Goal: Task Accomplishment & Management: Complete application form

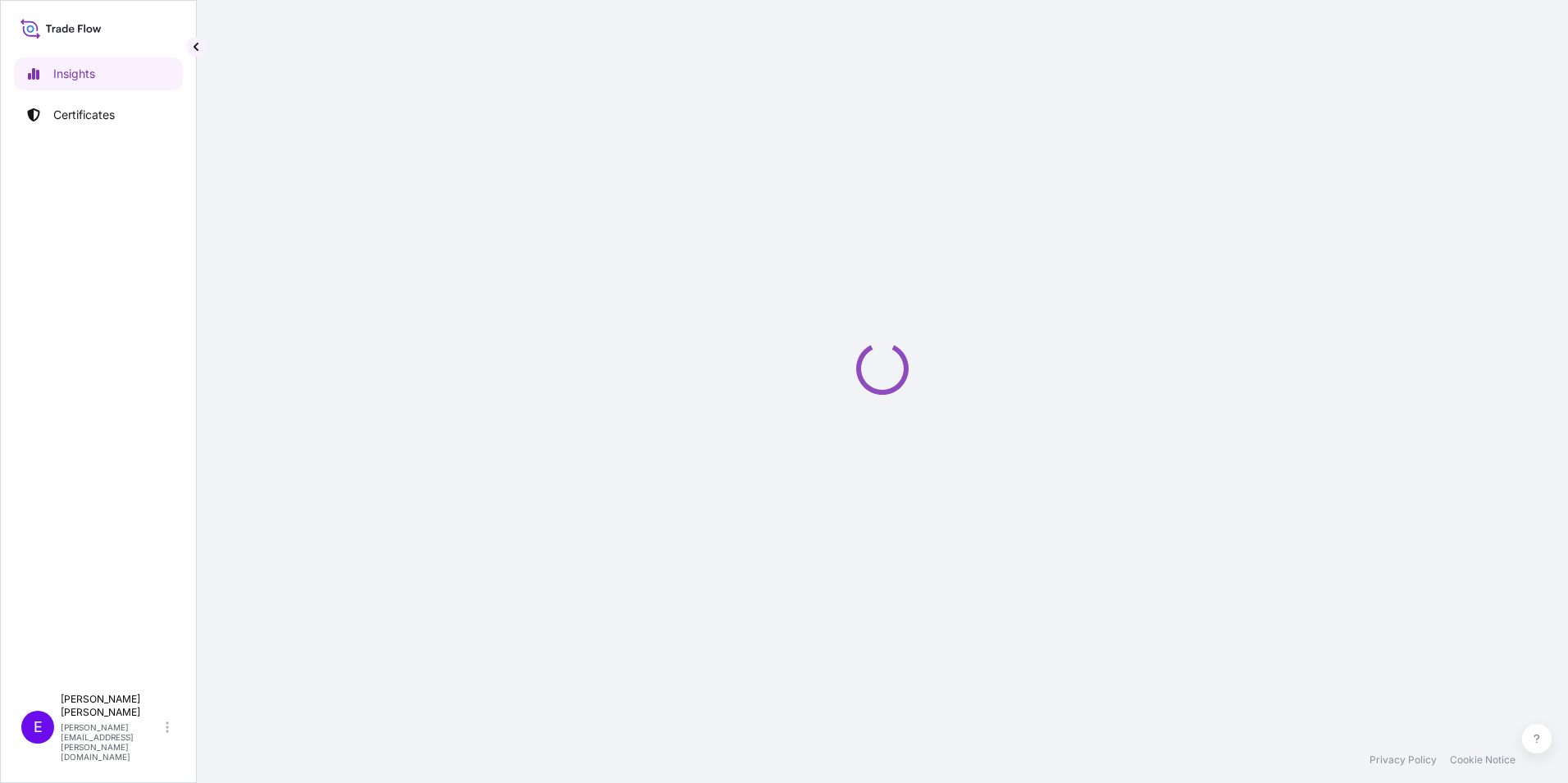
select select "2025"
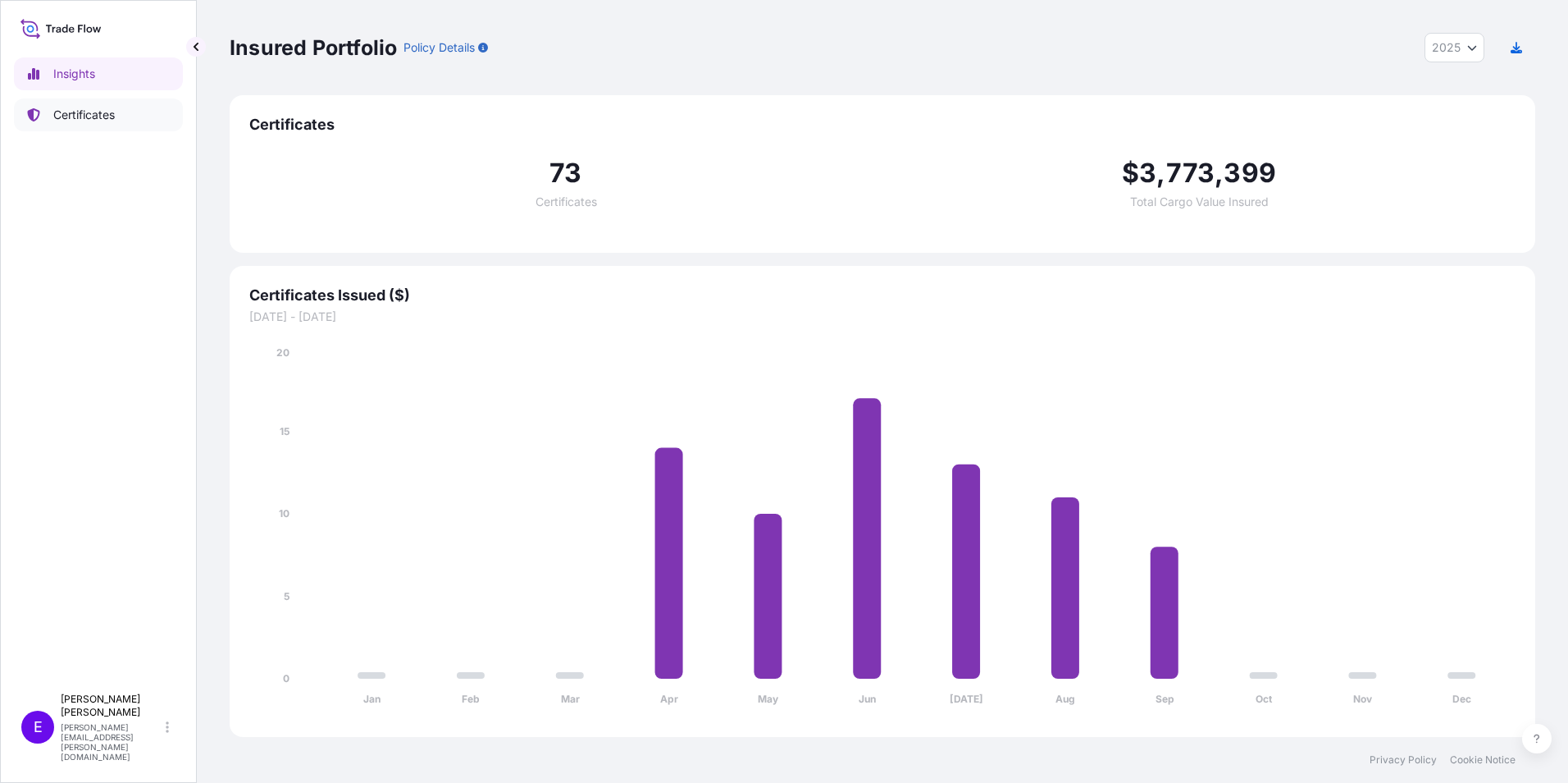
click at [37, 110] on icon at bounding box center [33, 114] width 13 height 13
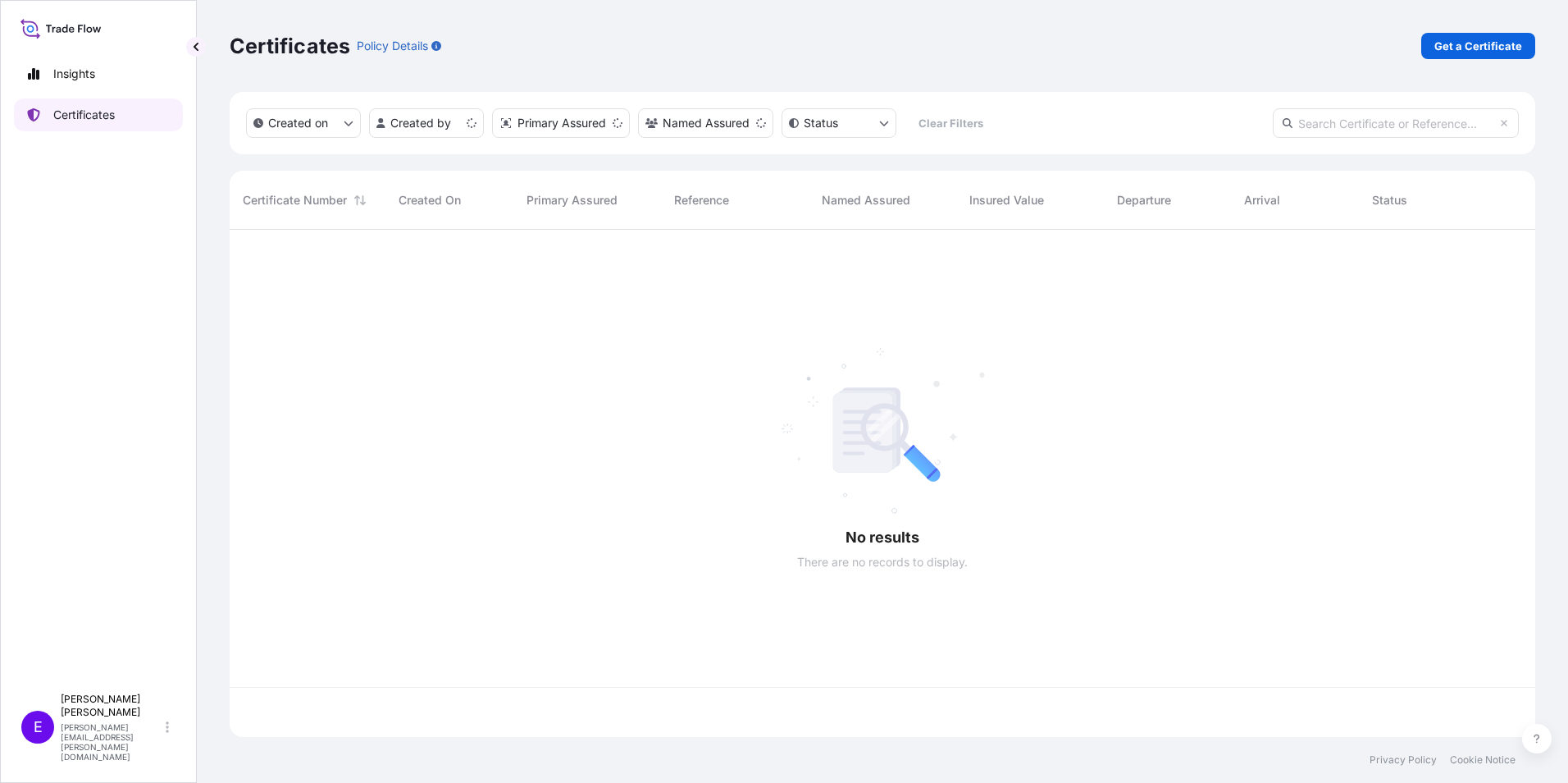
scroll to position [504, 1293]
click at [1500, 42] on p "Get a Certificate" at bounding box center [1478, 45] width 87 height 17
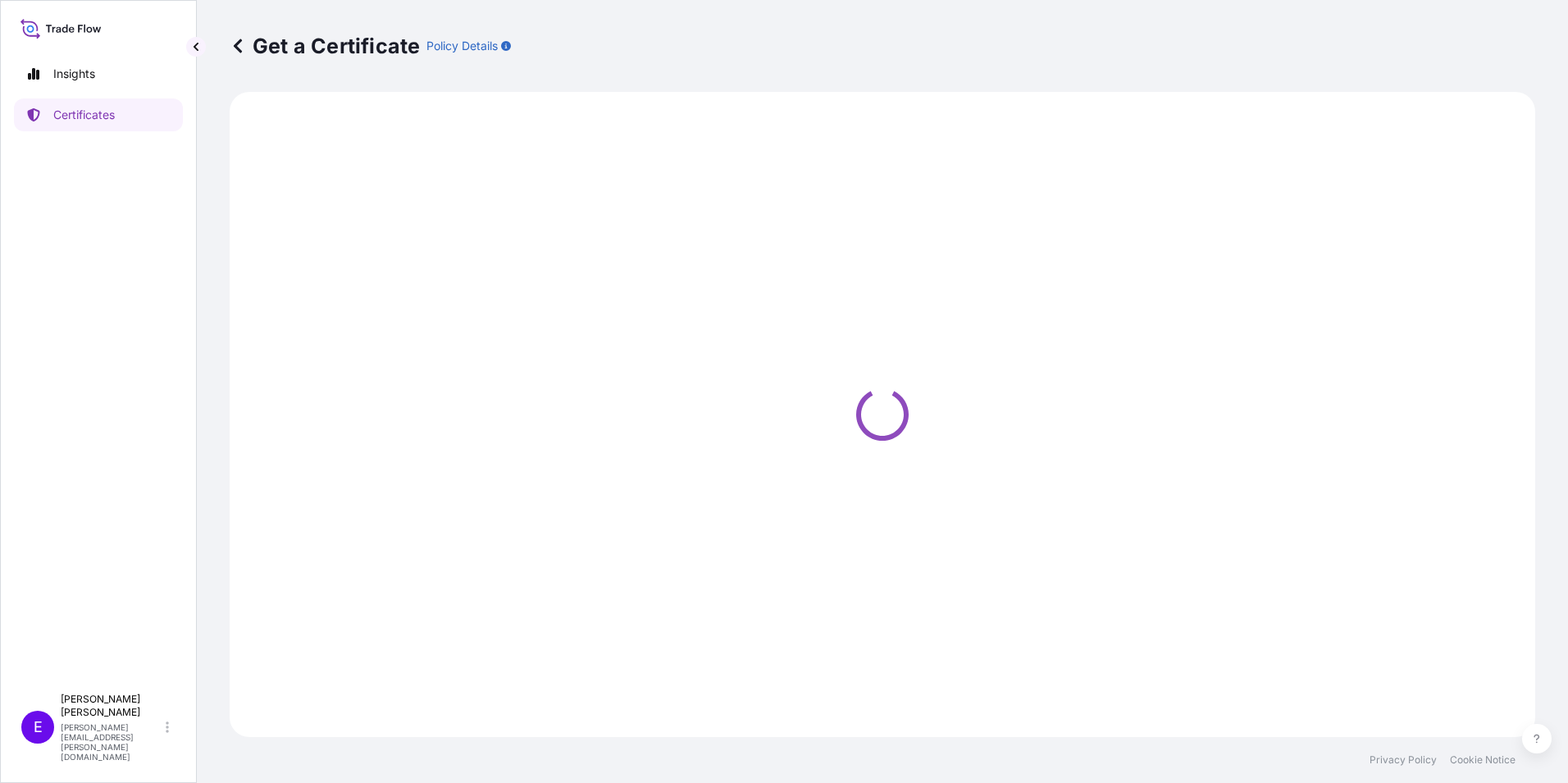
select select "Ocean Vessel"
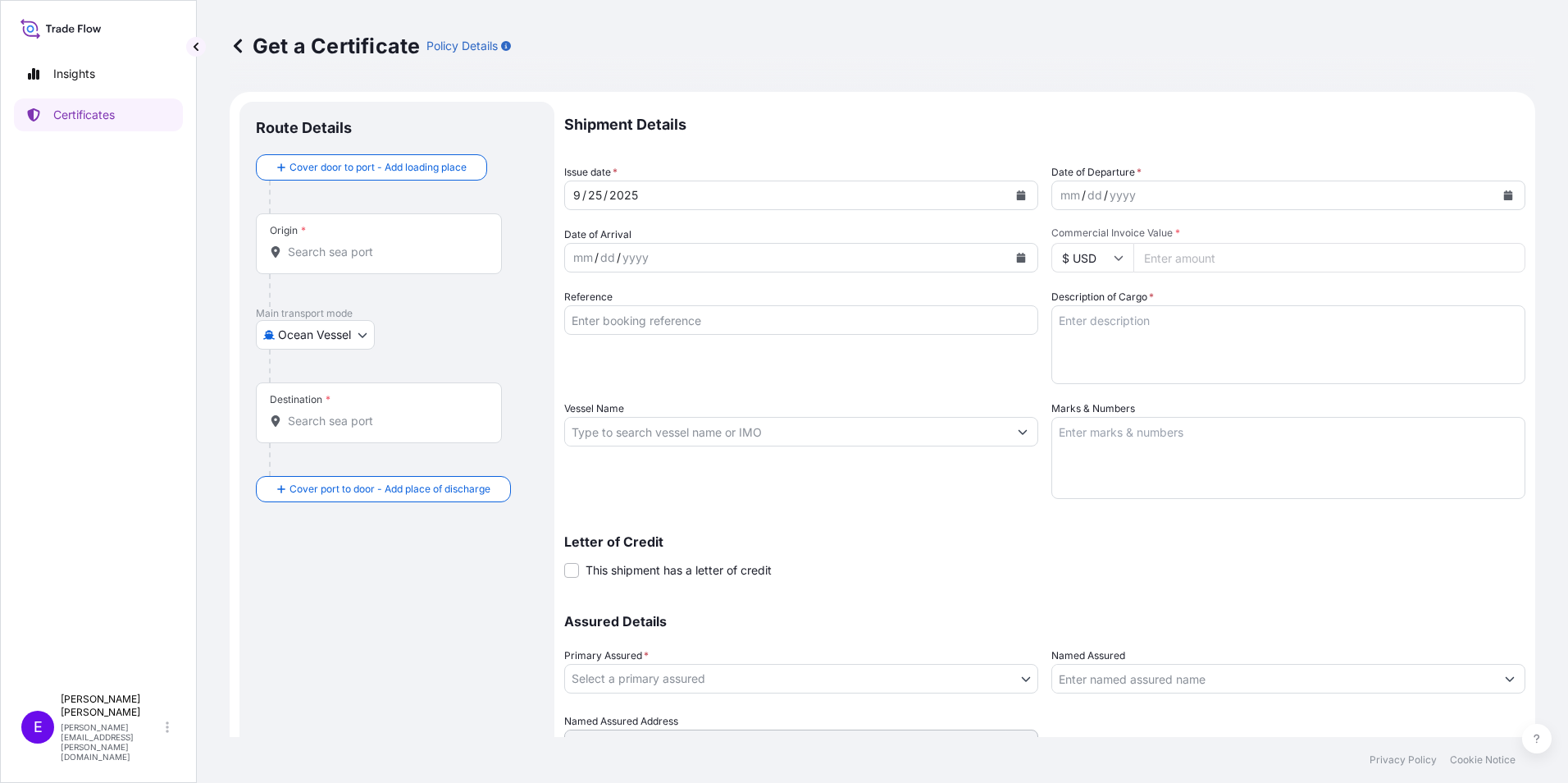
click at [1503, 191] on icon "Calendar" at bounding box center [1508, 196] width 10 height 10
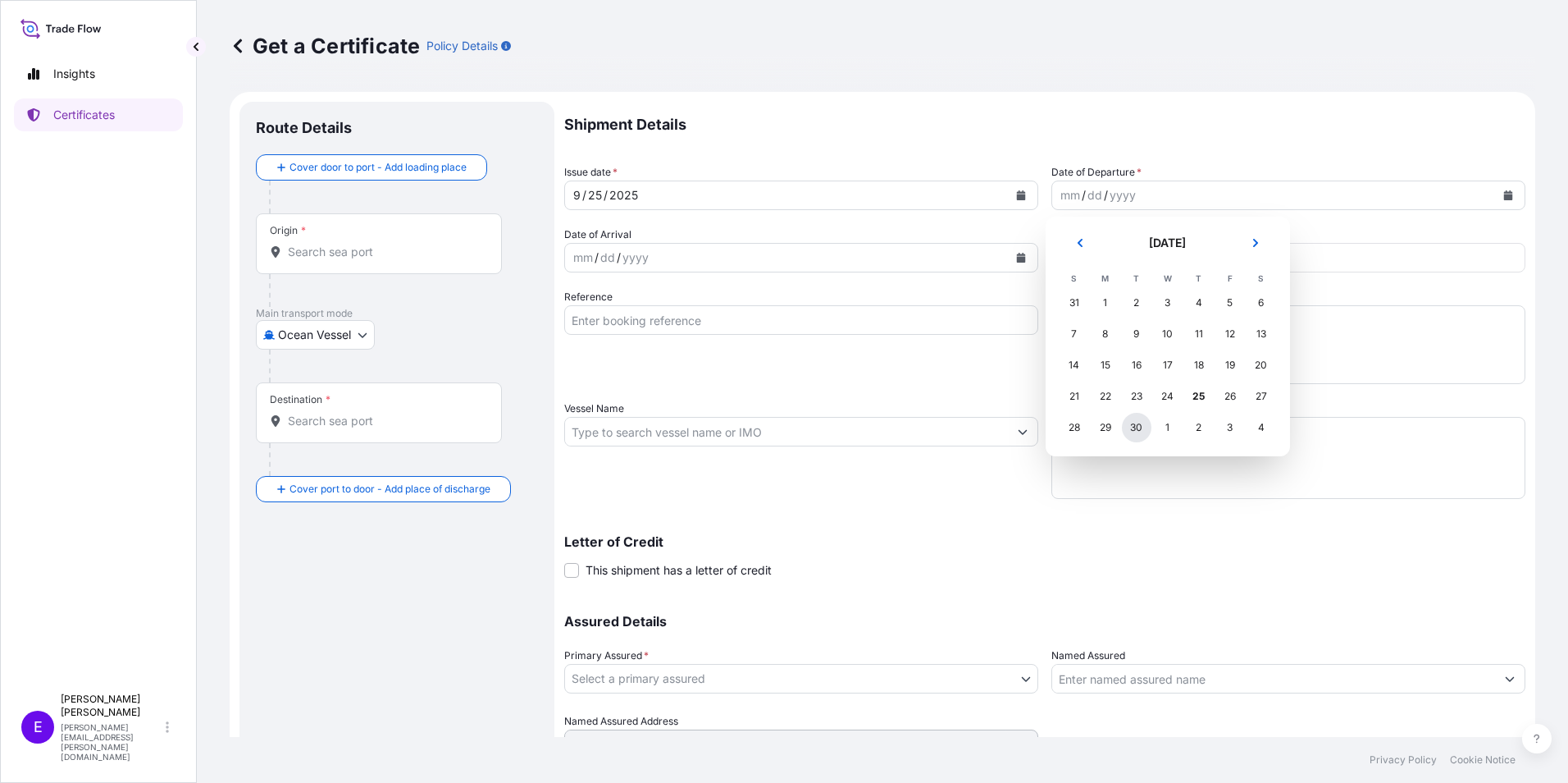
click at [1137, 426] on div "30" at bounding box center [1136, 428] width 29 height 30
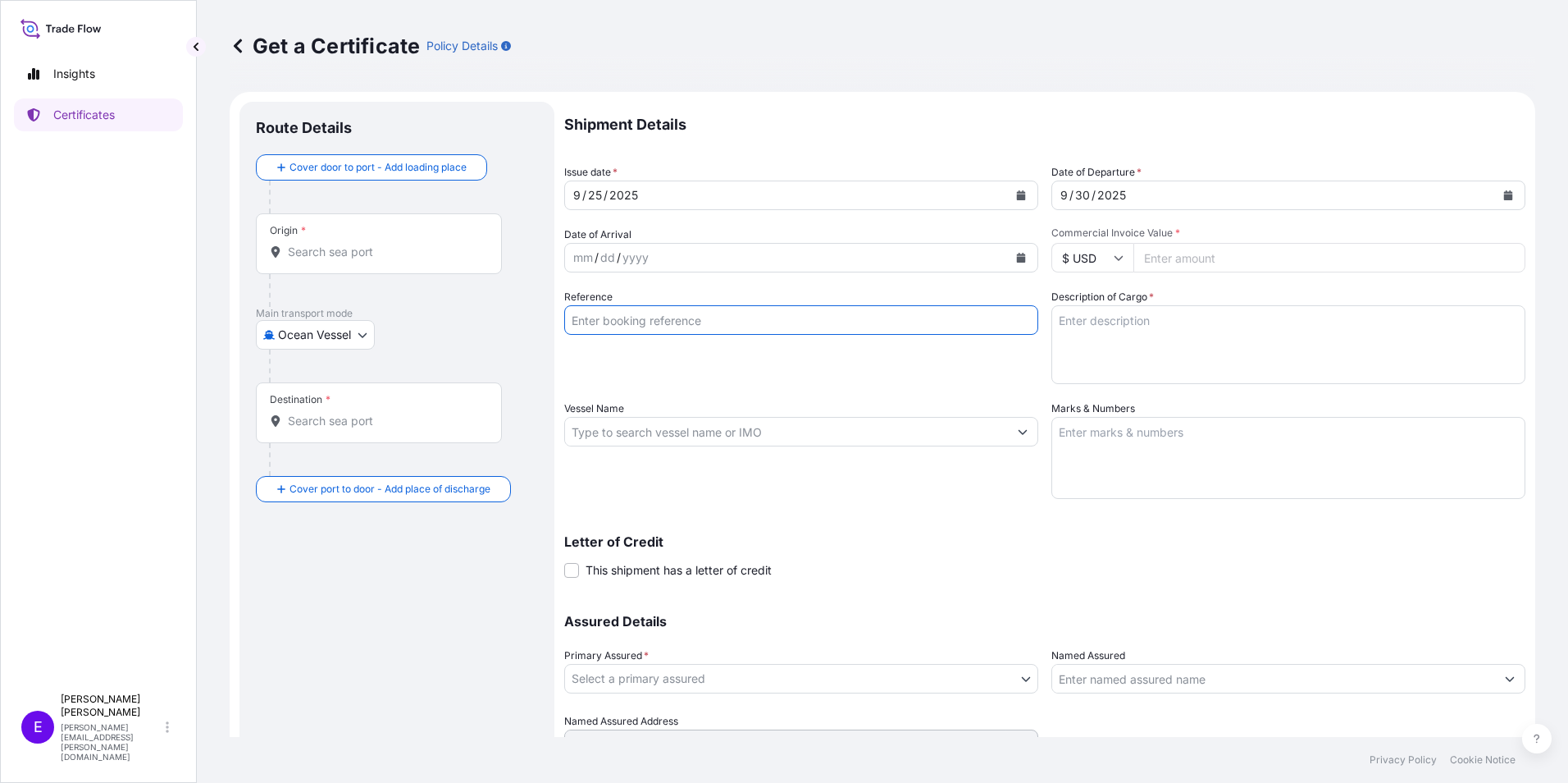
click at [635, 314] on input "Reference" at bounding box center [801, 320] width 474 height 30
type input "PO64785 2022-0205"
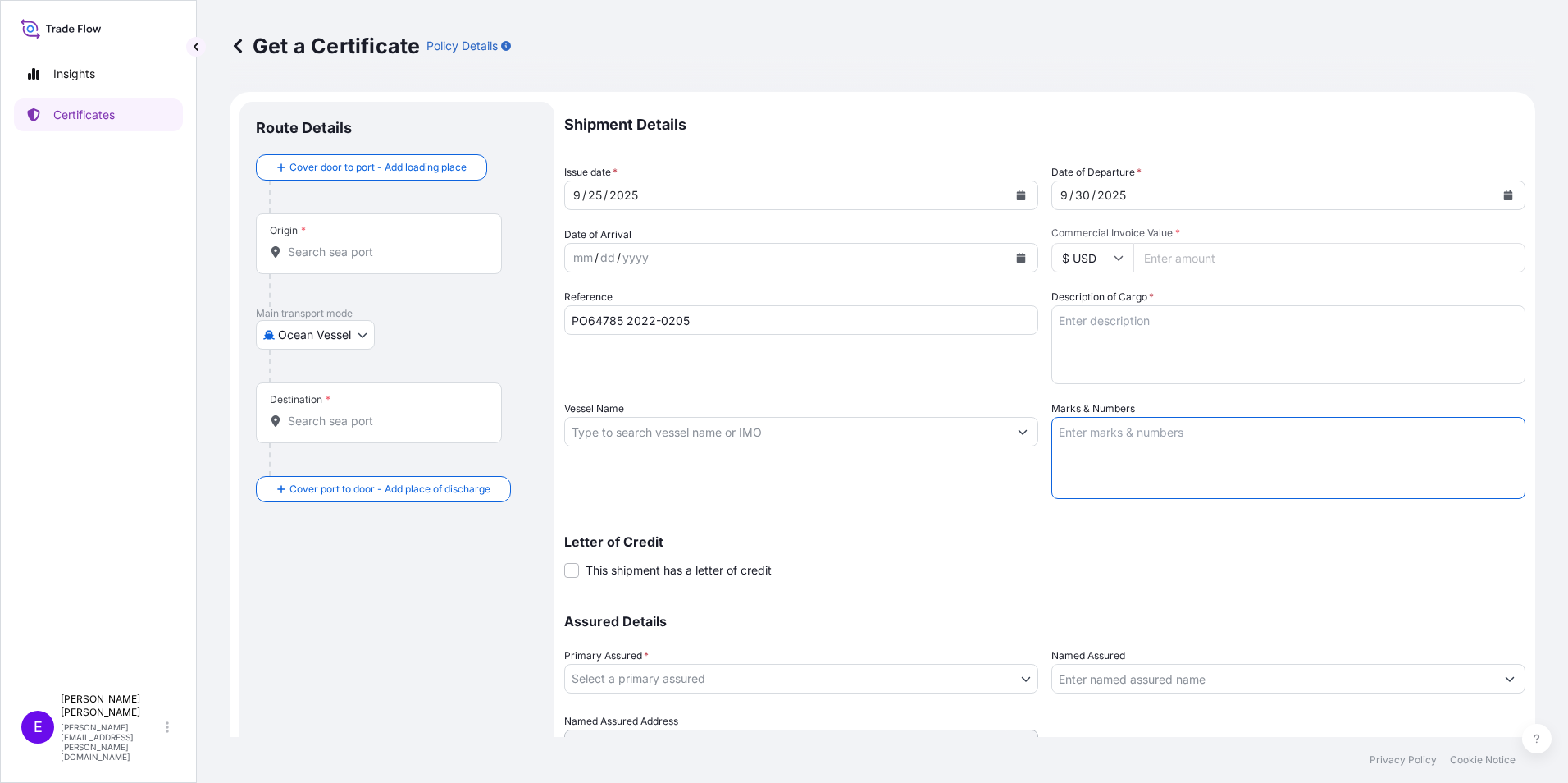
click at [1224, 471] on textarea "Marks & Numbers" at bounding box center [1288, 457] width 474 height 82
type textarea "POL/POD: QINGDAO-TAMPA FL ETD/ETA: [DATE] NOV BL# COSU6430657130 VESSEL: COSCO …"
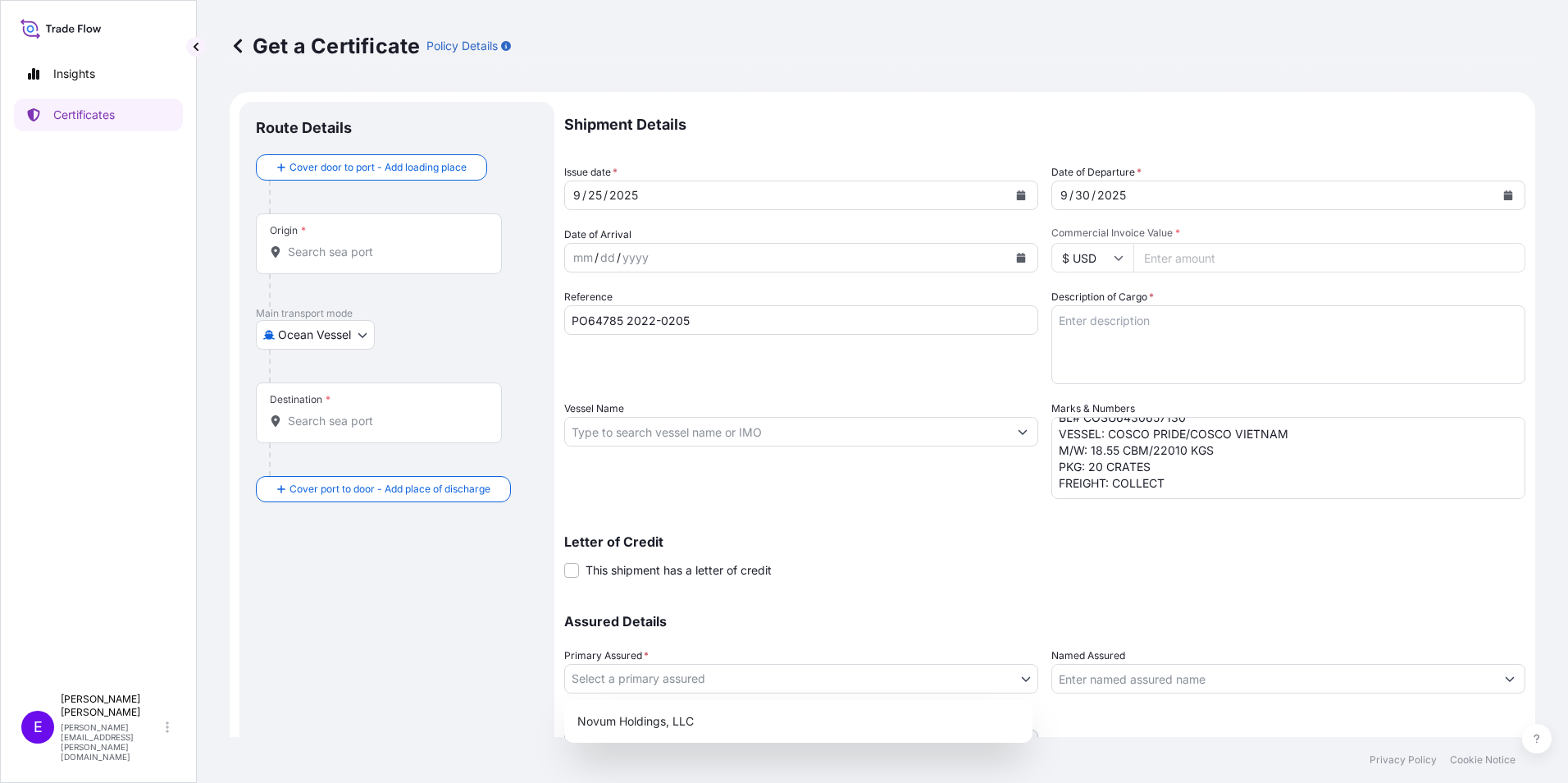
click at [695, 682] on body "Insights Certificates E [PERSON_NAME] [PERSON_NAME][EMAIL_ADDRESS][PERSON_NAME]…" at bounding box center [784, 392] width 1568 height 783
click at [680, 725] on div "Novum Holdings, LLC" at bounding box center [798, 721] width 455 height 30
select select "31540"
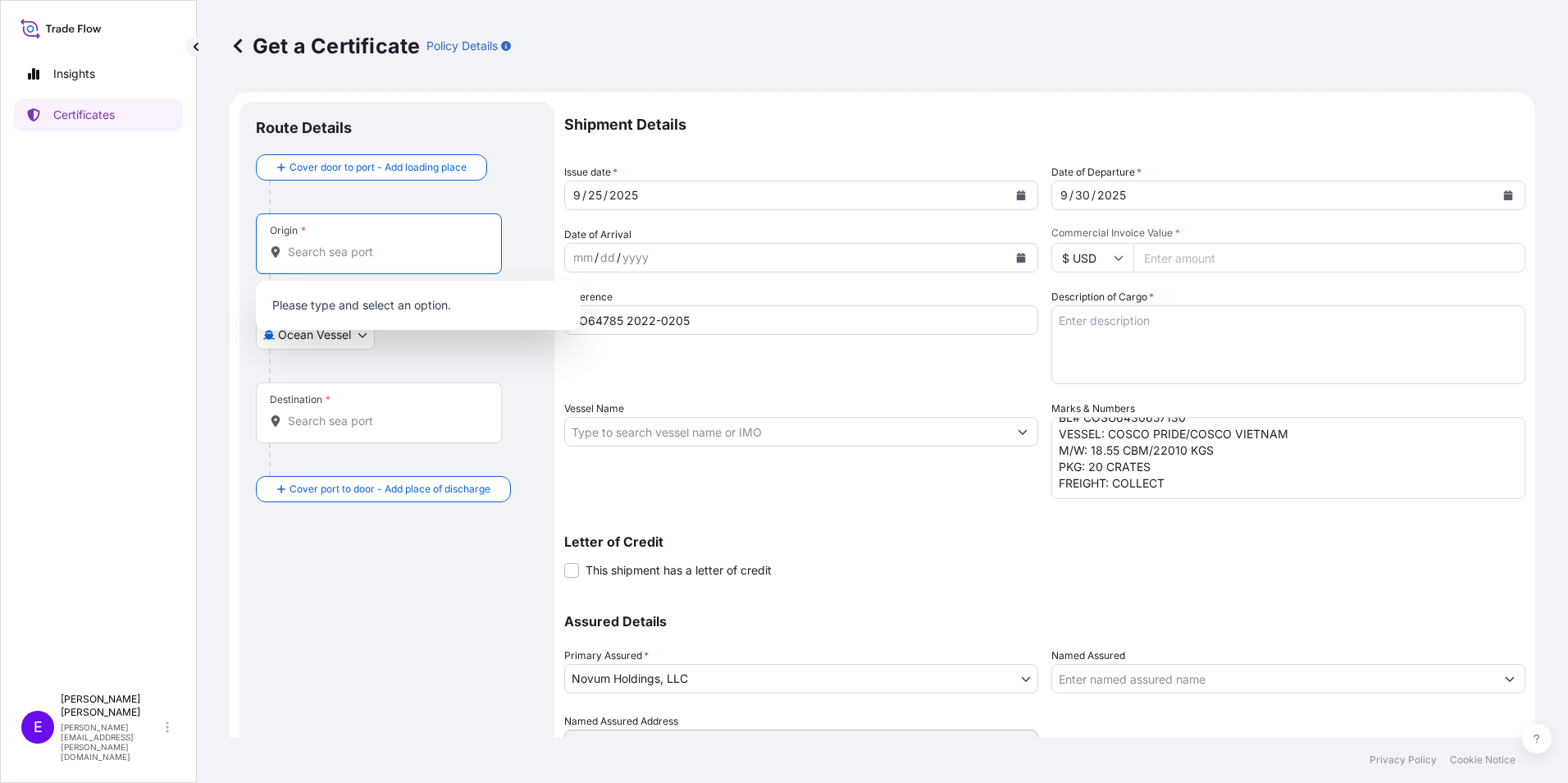
click at [292, 256] on input "Origin *" at bounding box center [384, 252] width 194 height 17
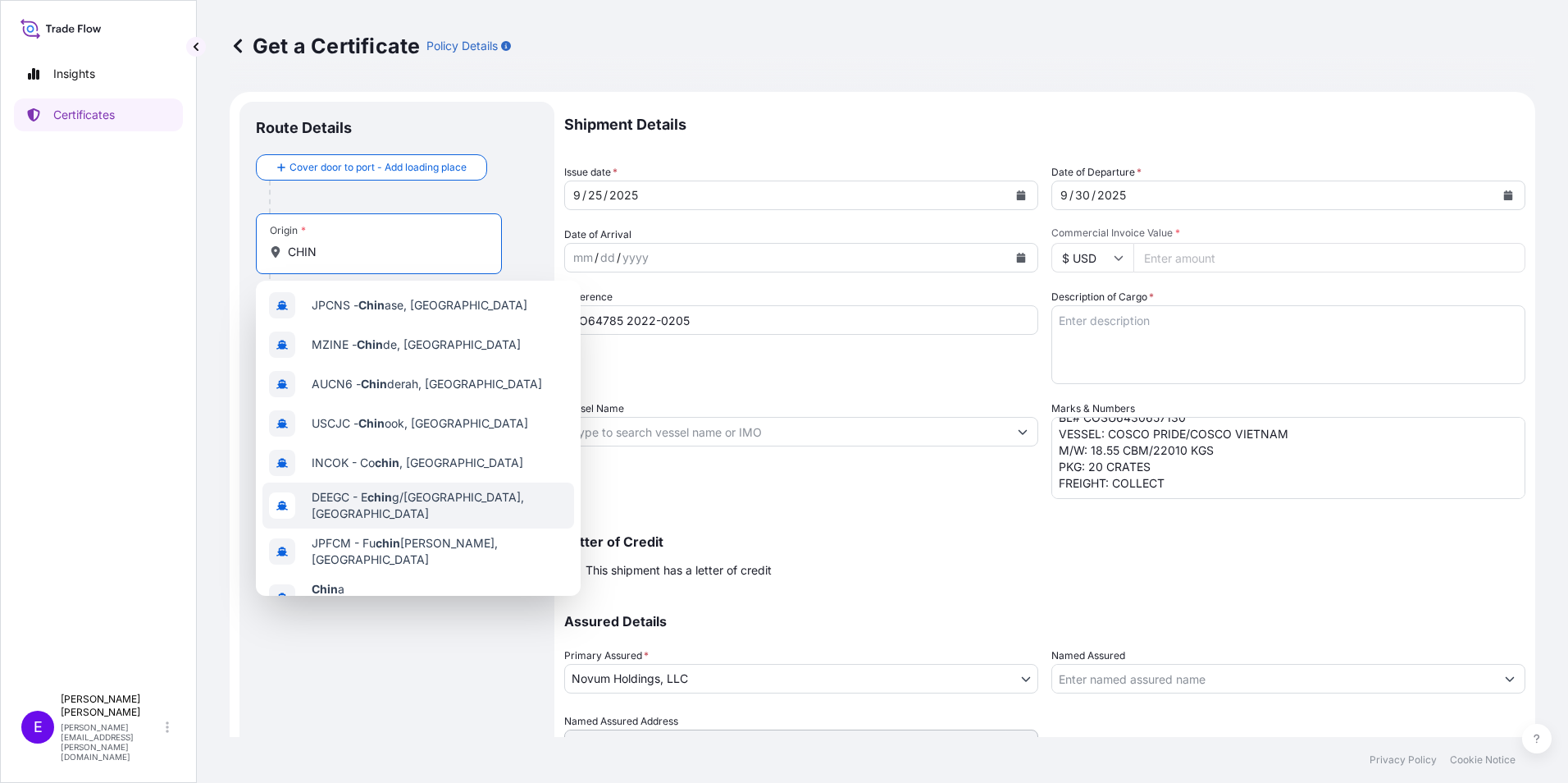
scroll to position [105, 0]
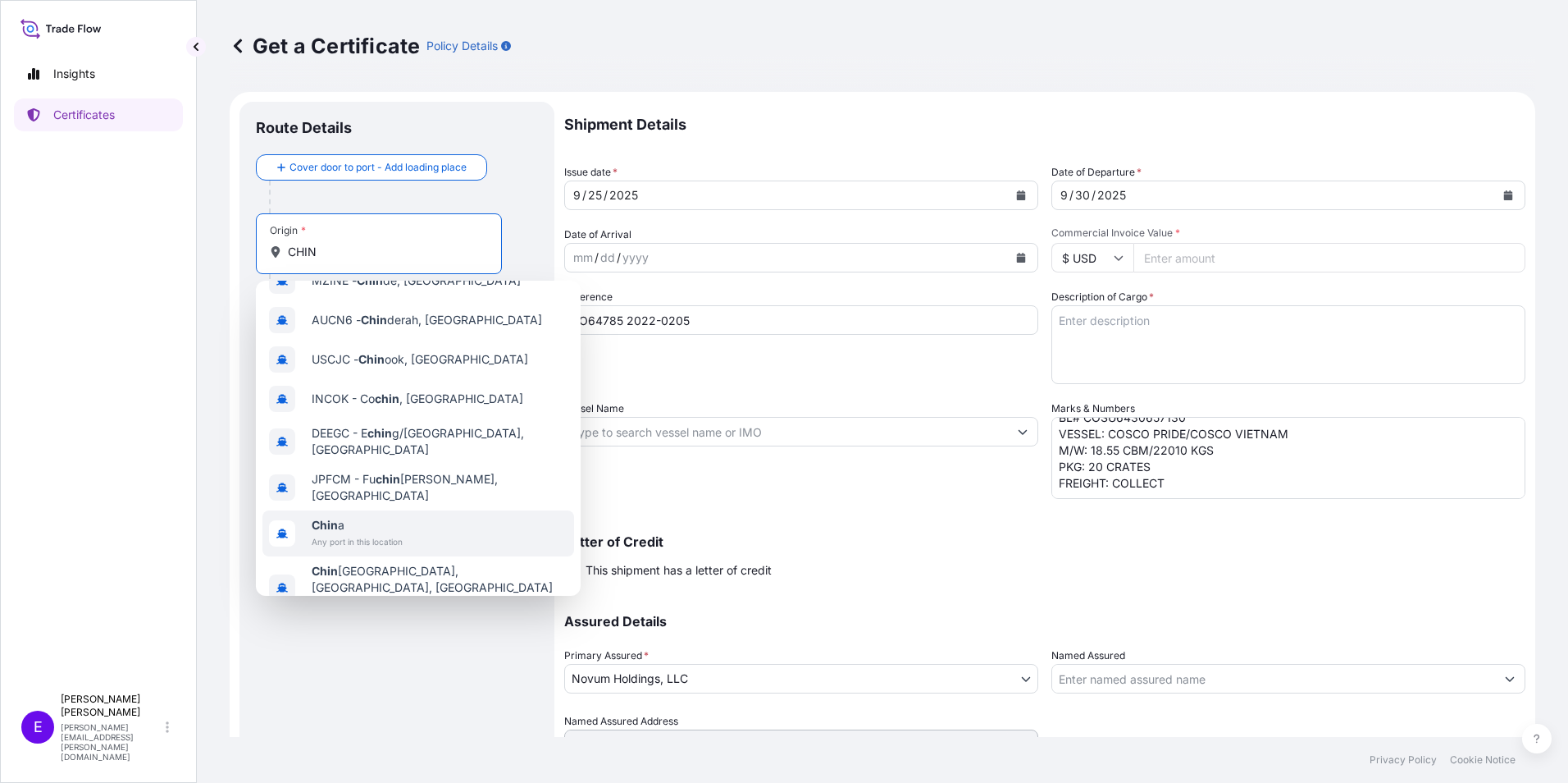
click at [358, 533] on span "Any port in this location" at bounding box center [357, 541] width 91 height 17
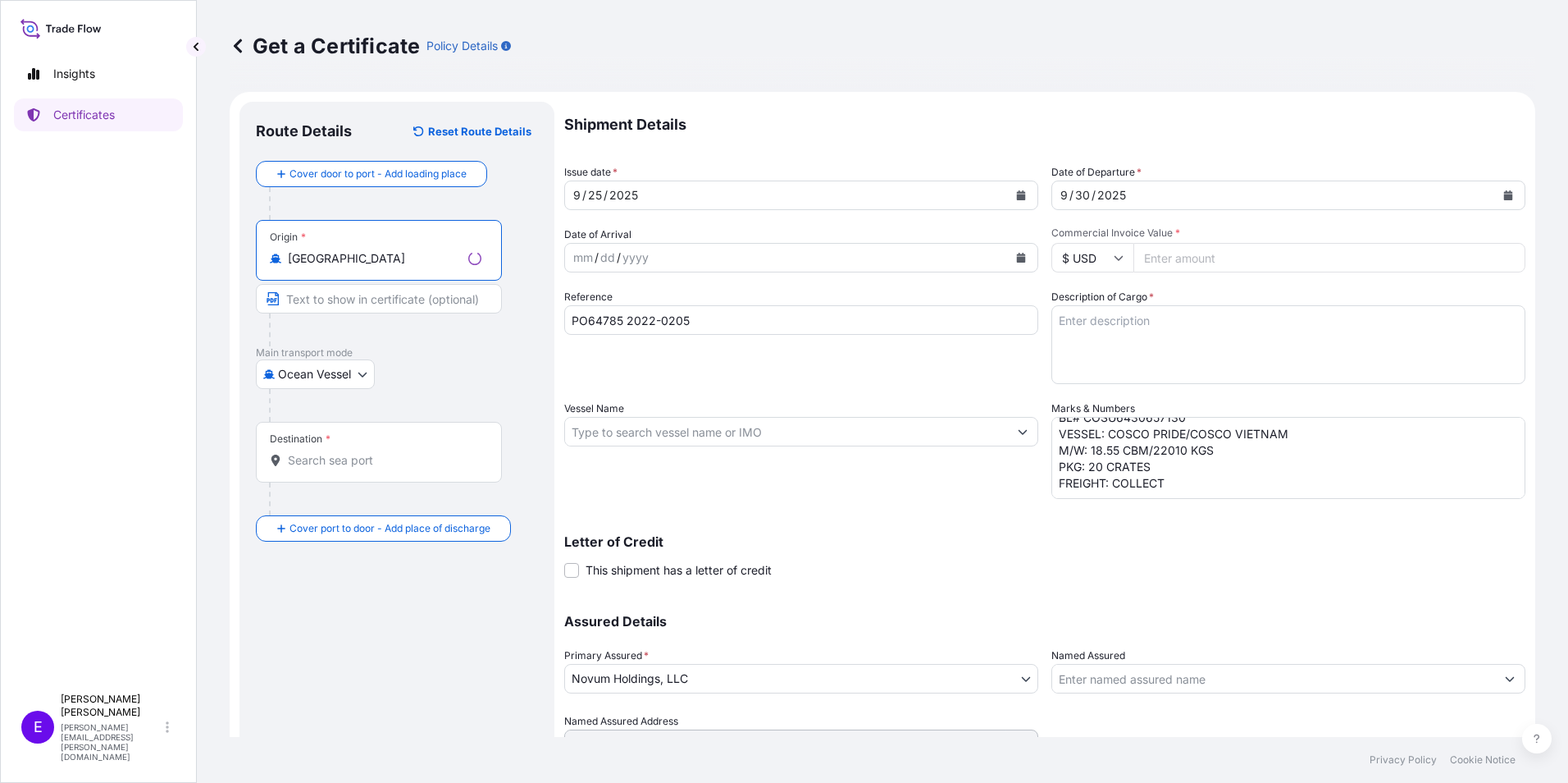
type input "[GEOGRAPHIC_DATA]"
click at [333, 462] on input "Destination *" at bounding box center [384, 460] width 194 height 17
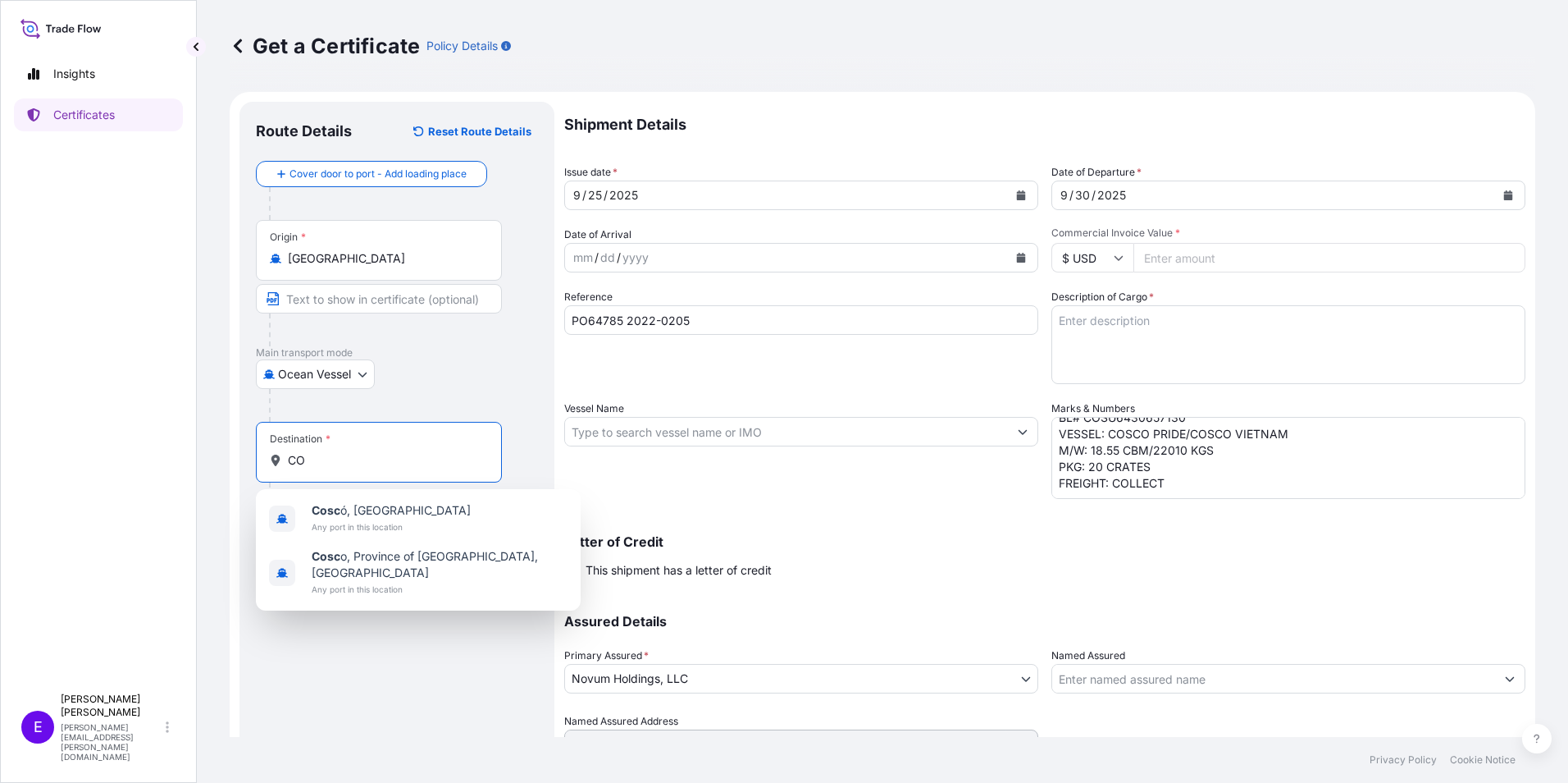
type input "C"
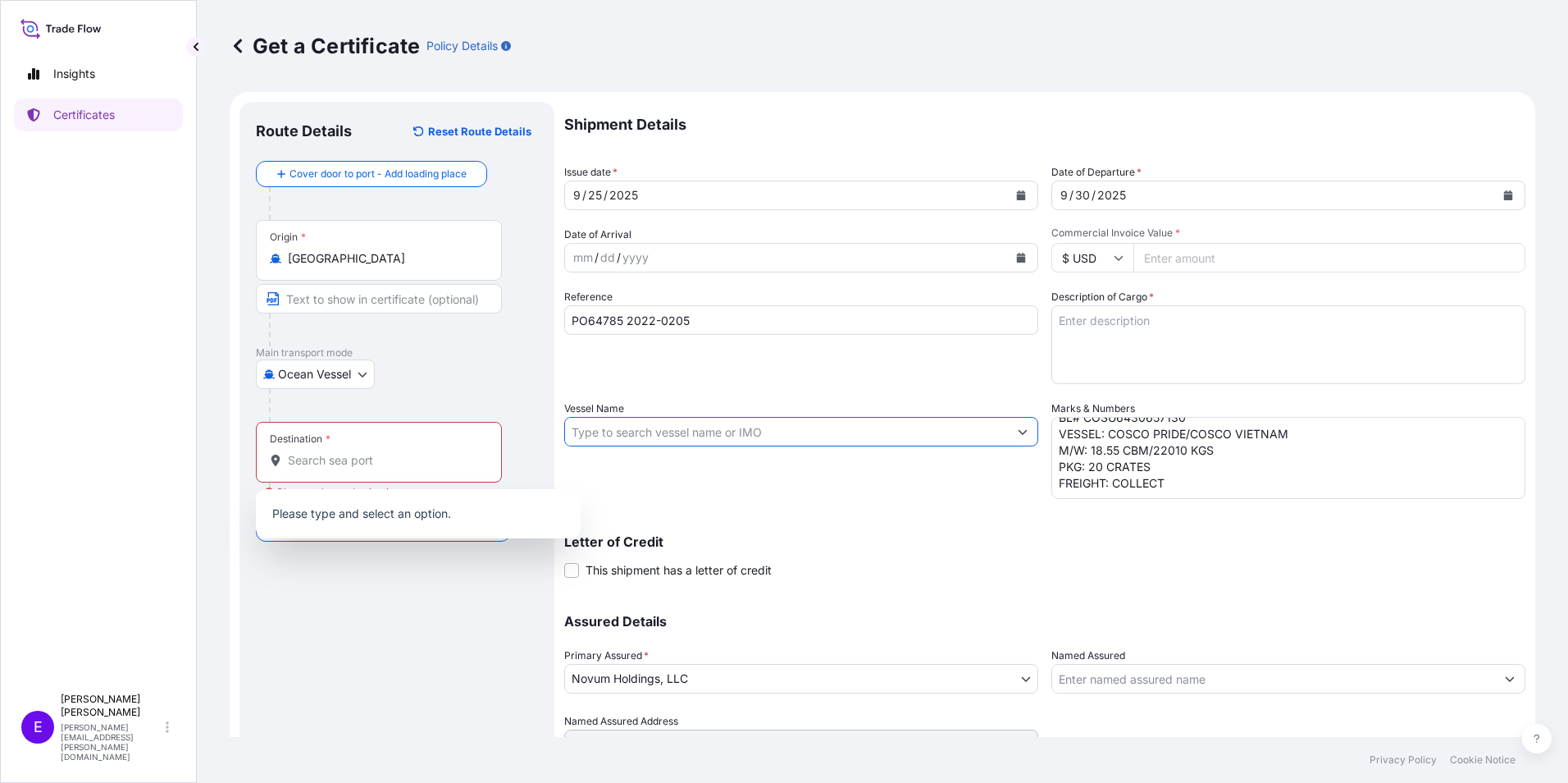
click at [755, 426] on input "Vessel Name" at bounding box center [786, 432] width 442 height 30
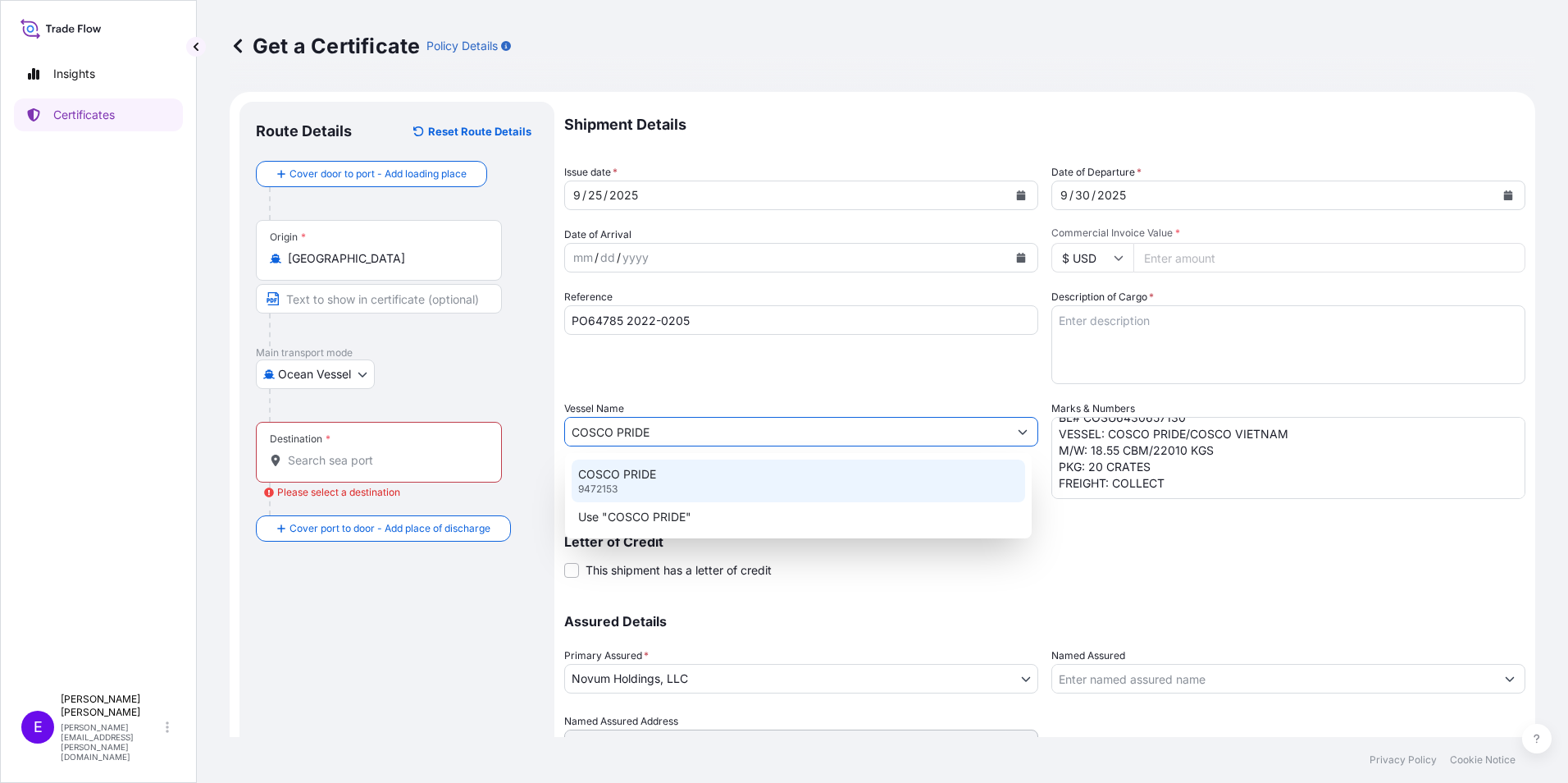
click at [666, 479] on div "COSCO PRIDE 9472153" at bounding box center [797, 480] width 453 height 42
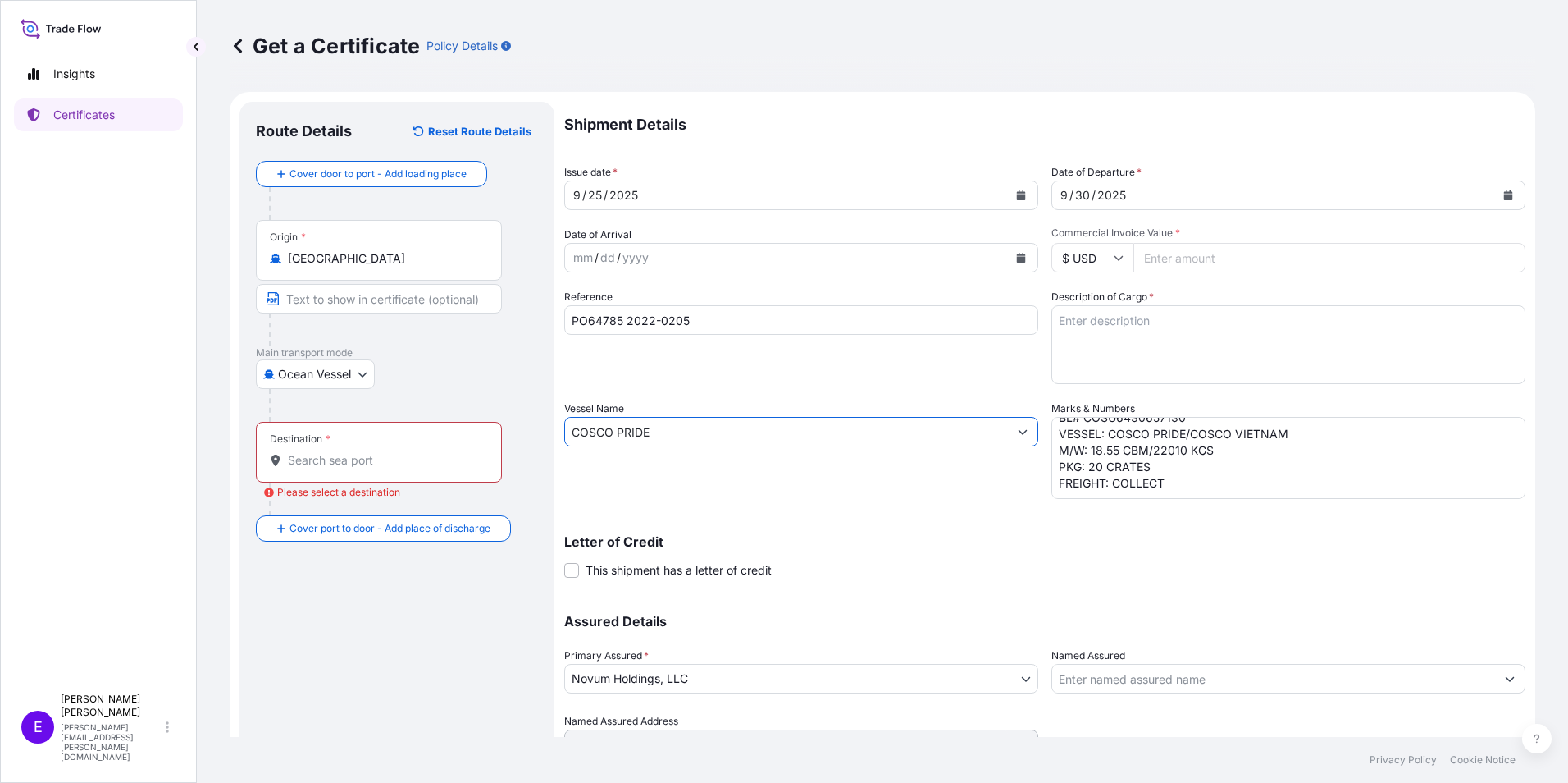
type input "COSCO PRIDE"
click at [1085, 472] on textarea "POL/POD: QINGDAO-TAMPA FL ETD/ETA: [DATE] NOV BL# COSU6430657130 VESSEL: COSCO …" at bounding box center [1288, 457] width 474 height 82
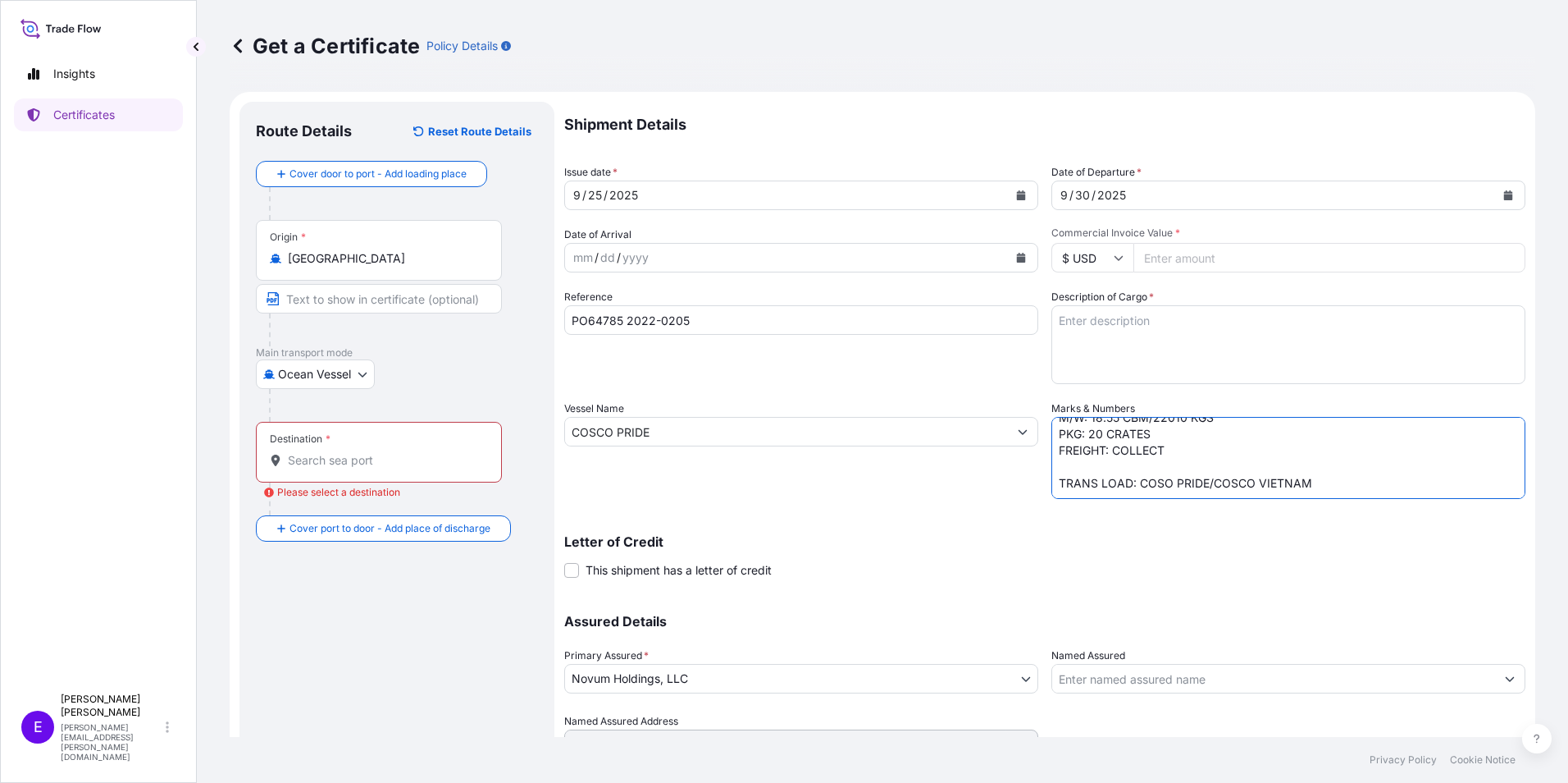
scroll to position [96, 0]
type textarea "POL/POD: QINGDAO-TAMPA FL ETD/ETA: [DATE] NOV BL# COSU6430657130 VESSEL: COSCO …"
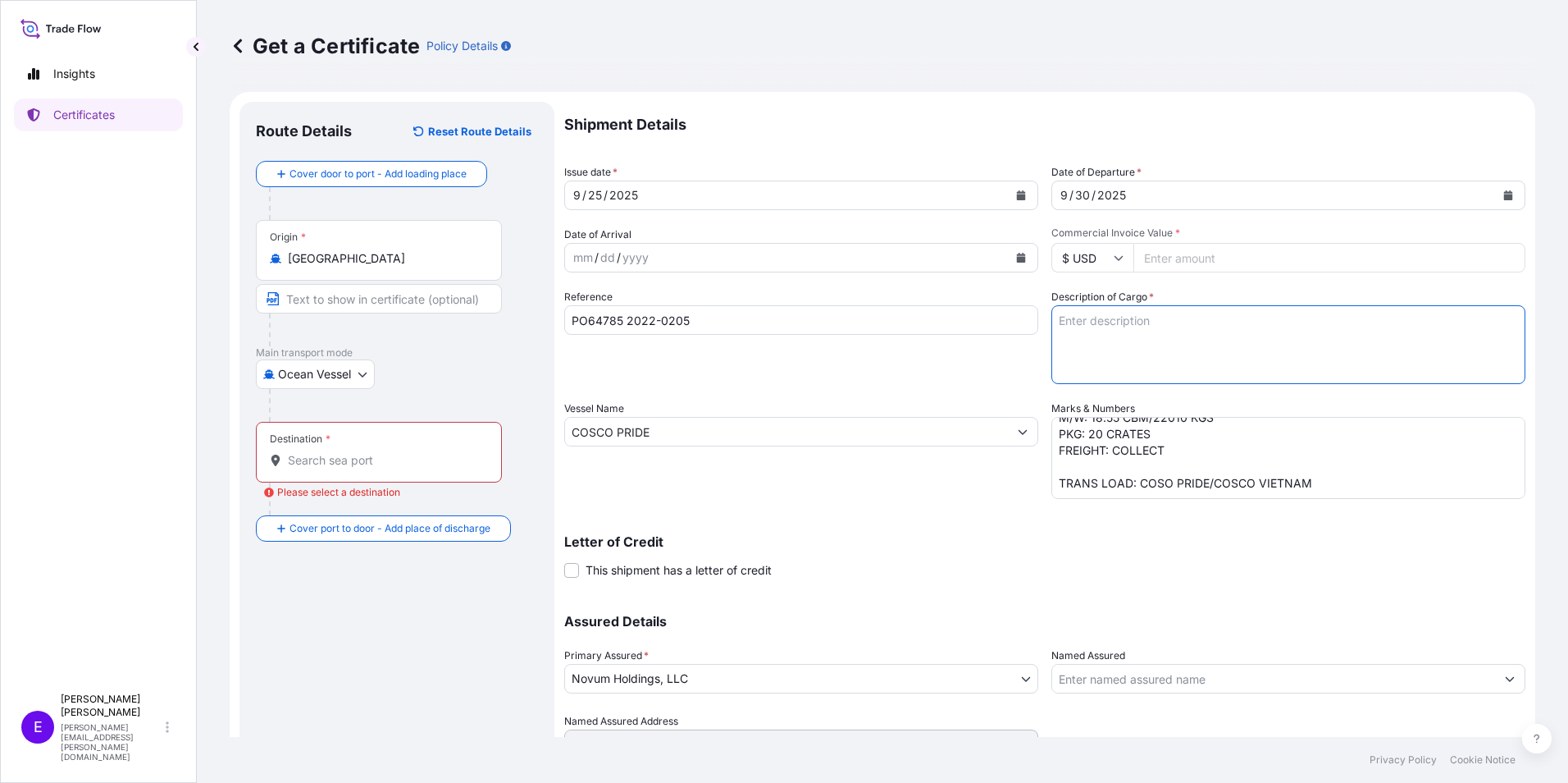
click at [1202, 321] on textarea "Description of Cargo *" at bounding box center [1288, 344] width 474 height 79
type textarea "TRANS LOAD: COSCO PRIDE/COSCO VIETNAM"
click at [466, 471] on div "Destination *" at bounding box center [378, 452] width 246 height 61
click at [466, 468] on input "Destination * Please select a destination" at bounding box center [384, 460] width 194 height 17
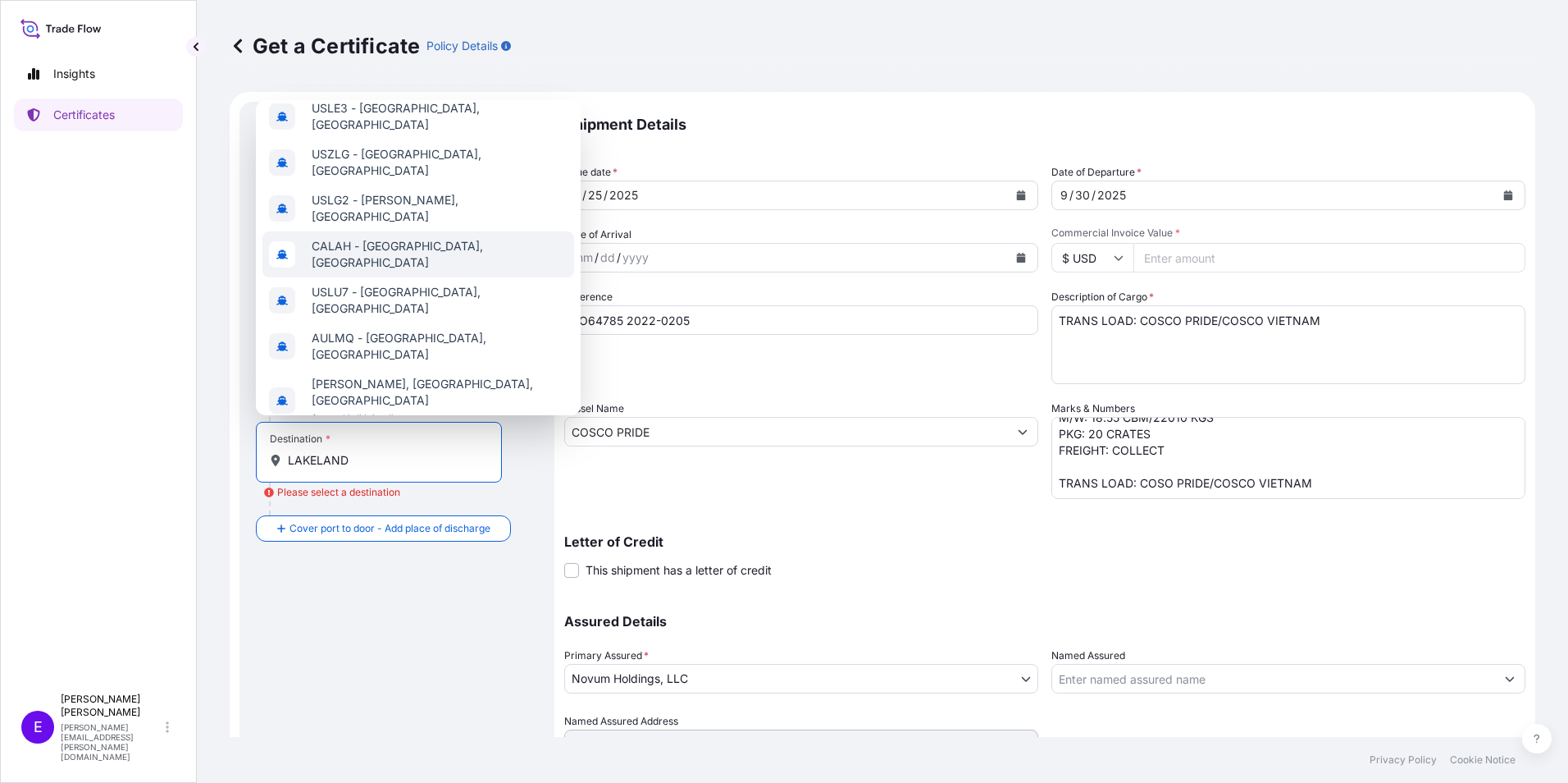
scroll to position [0, 0]
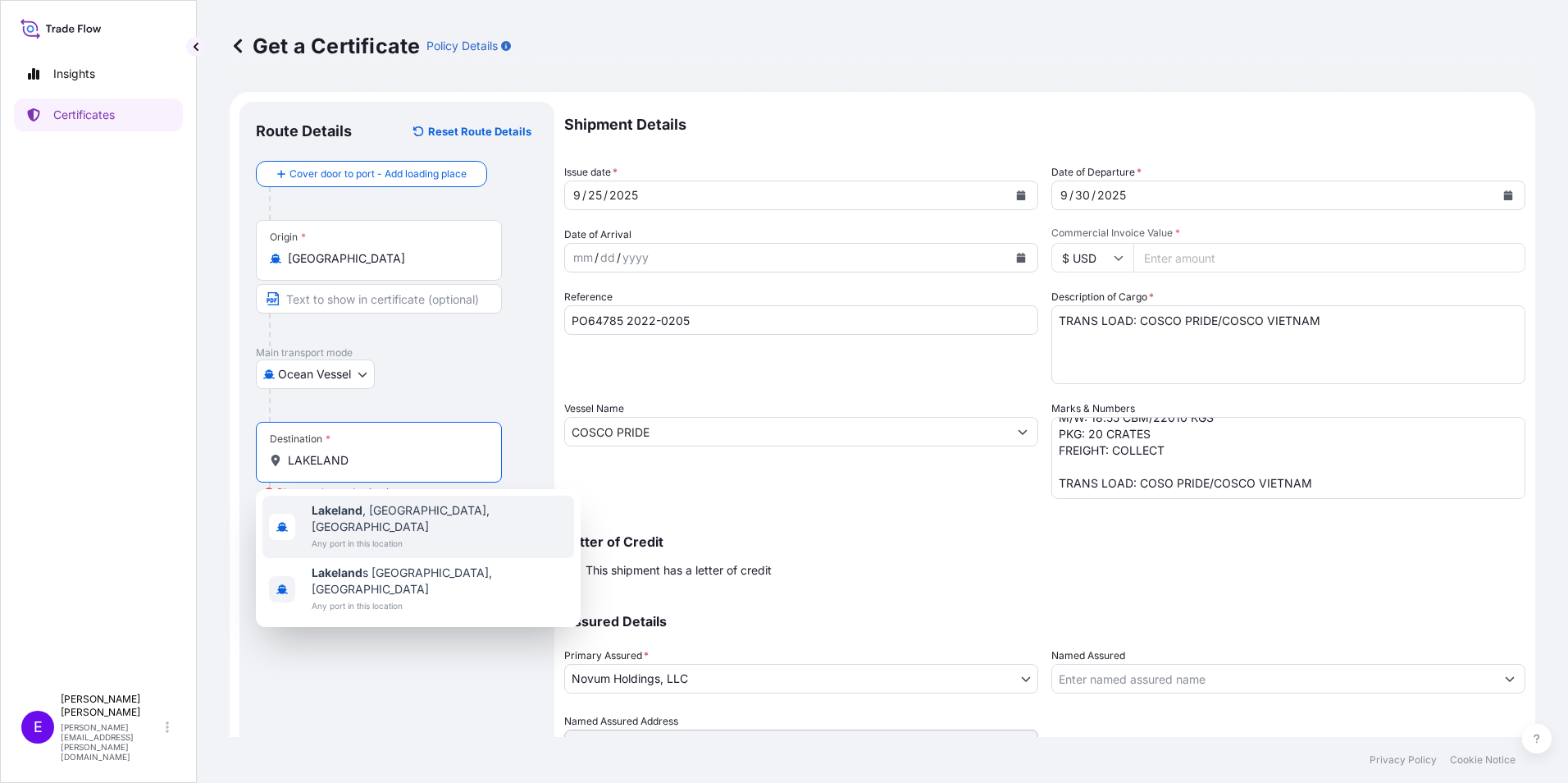
click at [393, 517] on span "[GEOGRAPHIC_DATA] , [GEOGRAPHIC_DATA], [GEOGRAPHIC_DATA]" at bounding box center [439, 518] width 256 height 32
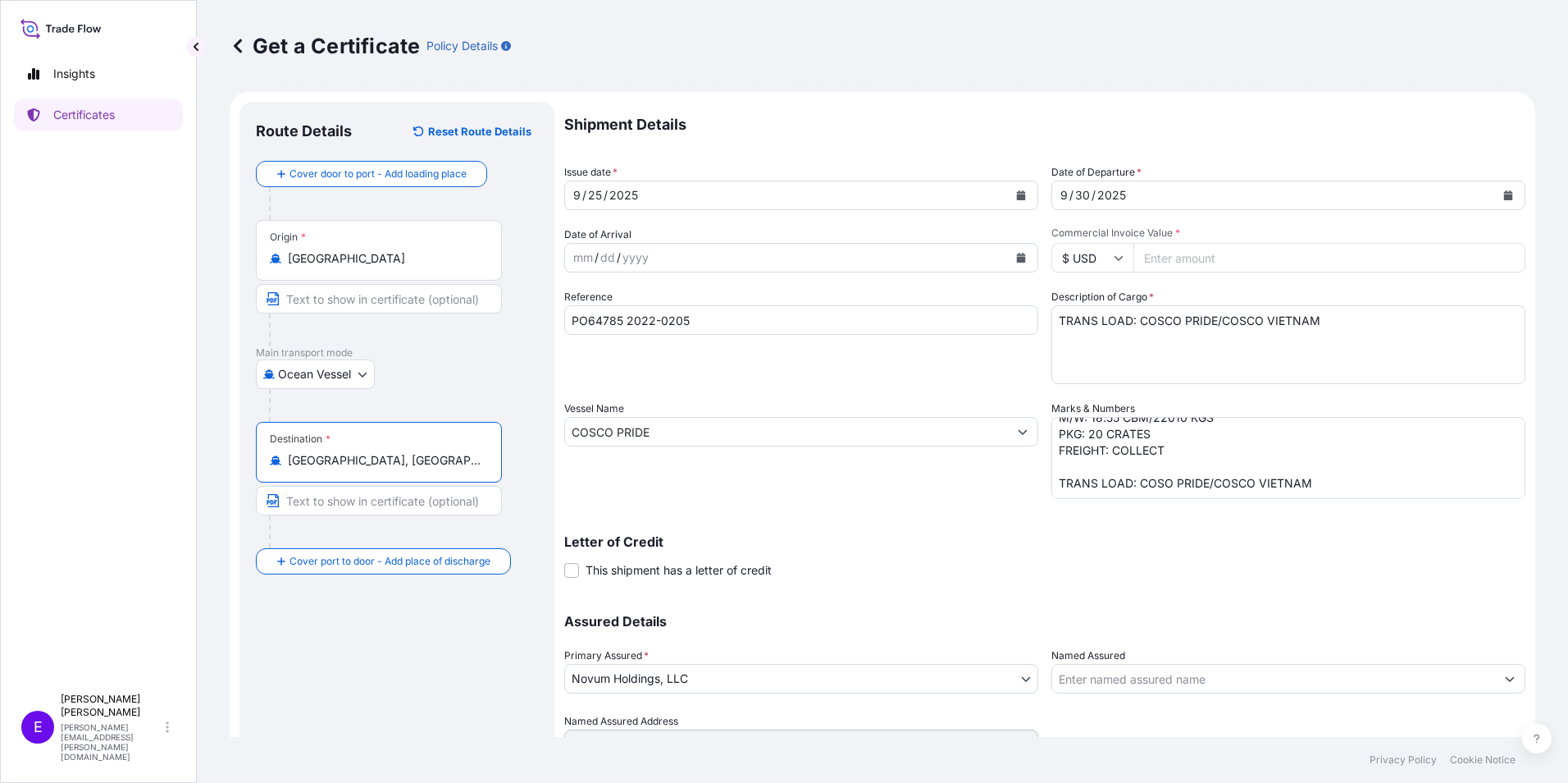
type input "[GEOGRAPHIC_DATA], [GEOGRAPHIC_DATA], [GEOGRAPHIC_DATA]"
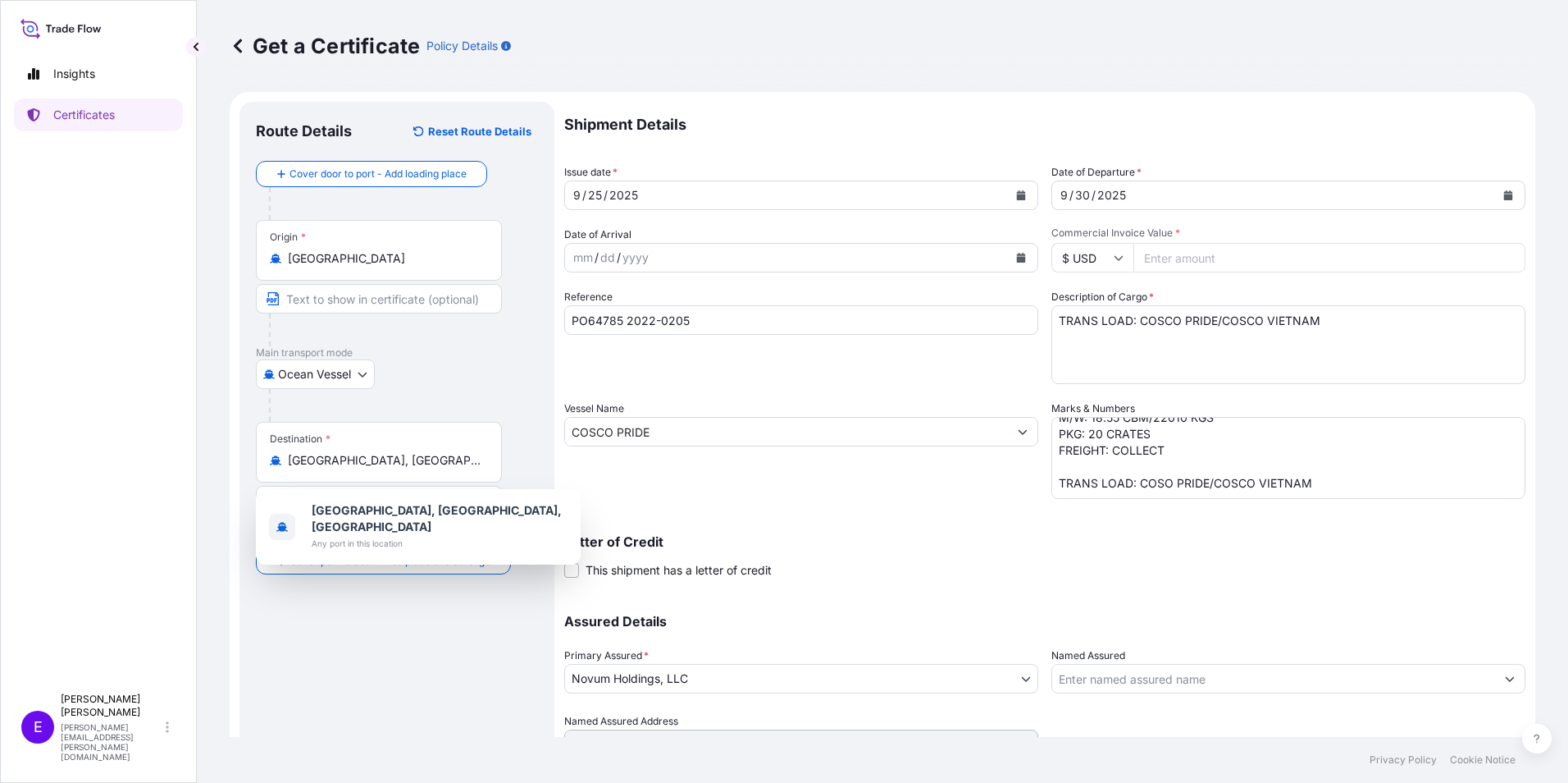
click at [1165, 260] on input "Commercial Invoice Value *" at bounding box center [1329, 258] width 392 height 30
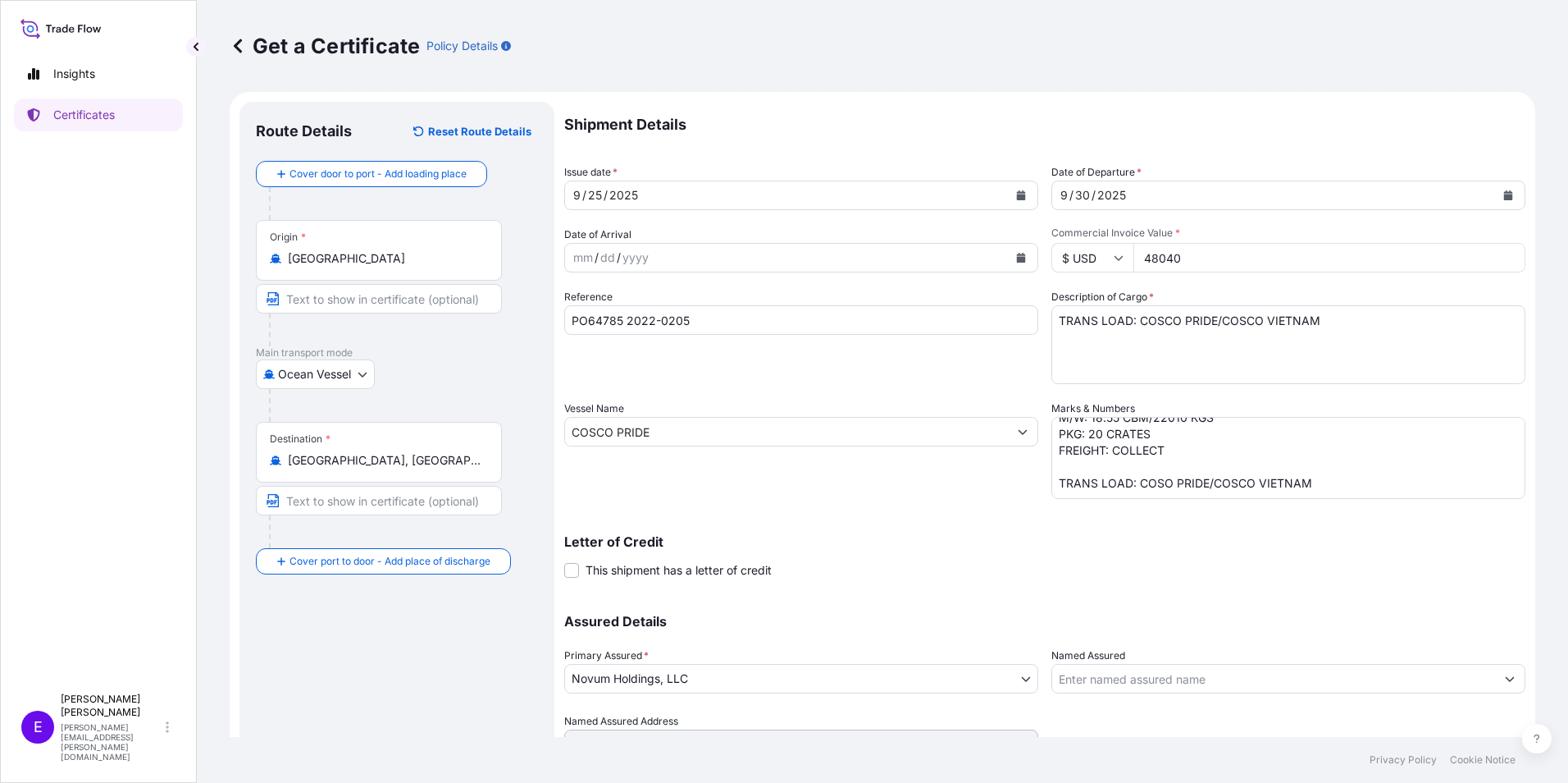
type input "48040"
click at [1051, 322] on textarea "TRANS LOAD: COSCO PRIDE/COSCO VIETNAM" at bounding box center [1288, 344] width 474 height 79
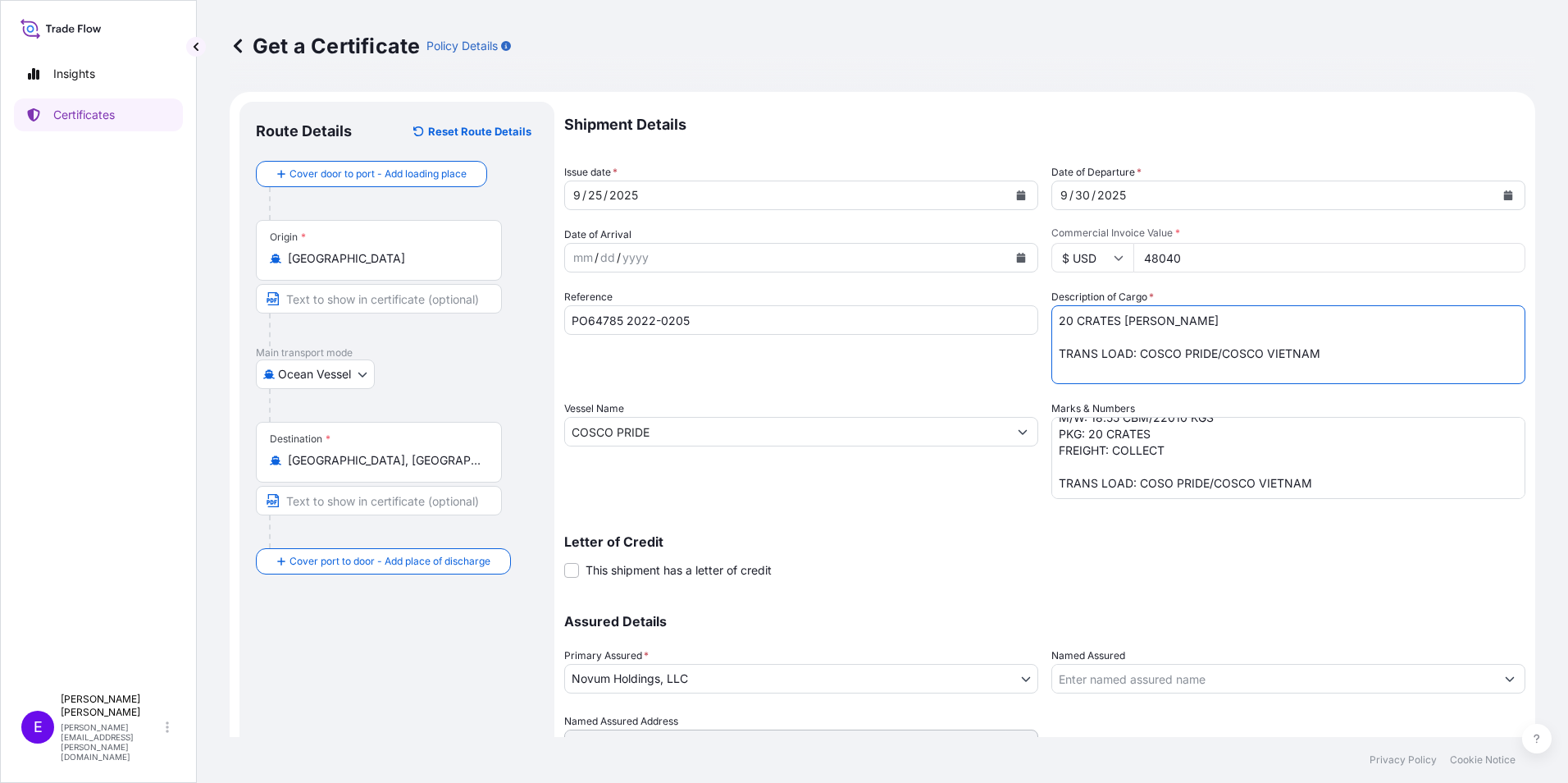
click at [1288, 324] on textarea "20 CRATES [PERSON_NAME] TRANS LOAD: COSCO PRIDE/COSCO VIETNAM" at bounding box center [1288, 344] width 474 height 79
click at [1101, 337] on textarea "20 CRATES LAMINATED GLASS/TRIU0563856/NH954152/40OT/20CRATES/22010.000KGS/18.55…" at bounding box center [1288, 344] width 474 height 79
type textarea "20 CRATES LAMINATED GLASS TRIU0563856/NH954152/40OT/20CRATES/22010.000KGS/18.55…"
click at [1100, 456] on textarea "POL/POD: QINGDAO-TAMPA FL ETD/ETA: [DATE] NOV BL# COSU6430657130 VESSEL: COSCO …" at bounding box center [1288, 457] width 474 height 82
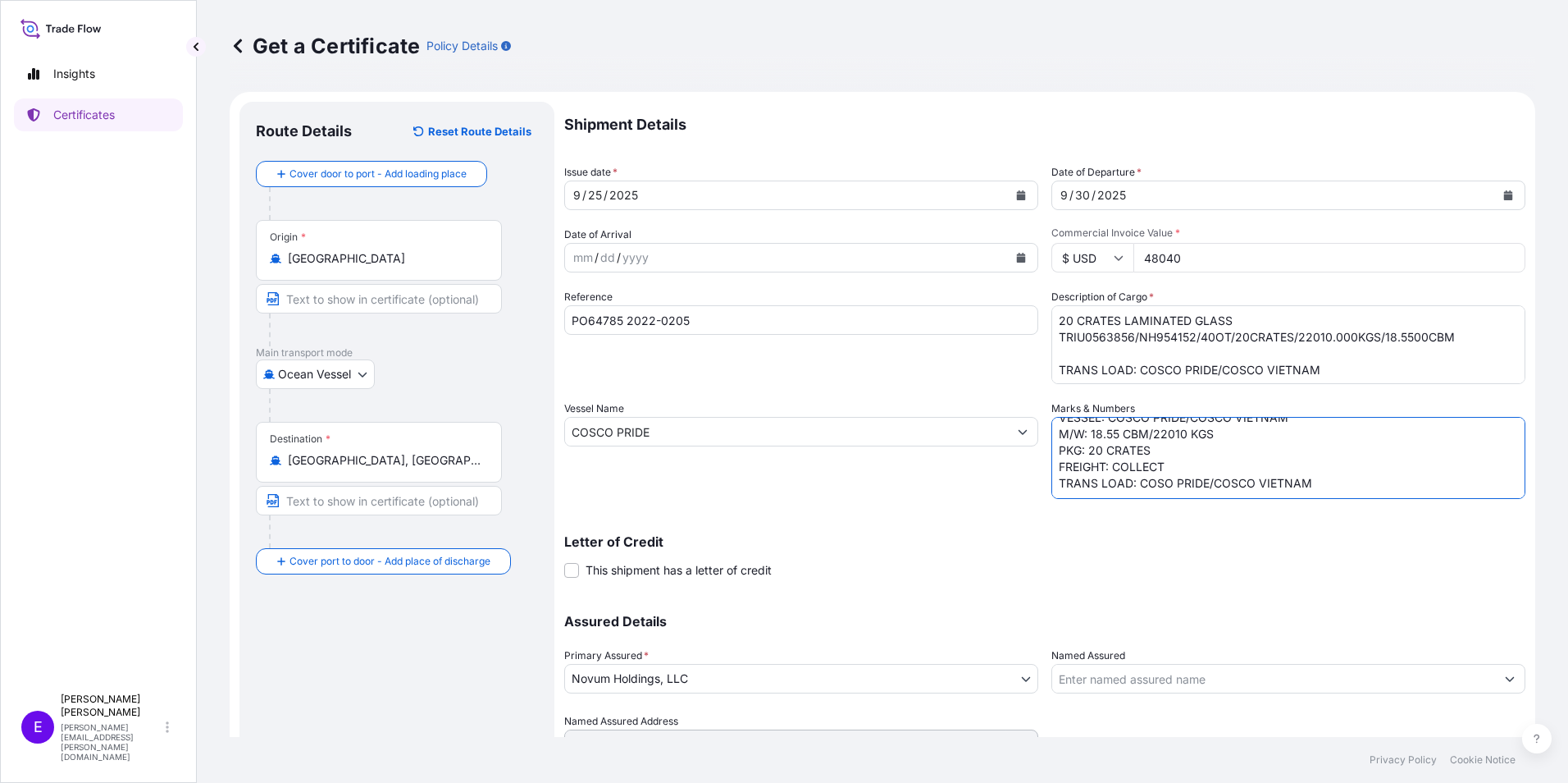
scroll to position [81, 0]
type textarea "POL/POD: QINGDAO-TAMPA FL ETD/ETA: [DATE] NOV BL# COSU6430657130 VESSEL: COSCO …"
click at [1089, 351] on textarea "20 CRATES LAMINATED GLASS TRIU0563856/NH954152/40OT/20CRATES/22010.000KGS/18.55…" at bounding box center [1288, 344] width 474 height 79
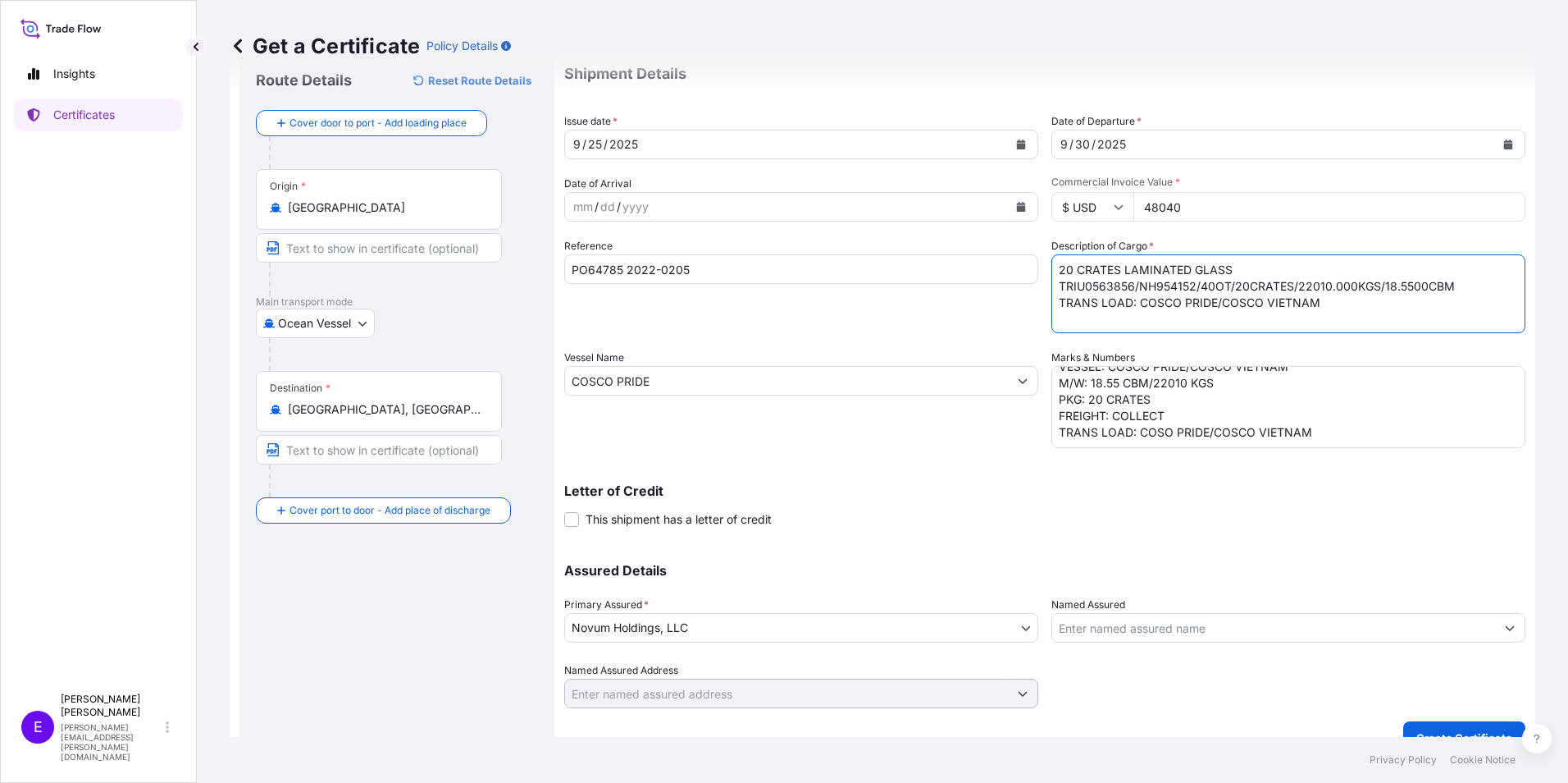
scroll to position [78, 0]
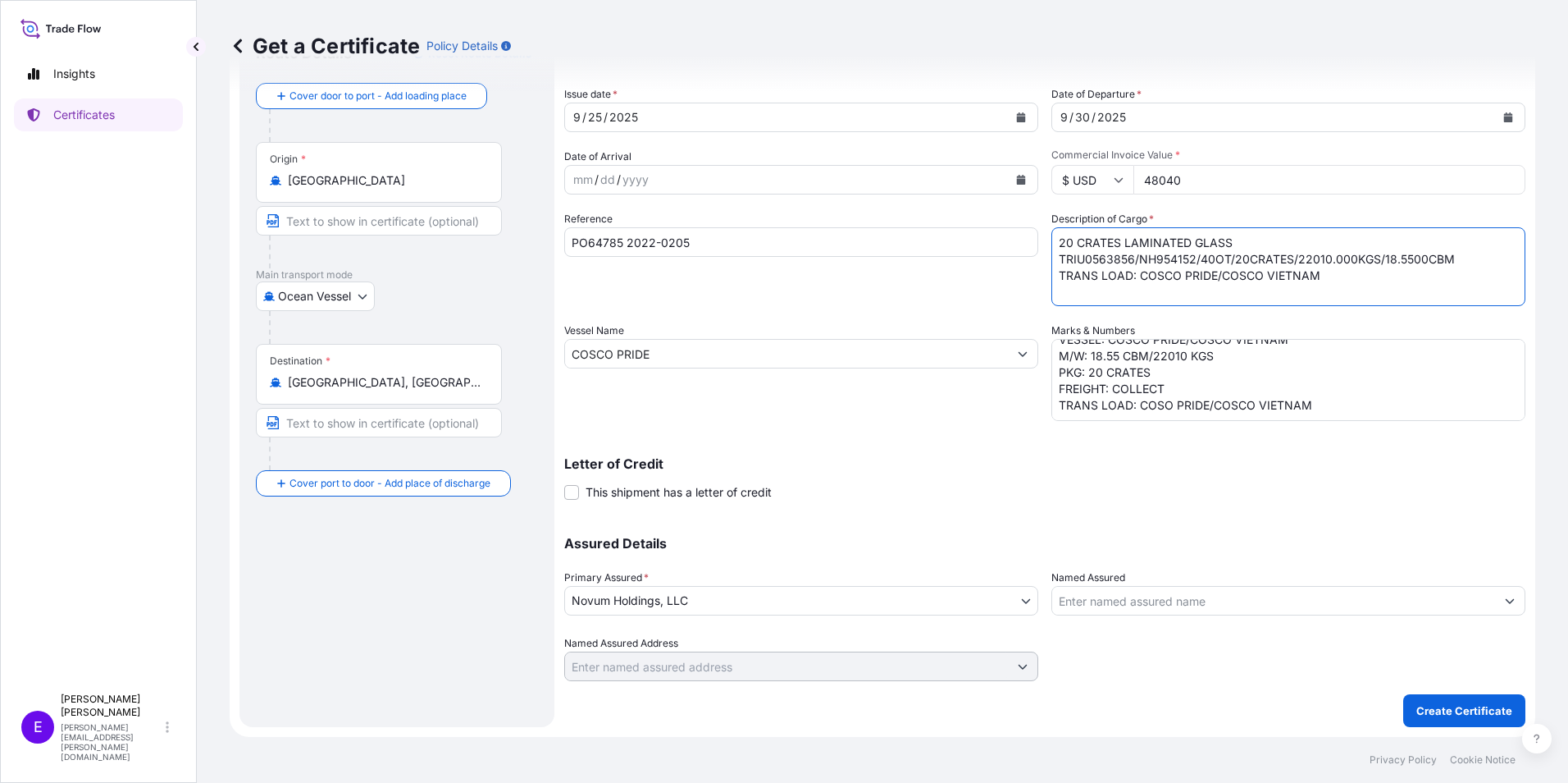
type textarea "20 CRATES LAMINATED GLASS TRIU0563856/NH954152/40OT/20CRATES/22010.000KGS/18.55…"
click at [1449, 713] on p "Create Certificate" at bounding box center [1465, 710] width 96 height 17
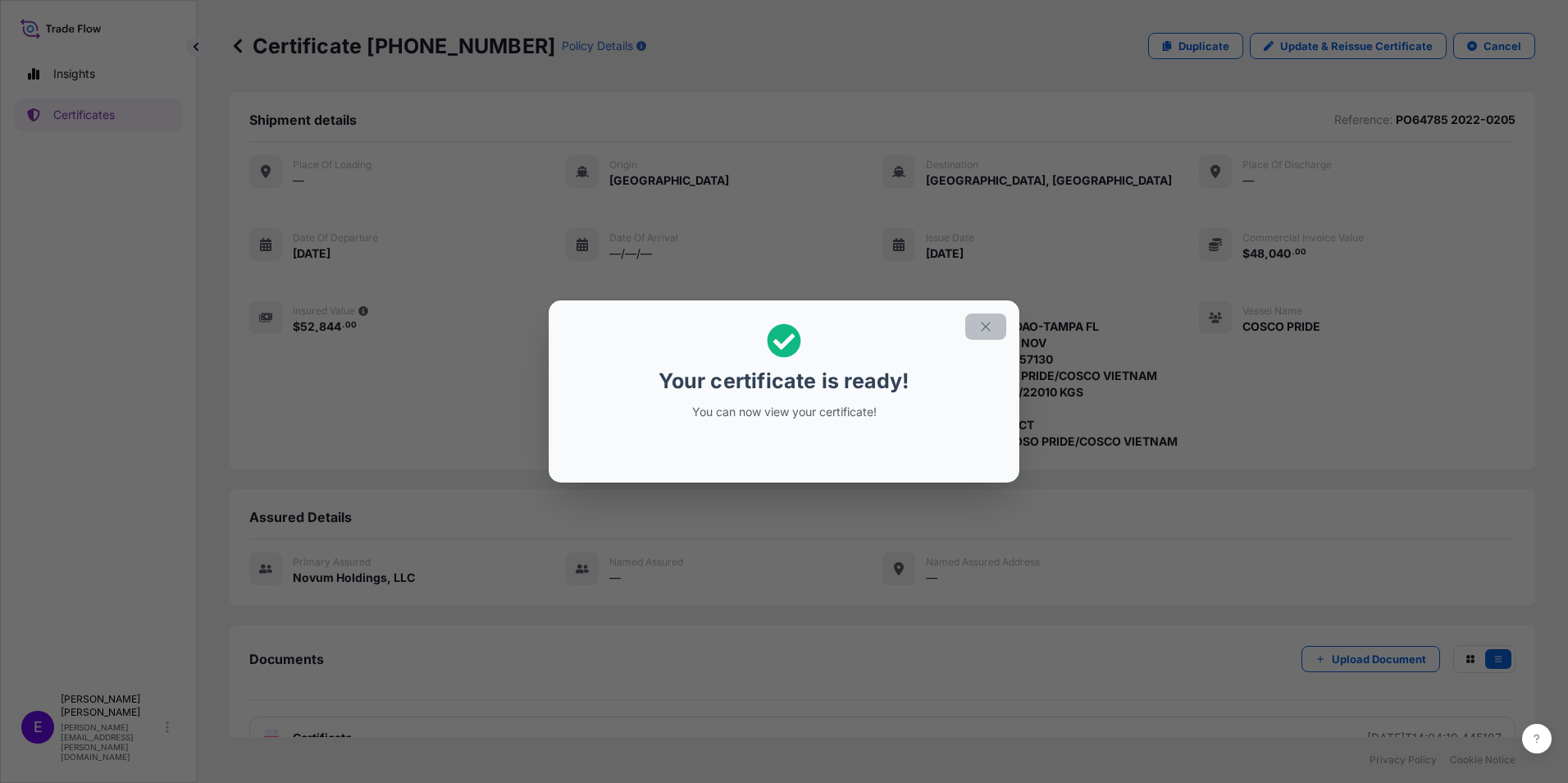
click at [992, 326] on icon "button" at bounding box center [985, 326] width 15 height 15
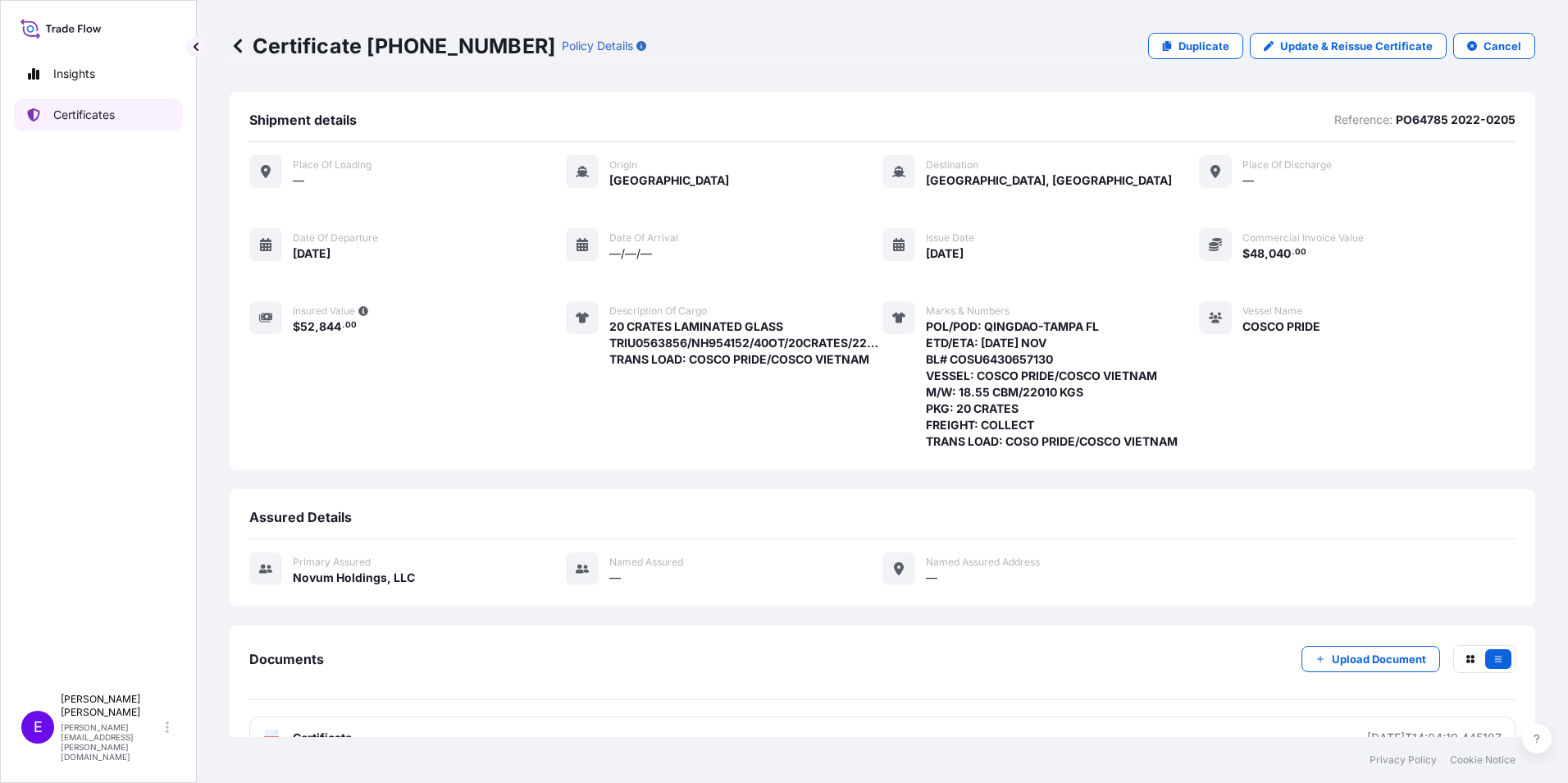
click at [61, 108] on p "Certificates" at bounding box center [84, 114] width 62 height 17
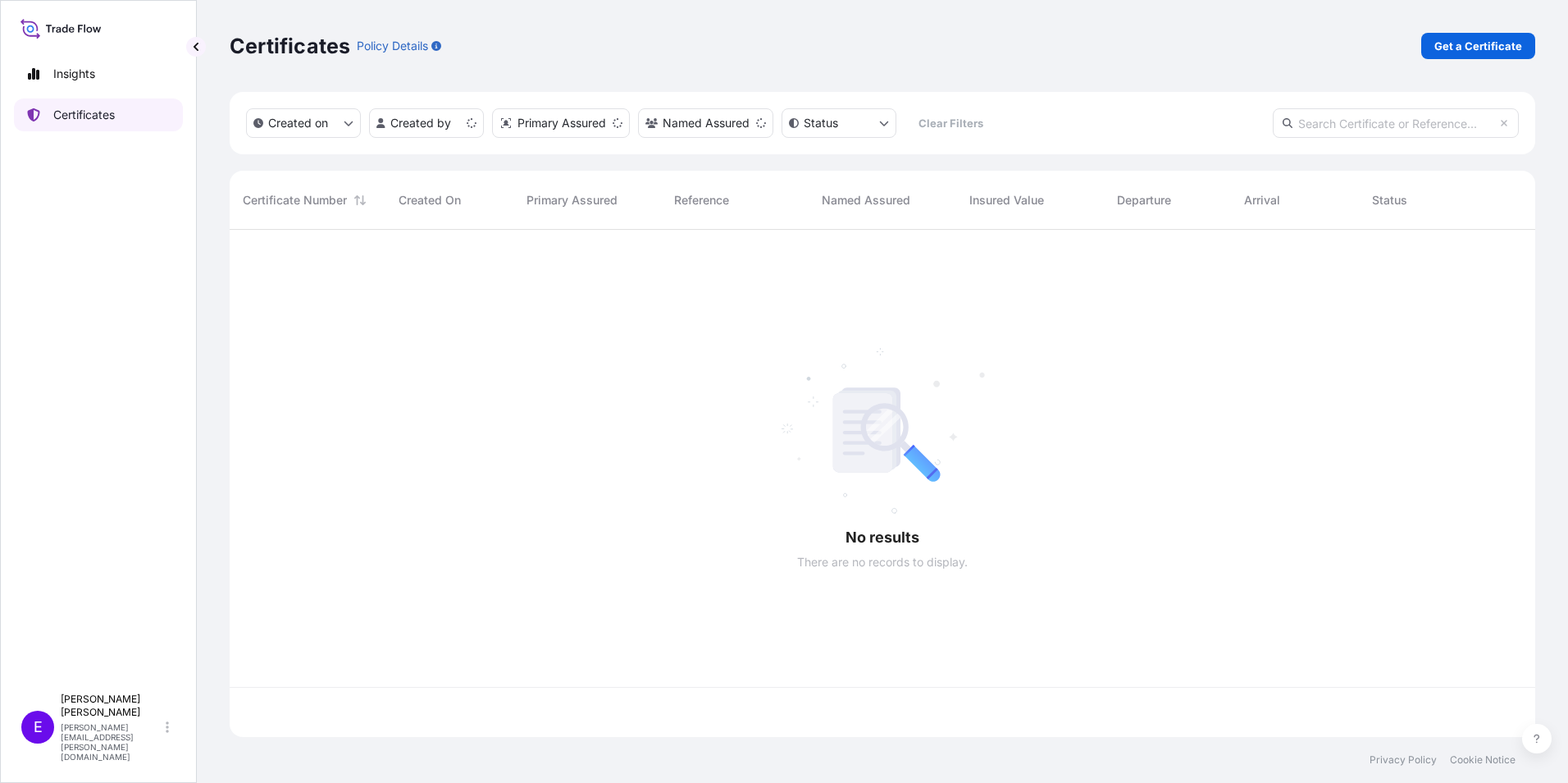
scroll to position [504, 1293]
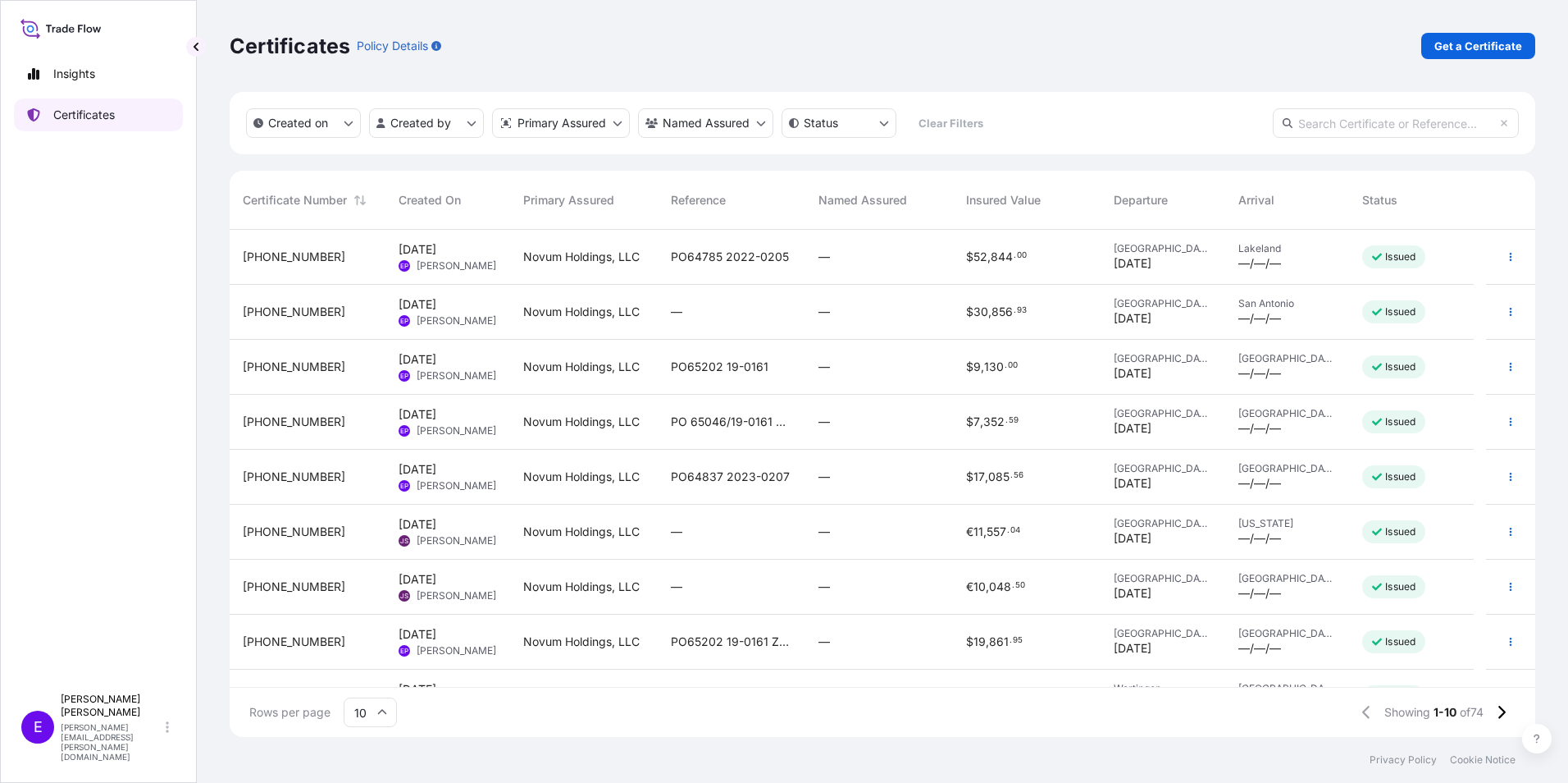
click at [62, 106] on link "Certificates" at bounding box center [98, 114] width 169 height 32
click at [1449, 52] on p "Get a Certificate" at bounding box center [1478, 45] width 87 height 17
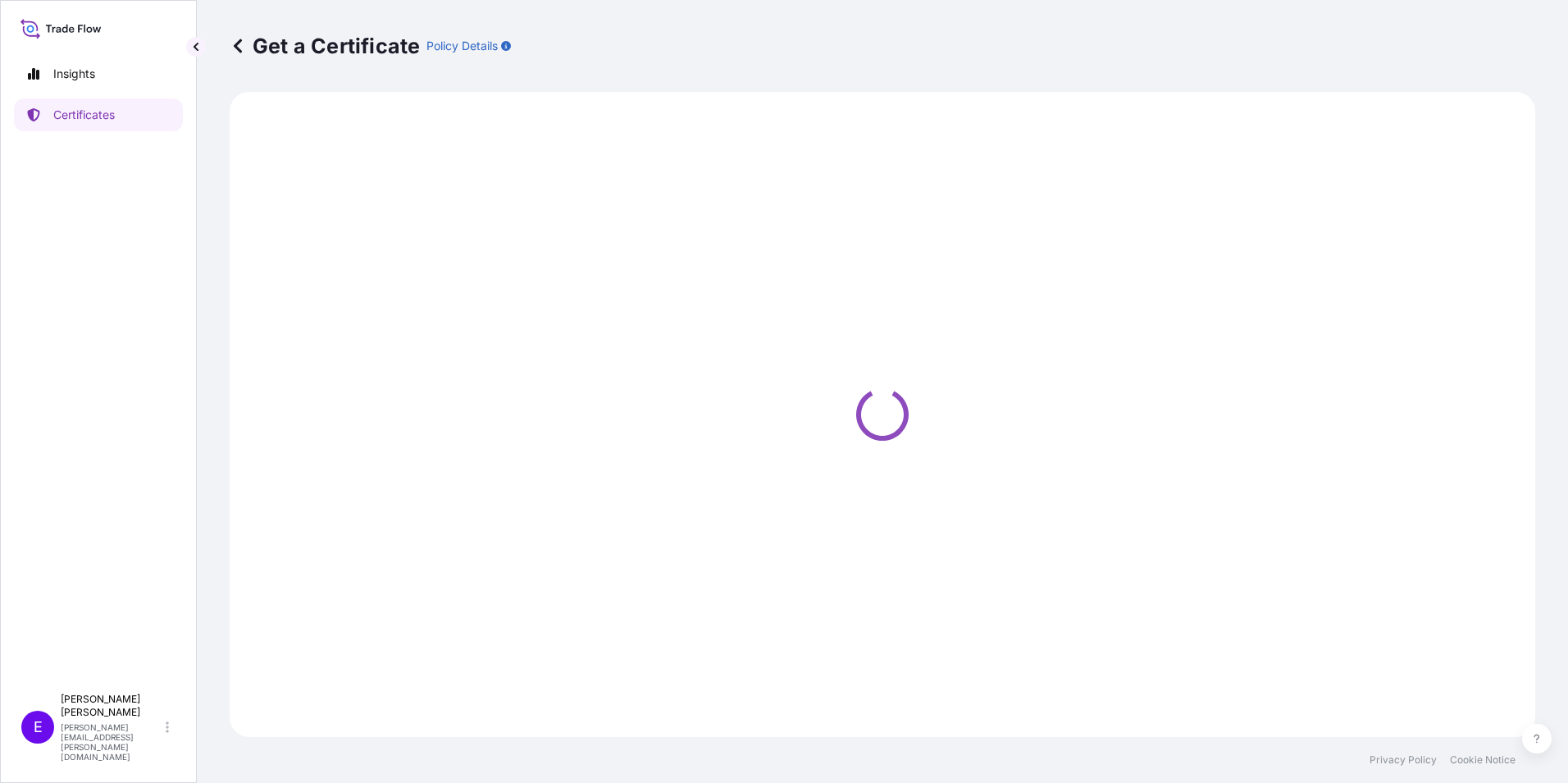
select select "Ocean Vessel"
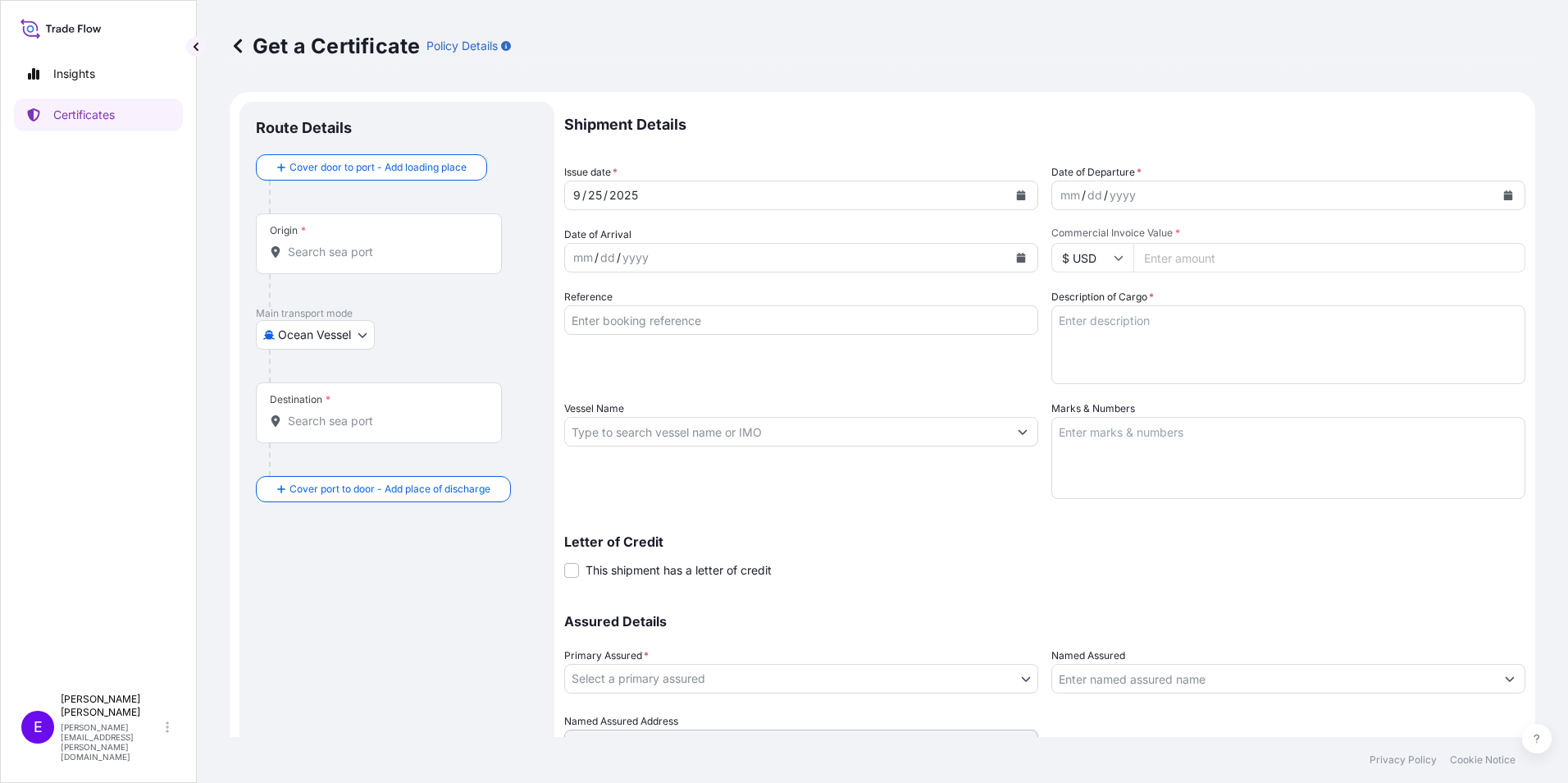
click at [1496, 189] on button "Calendar" at bounding box center [1508, 195] width 27 height 27
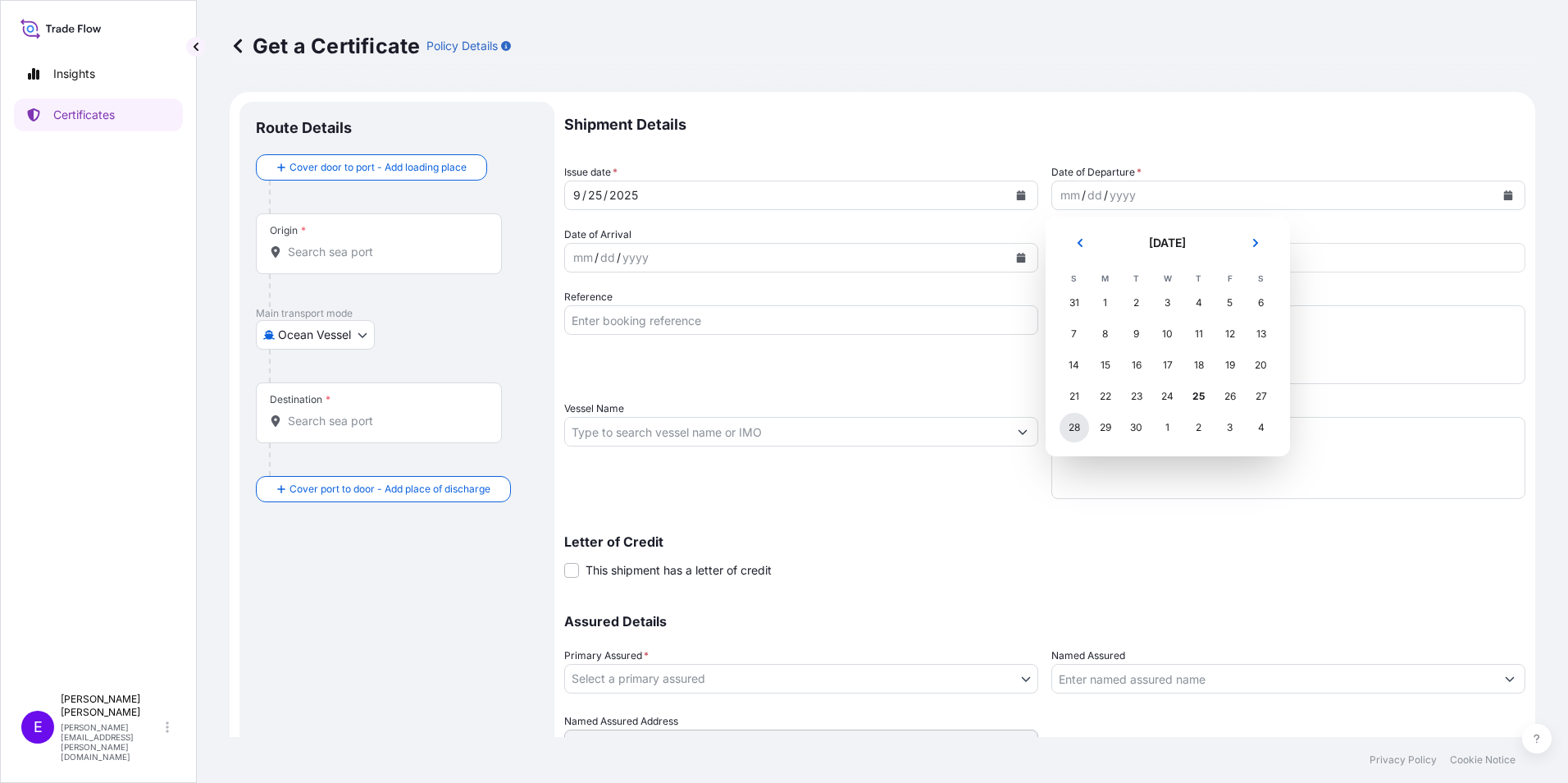
click at [1081, 428] on div "28" at bounding box center [1074, 428] width 29 height 30
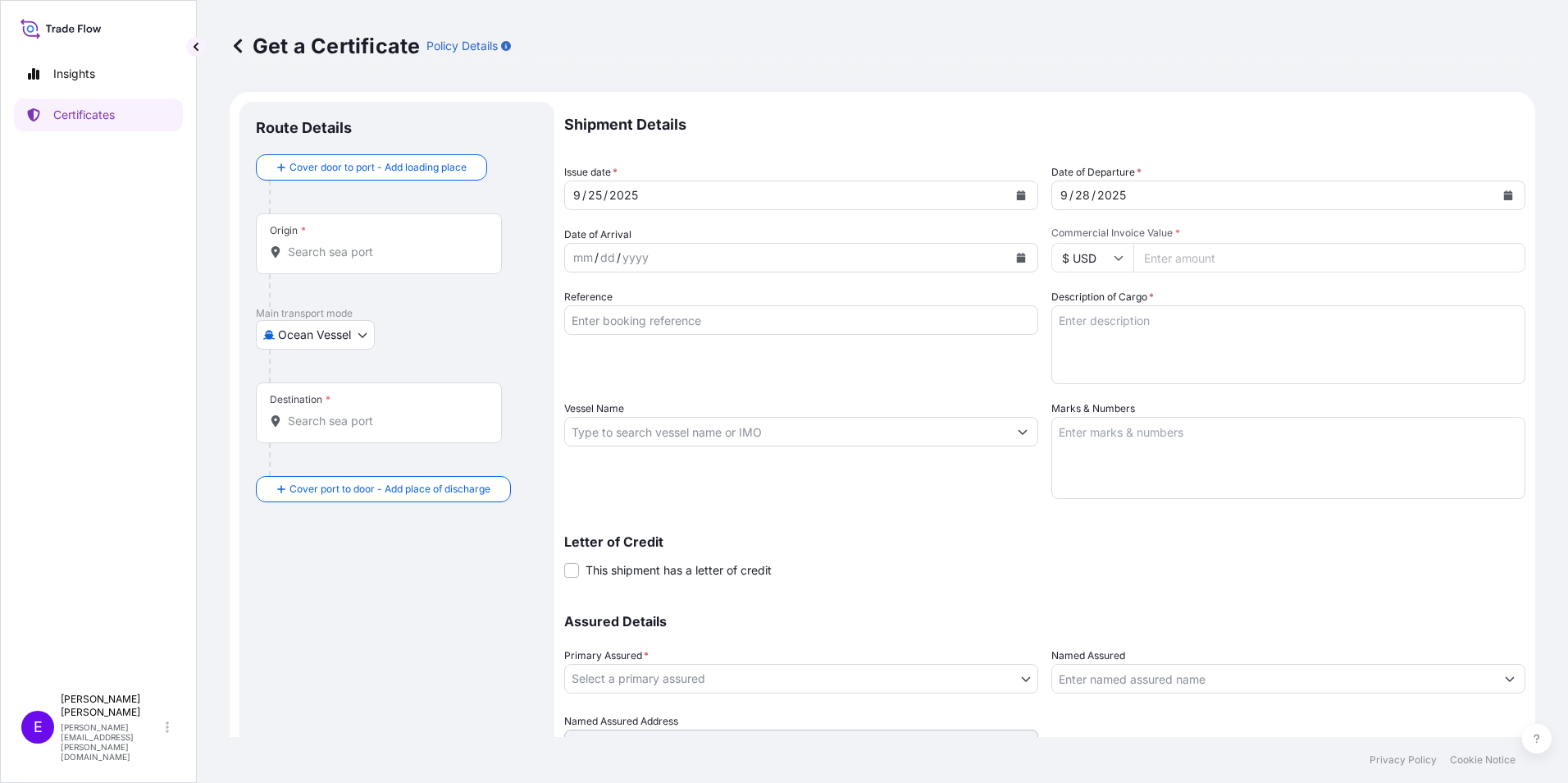
drag, startPoint x: 1177, startPoint y: 236, endPoint x: 1166, endPoint y: 257, distance: 23.7
paste input "9350.95"
type input "9350.95"
click at [366, 250] on input "Origin *" at bounding box center [384, 252] width 194 height 17
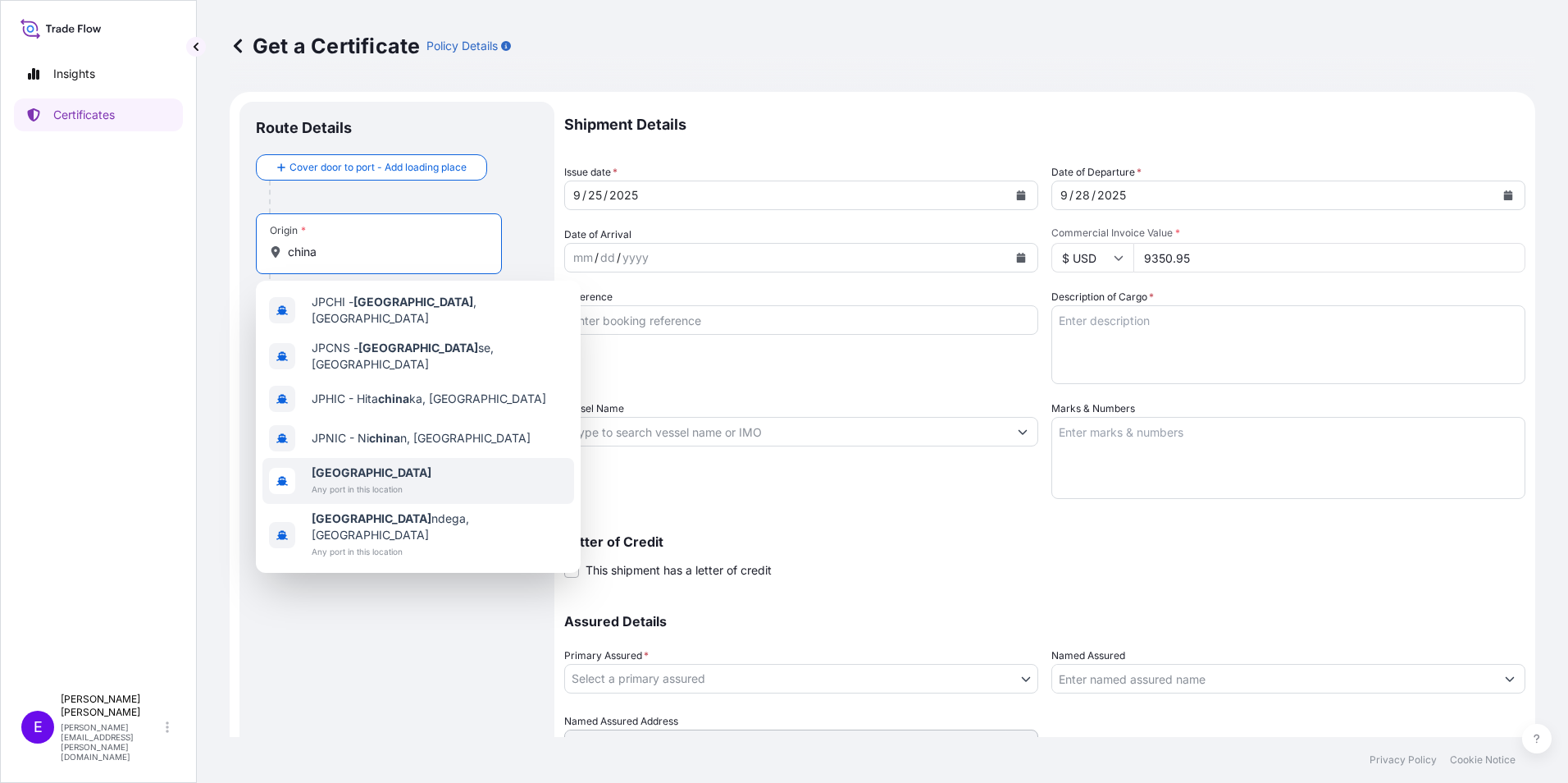
click at [397, 464] on span "[GEOGRAPHIC_DATA]" at bounding box center [372, 472] width 120 height 17
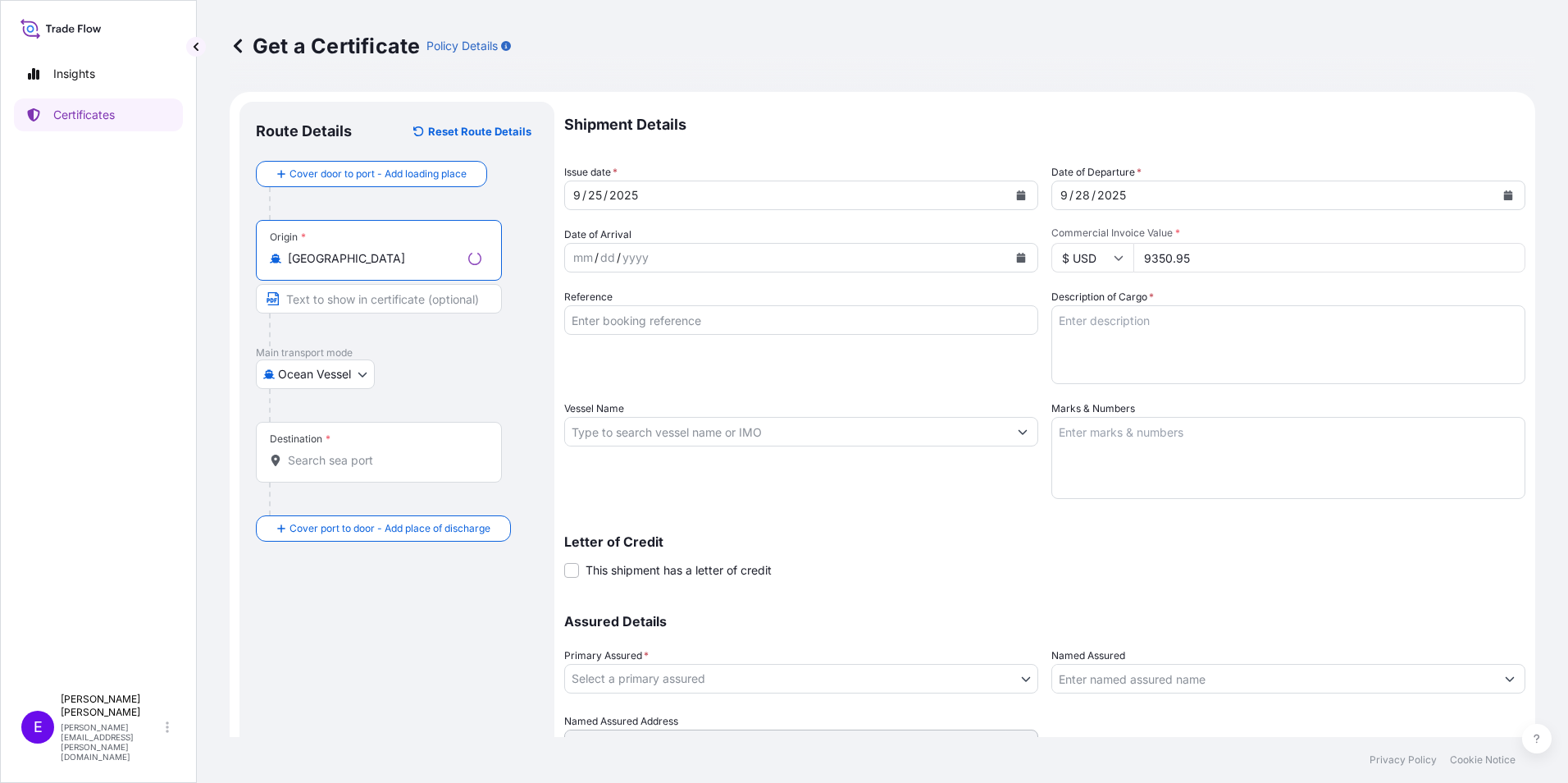
type input "[GEOGRAPHIC_DATA]"
click at [651, 324] on input "Reference" at bounding box center [801, 320] width 474 height 30
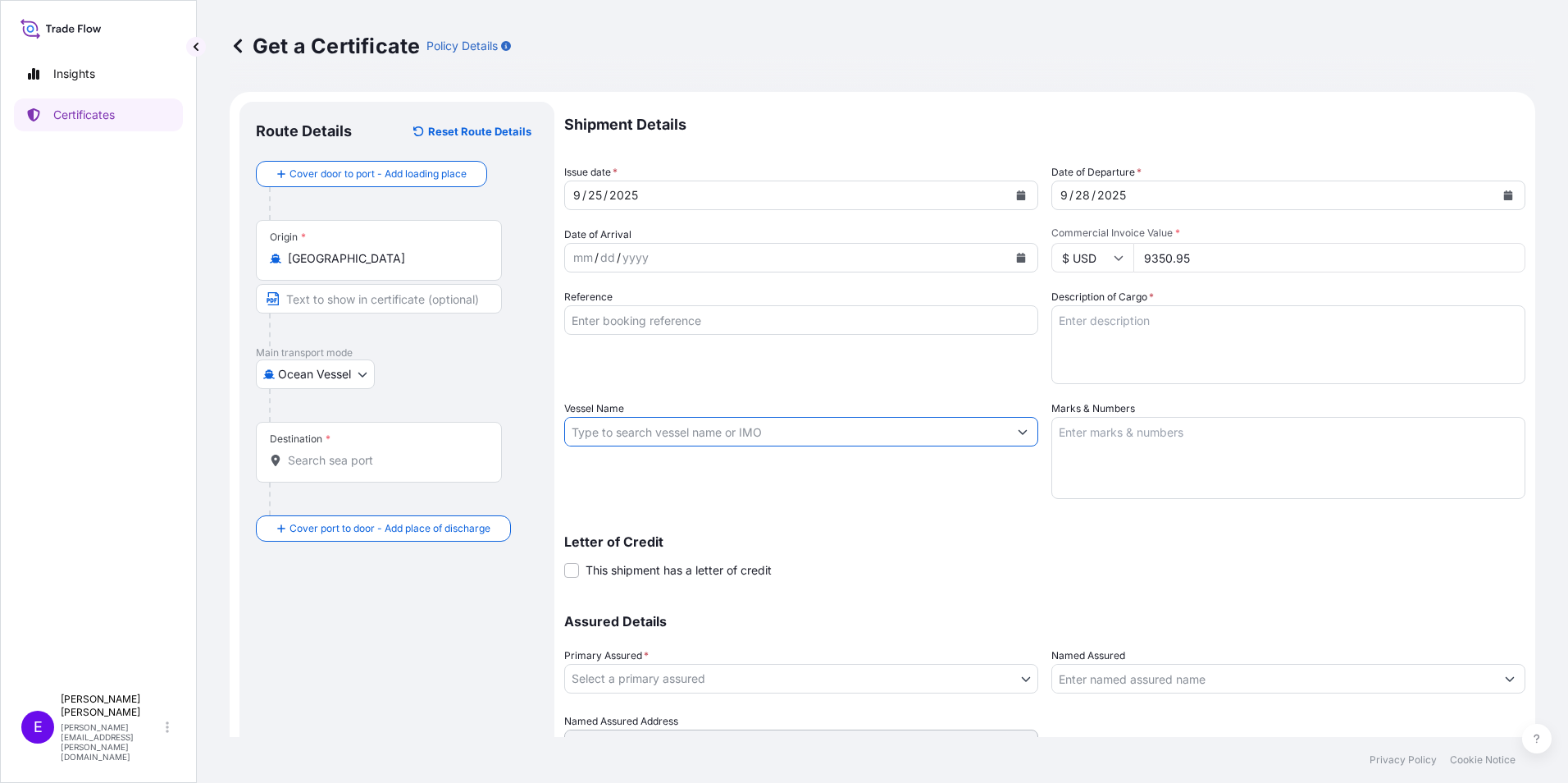
click at [942, 437] on input "Vessel Name" at bounding box center [786, 432] width 442 height 30
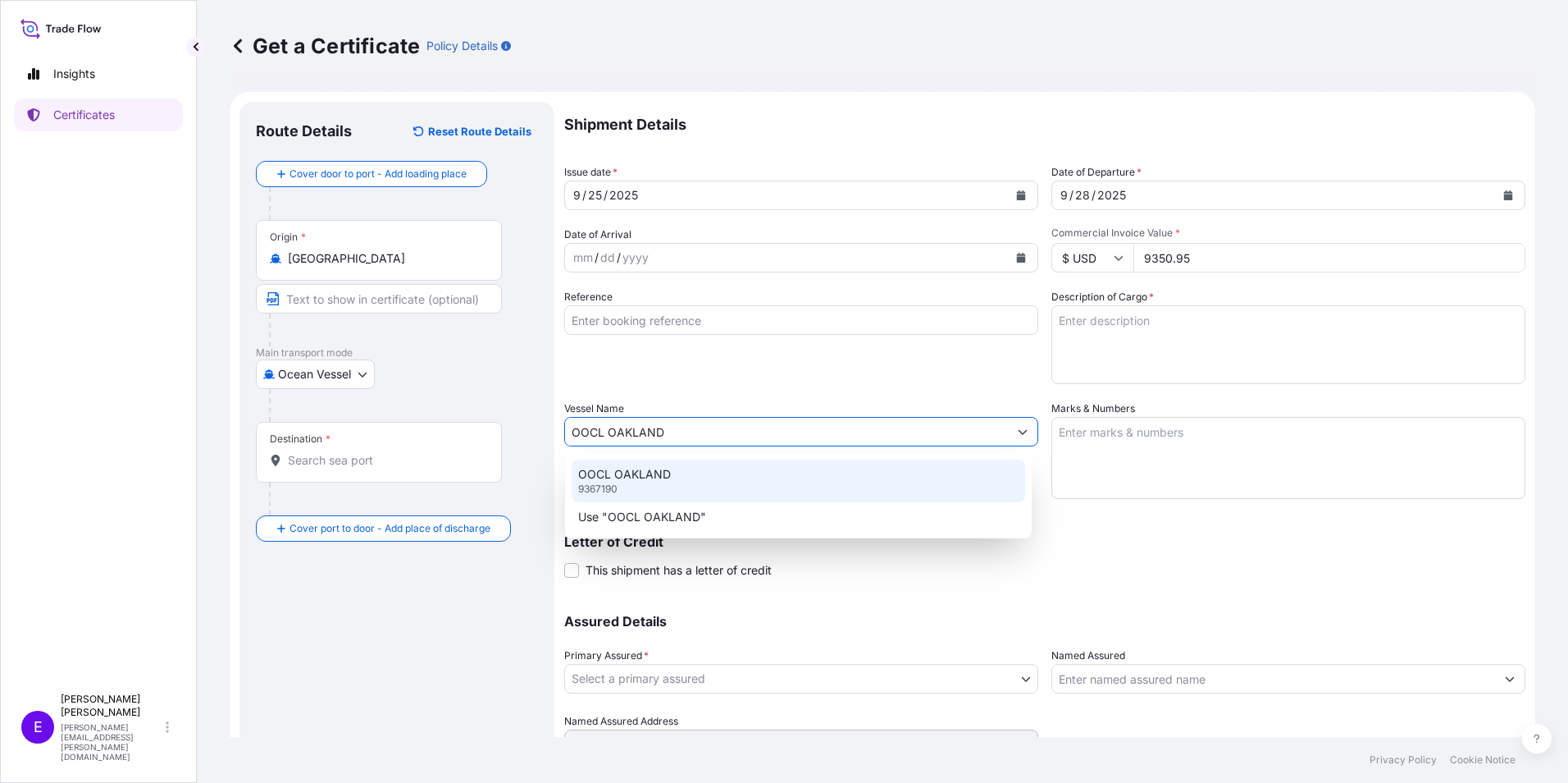
click at [710, 493] on div "OOCL OAKLAND 9367190" at bounding box center [797, 480] width 453 height 42
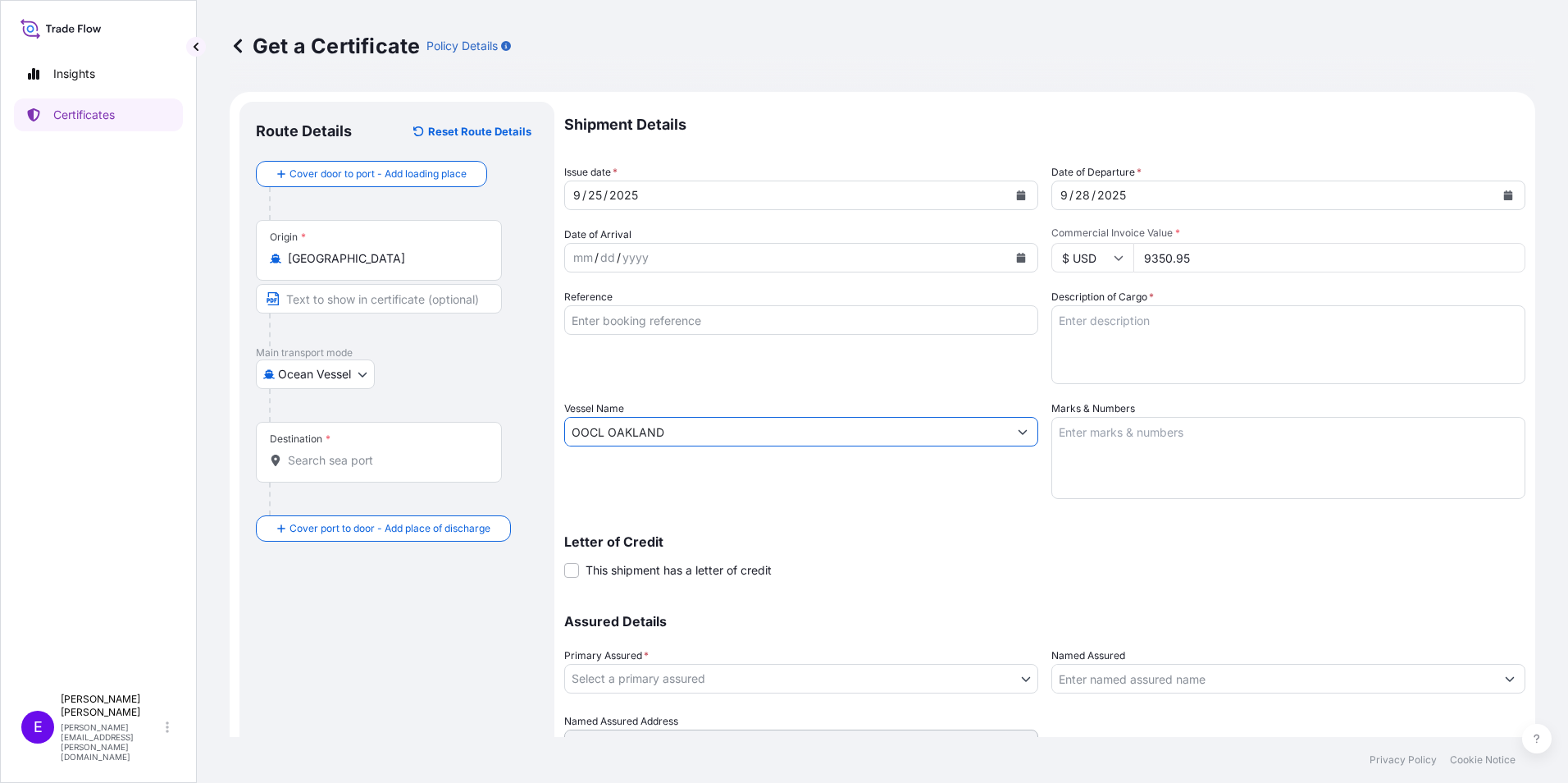
type input "OOCL OAKLAND"
click at [611, 314] on input "Reference" at bounding box center [801, 320] width 474 height 30
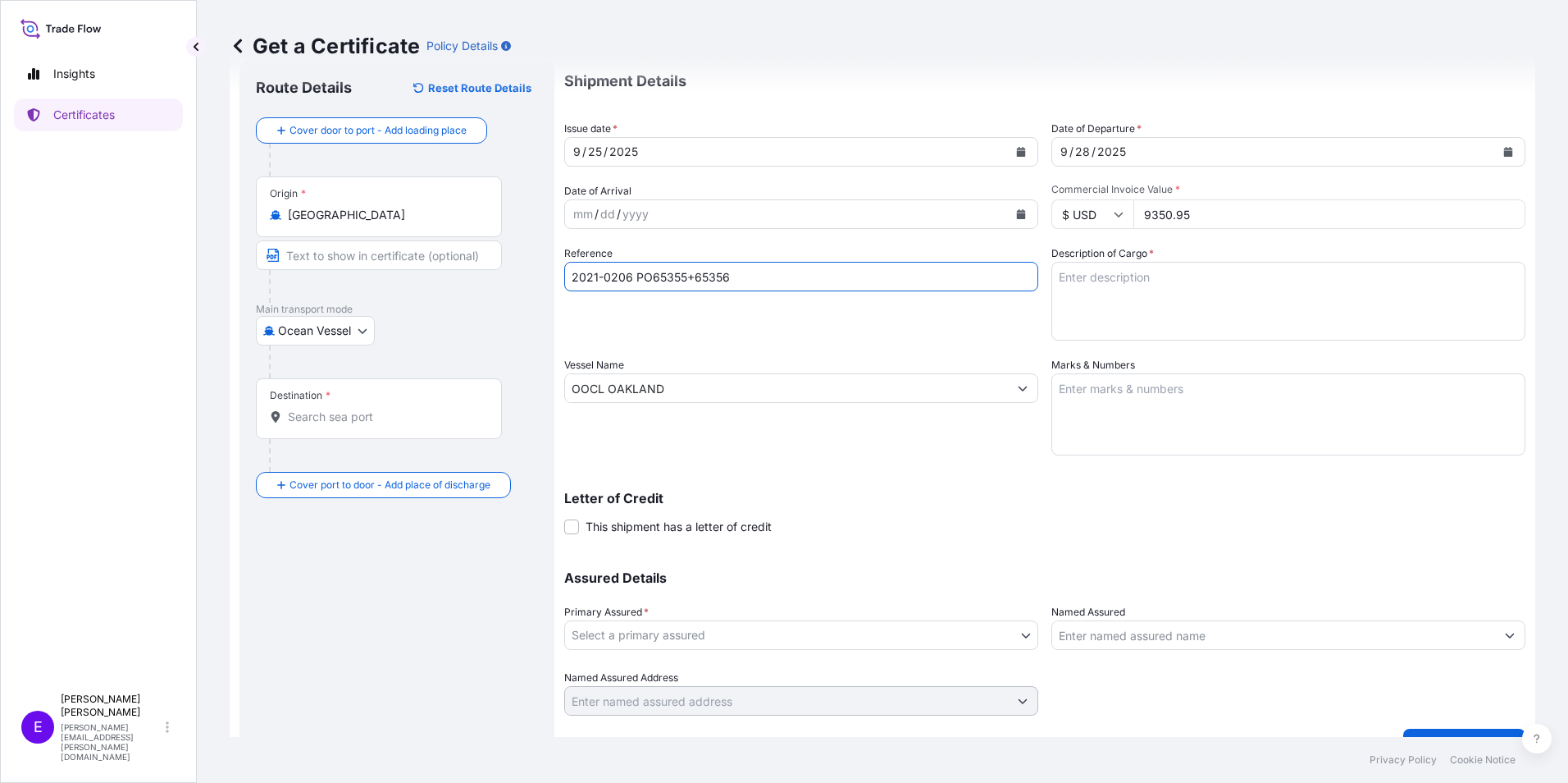
scroll to position [78, 0]
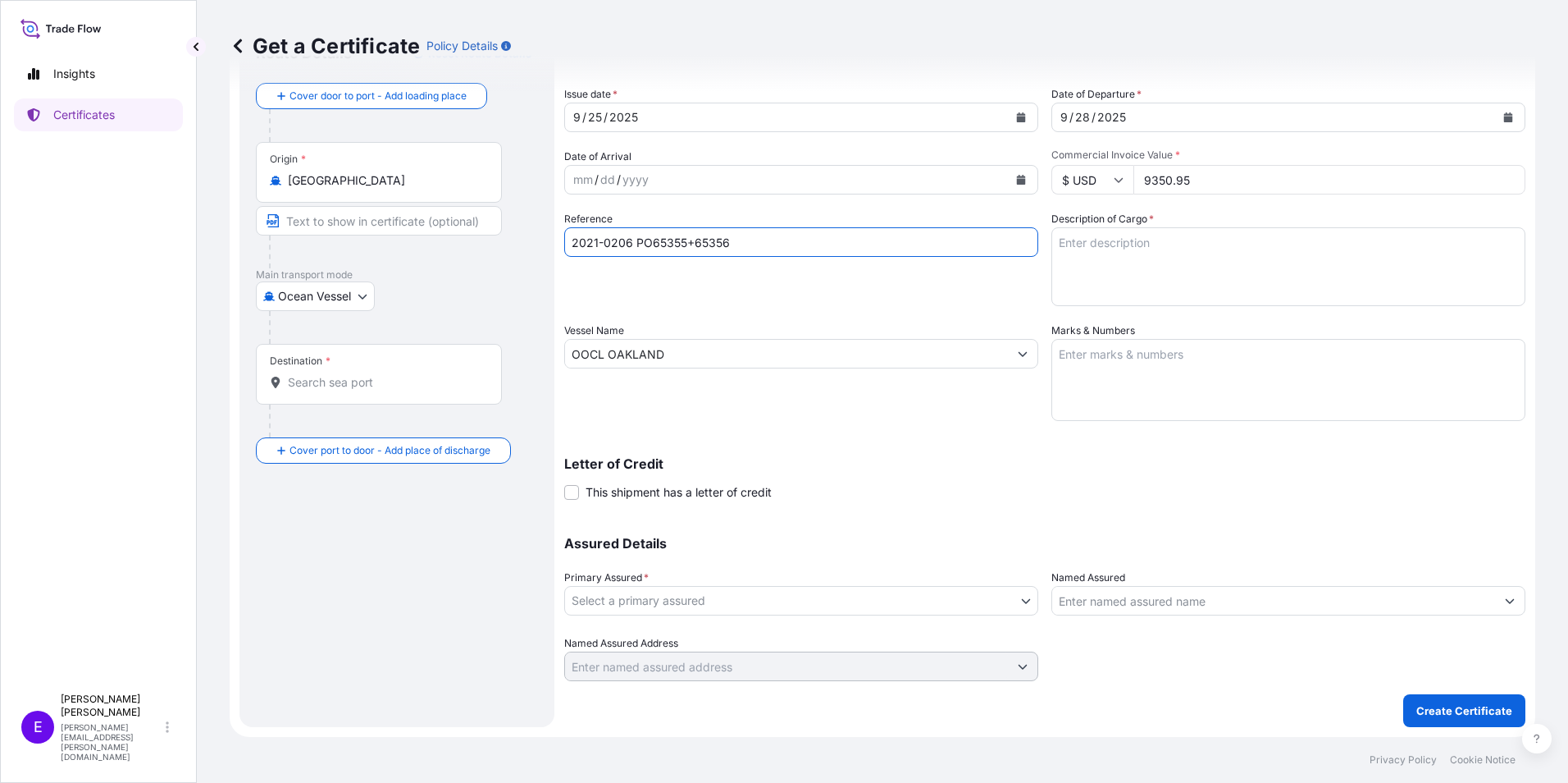
type input "2021-0206 PO65355+65356"
click at [1114, 349] on textarea "Marks & Numbers" at bounding box center [1288, 380] width 474 height 82
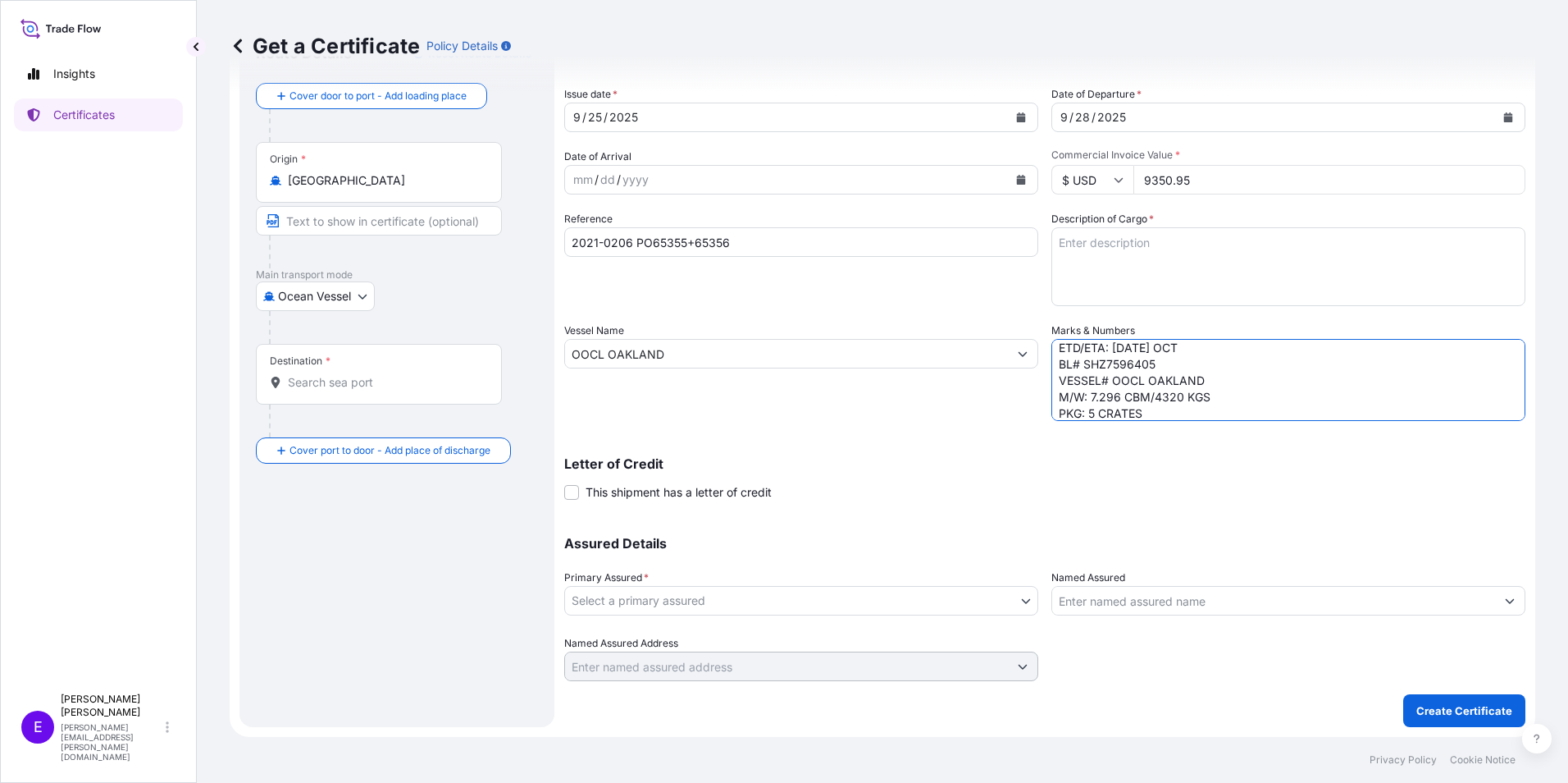
scroll to position [39, 0]
type textarea "POL/POD: YANTIAN-[GEOGRAPHIC_DATA] ETD/ETA: [DATE] OCT BL# SHZ7596405 VESSEL# O…"
click at [636, 612] on body "Insights Certificates E [PERSON_NAME] [PERSON_NAME][EMAIL_ADDRESS][PERSON_NAME]…" at bounding box center [784, 392] width 1568 height 783
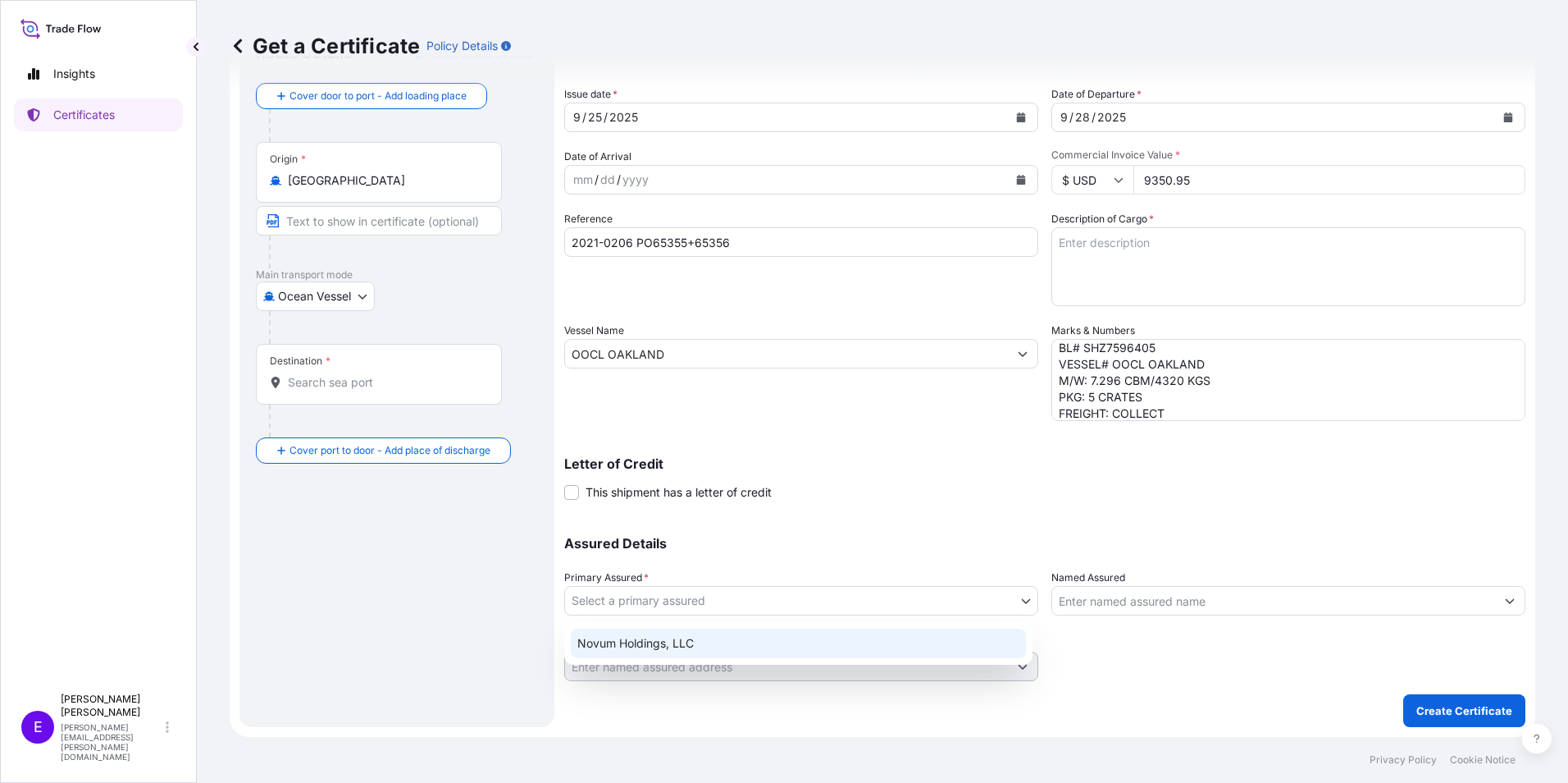
click at [656, 638] on div "Novum Holdings, LLC" at bounding box center [798, 643] width 455 height 30
select select "31540"
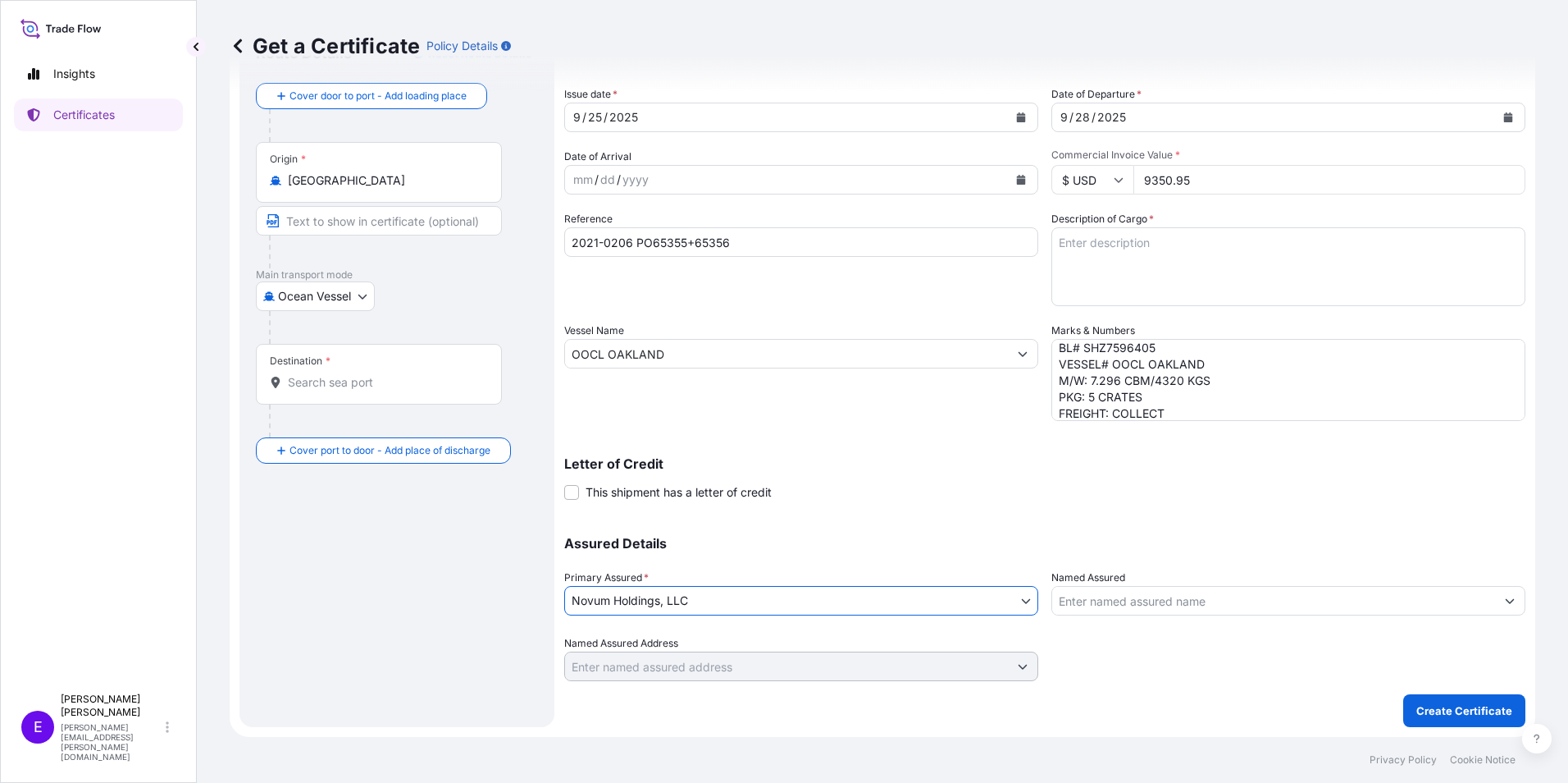
scroll to position [0, 0]
click at [1293, 245] on textarea "Description of Cargo *" at bounding box center [1288, 267] width 474 height 79
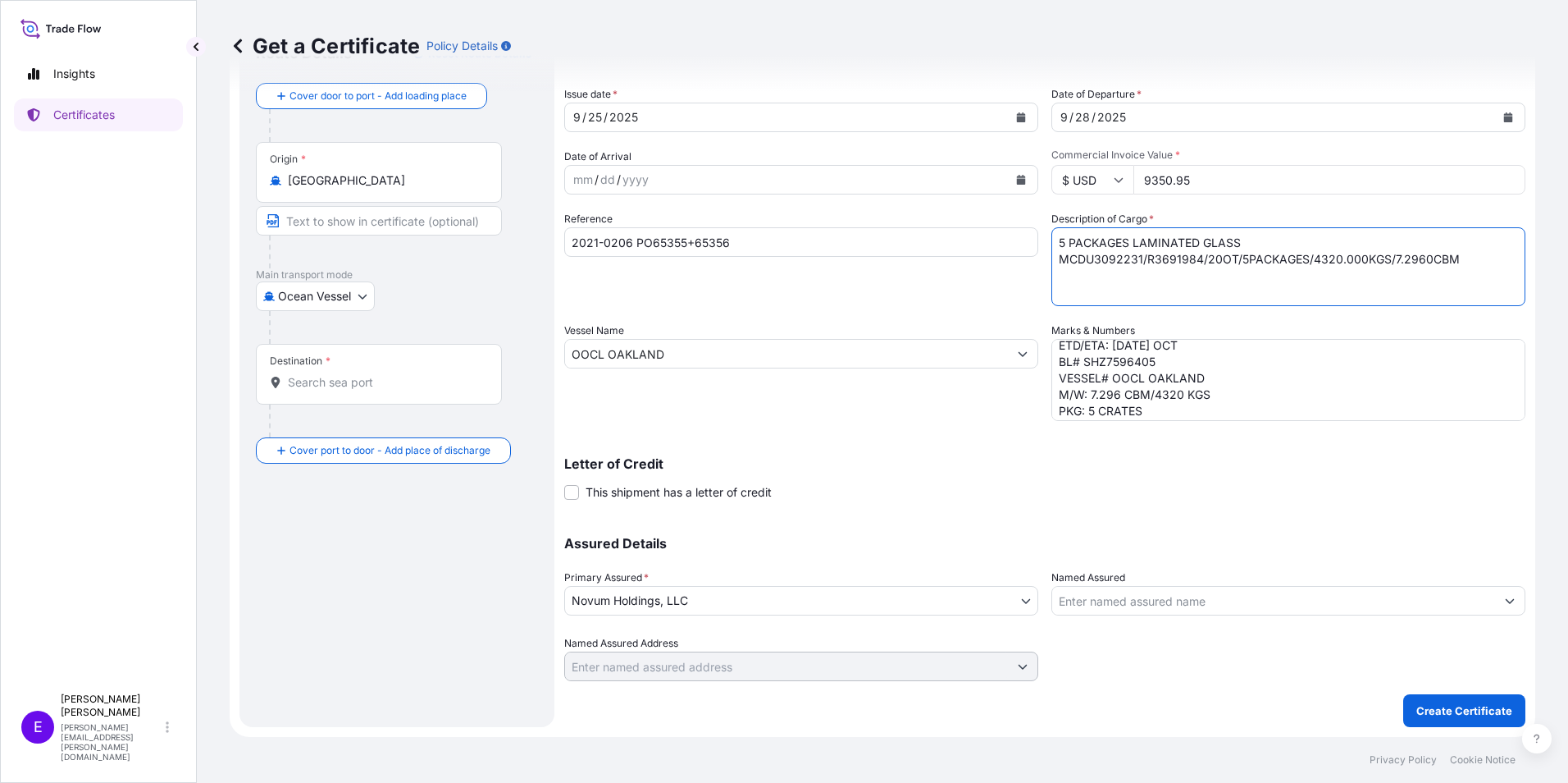
scroll to position [47, 0]
type textarea "5 PACKAGES LAMINATED GLASS MCDU3092231/R3691984/20OT/5PACKAGES/4320.000KGS/7.29…"
click at [1246, 393] on textarea "POL/POD: YANTIAN-[GEOGRAPHIC_DATA] ETD/ETA: [DATE] OCT BL# SHZ7596405 VESSEL# O…" at bounding box center [1288, 380] width 474 height 82
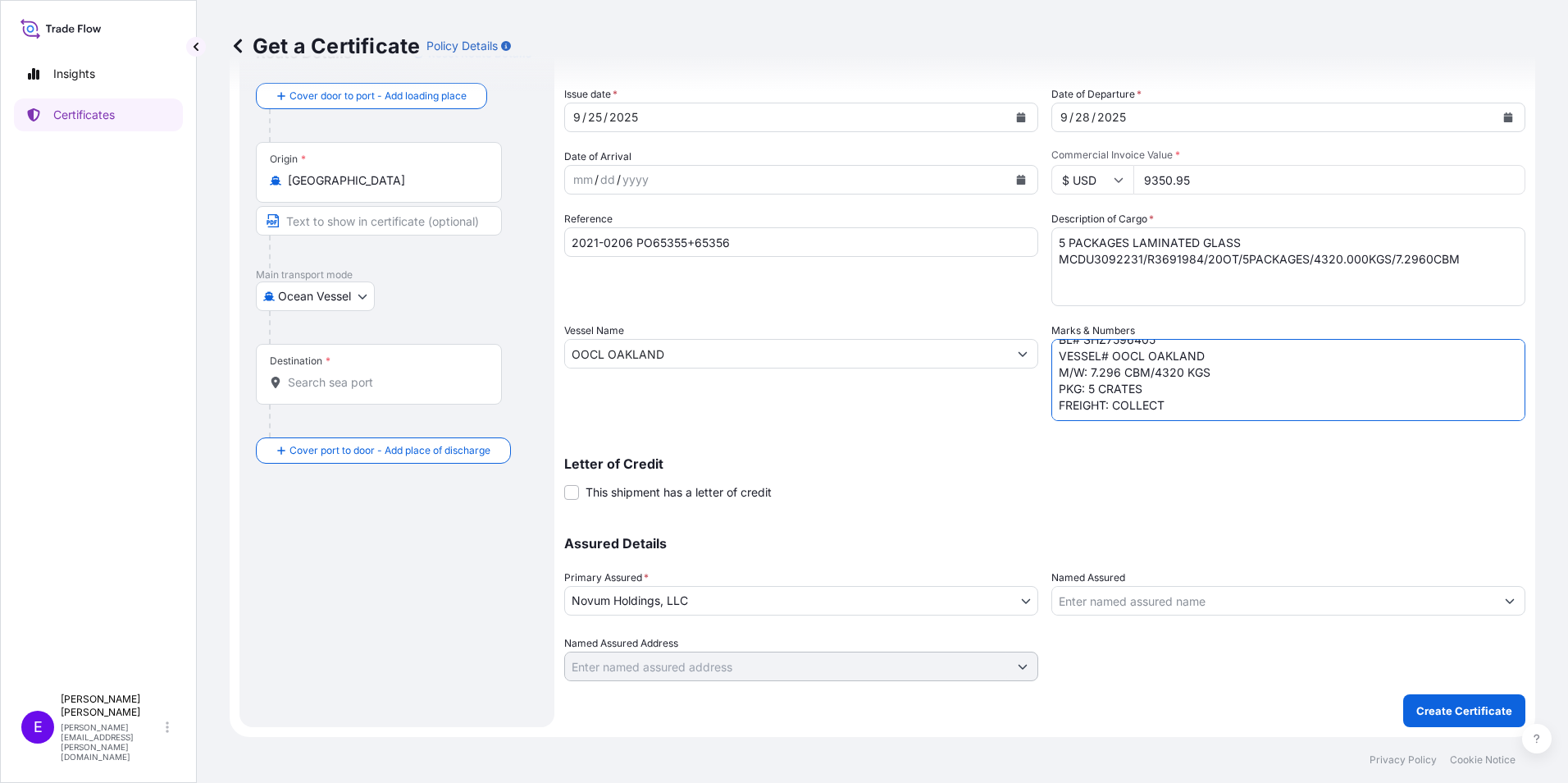
click at [1244, 406] on textarea "POL/POD: YANTIAN-[GEOGRAPHIC_DATA] ETD/ETA: [DATE] OCT BL# SHZ7596405 VESSEL# O…" at bounding box center [1288, 380] width 474 height 82
drag, startPoint x: 1166, startPoint y: 417, endPoint x: 1002, endPoint y: 415, distance: 164.0
click at [1002, 415] on div "Shipment Details Issue date * [DATE] Date of Departure * [DATE] Date of Arrival…" at bounding box center [1045, 352] width 961 height 657
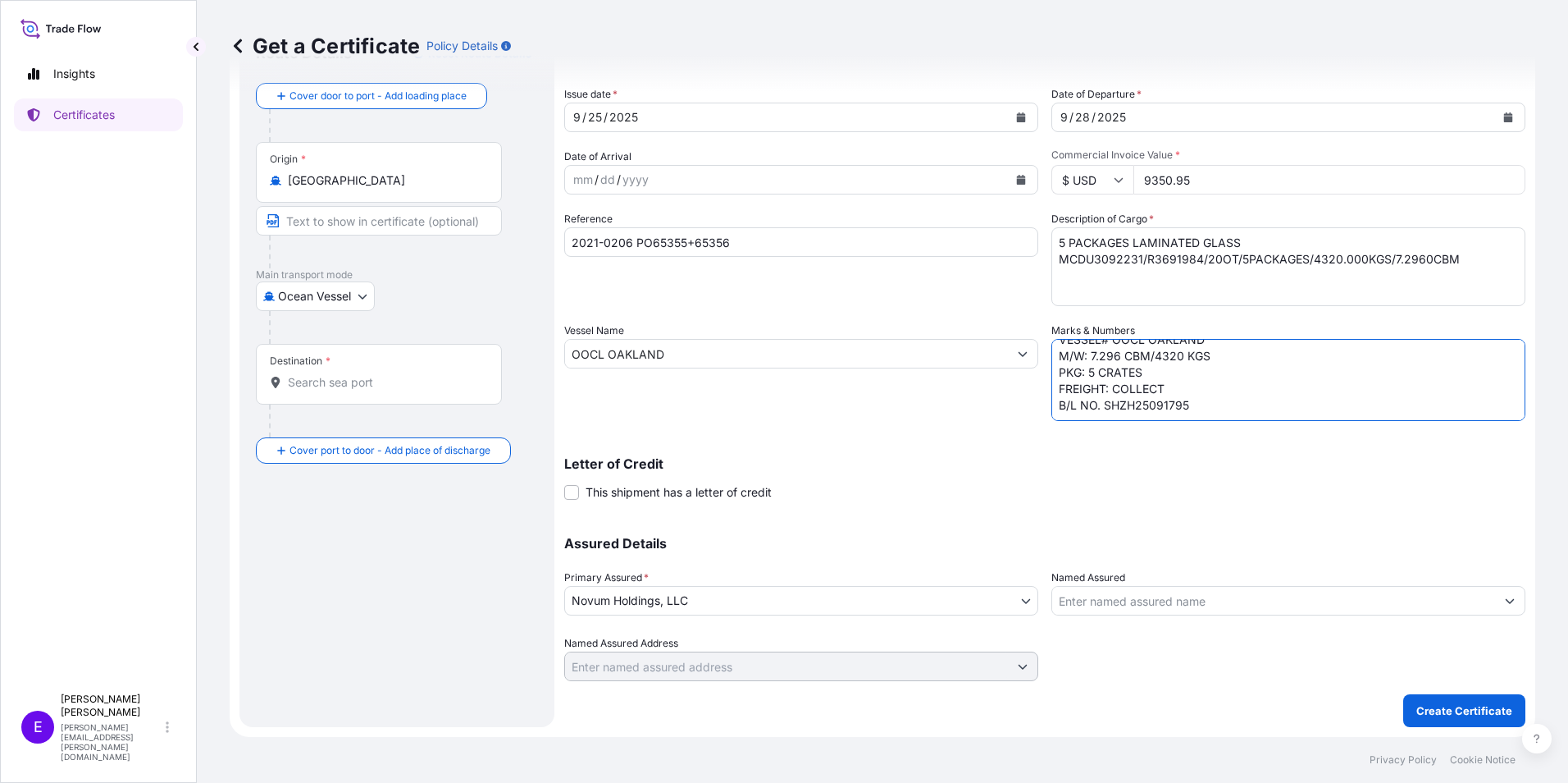
type textarea "POL/POD: YANTIAN-[GEOGRAPHIC_DATA] ETD/ETA: [DATE] OCT BL# SHZ7596405 VESSEL# O…"
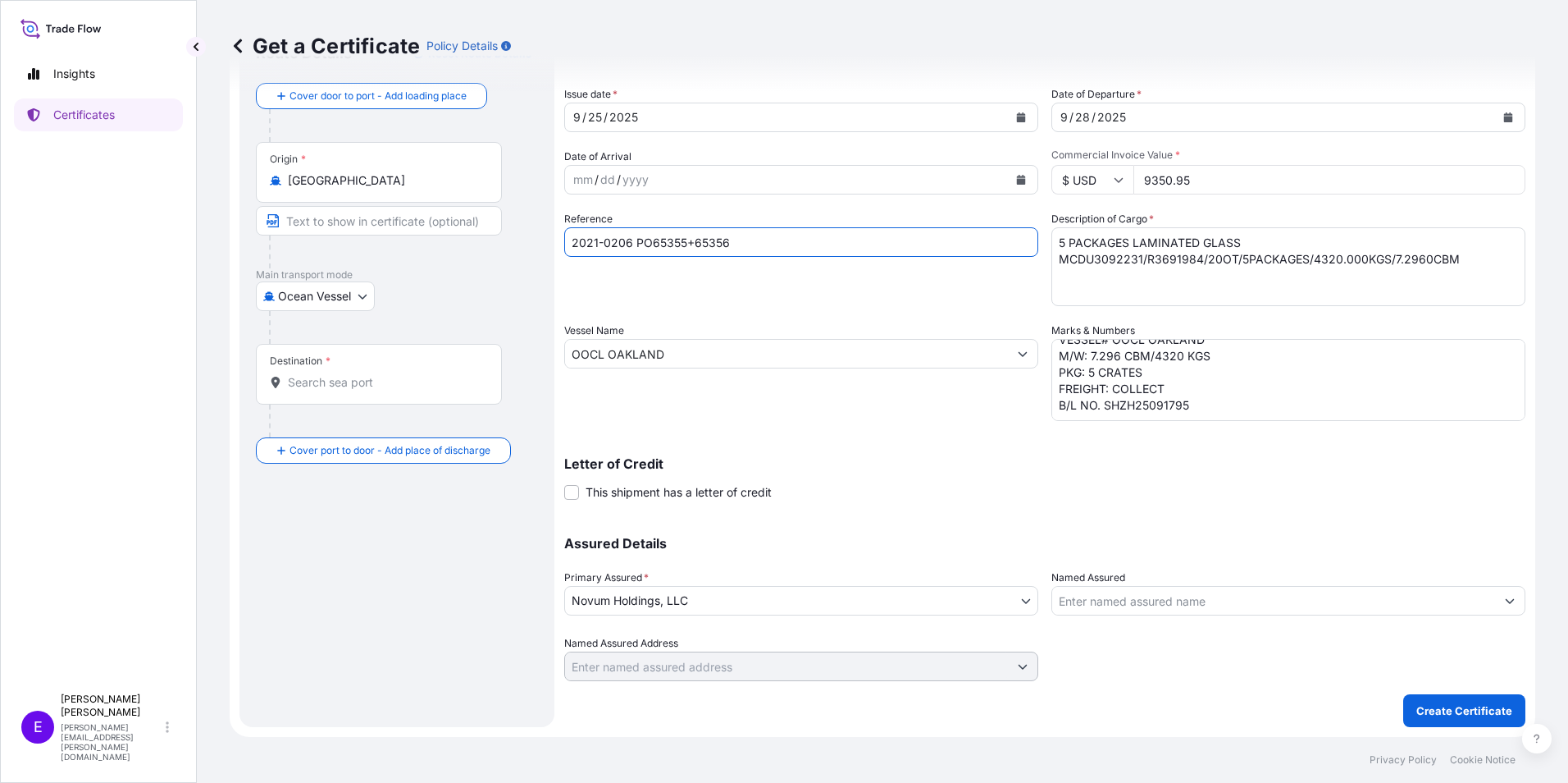
drag, startPoint x: 683, startPoint y: 243, endPoint x: 649, endPoint y: 255, distance: 36.1
click at [649, 255] on input "2021-0206 PO65355+65356" at bounding box center [801, 242] width 474 height 30
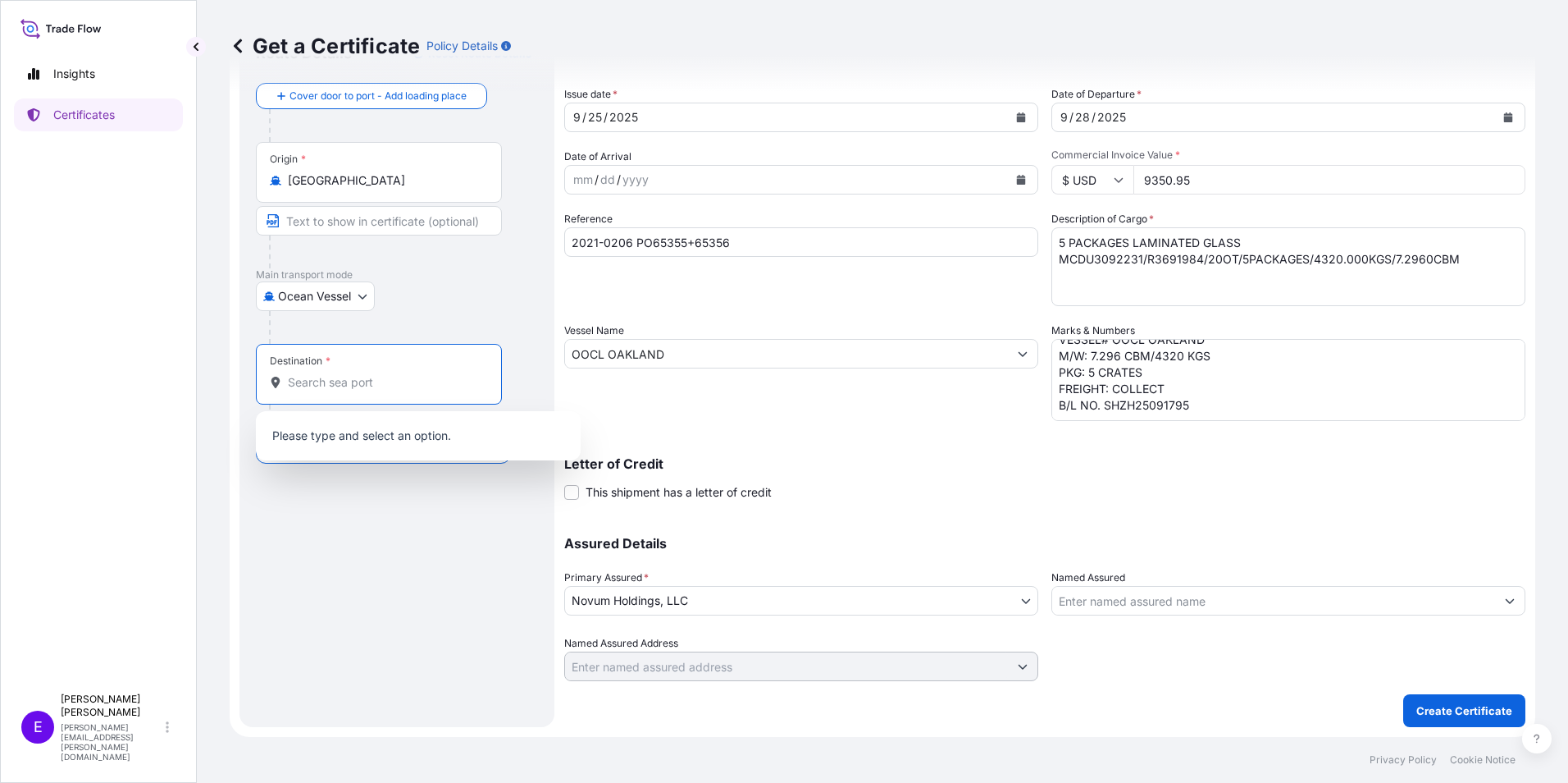
click at [323, 390] on input "Destination *" at bounding box center [384, 382] width 194 height 17
drag, startPoint x: 421, startPoint y: 390, endPoint x: 23, endPoint y: 361, distance: 399.1
click at [23, 361] on div "Insights Certificates E [PERSON_NAME] [PERSON_NAME][EMAIL_ADDRESS][PERSON_NAME]…" at bounding box center [784, 392] width 1568 height 783
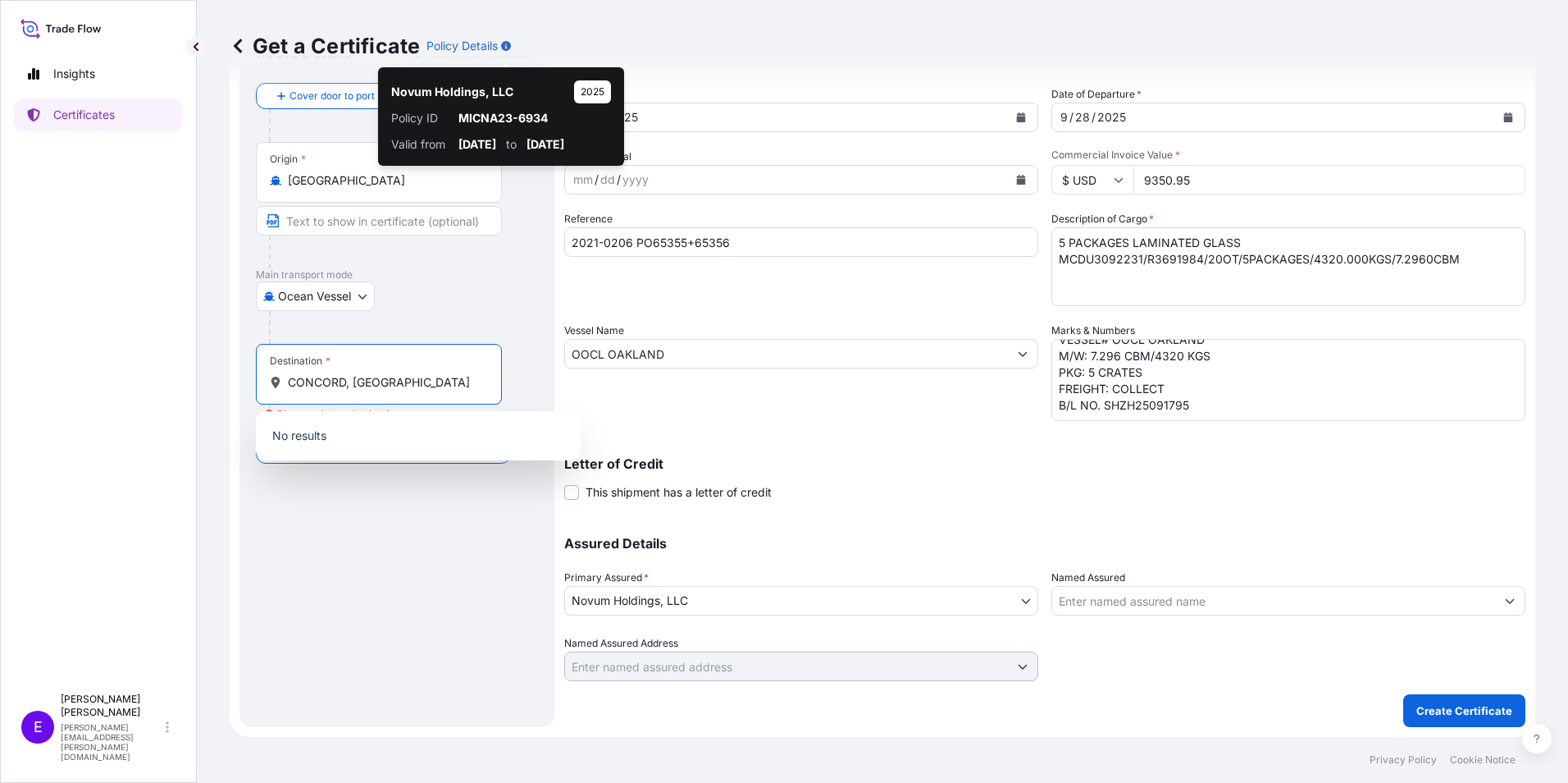
click at [373, 374] on input "CONCORD, [GEOGRAPHIC_DATA]" at bounding box center [384, 382] width 194 height 17
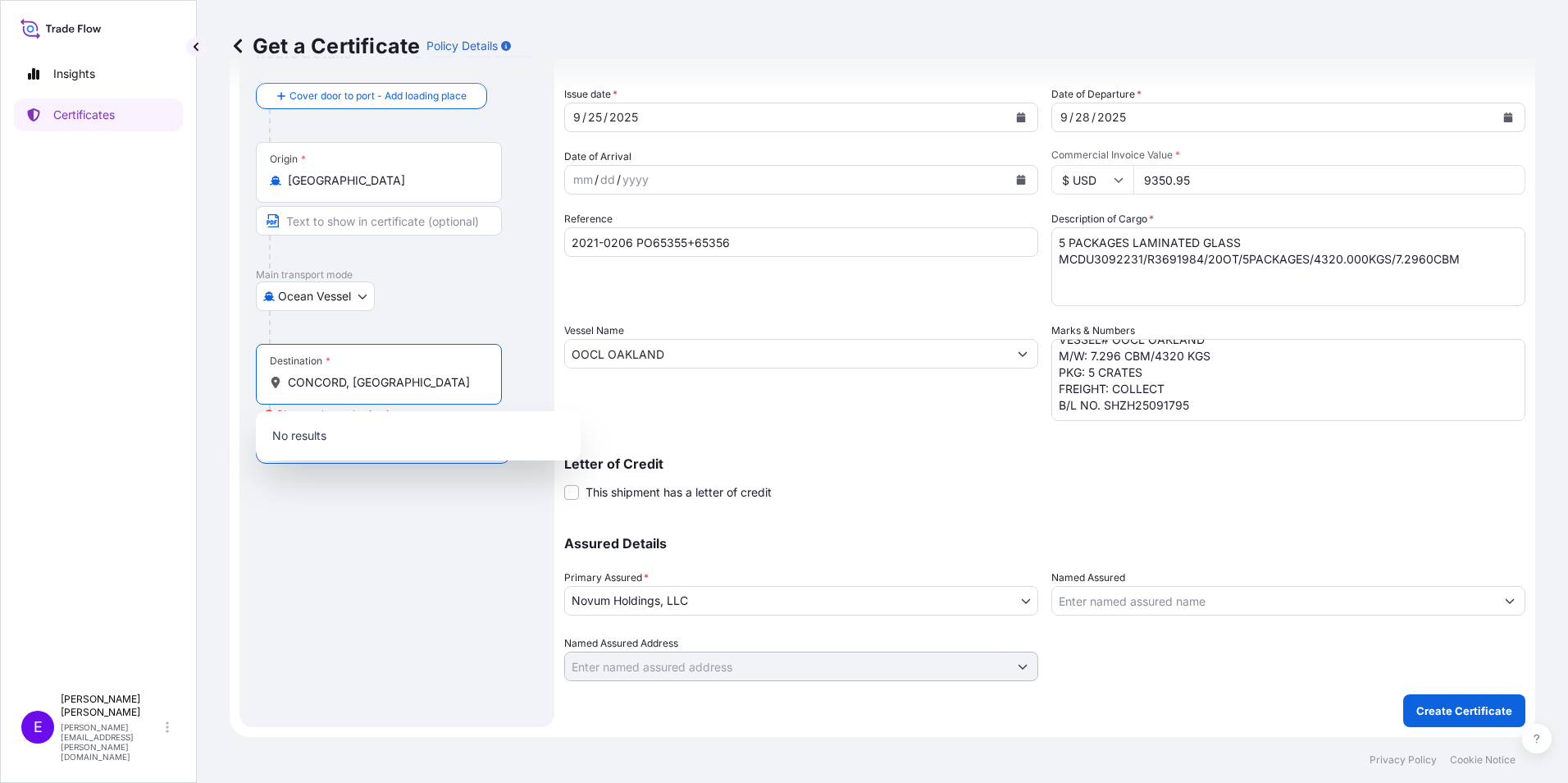
click at [373, 374] on input "CONCORD, [GEOGRAPHIC_DATA]" at bounding box center [384, 382] width 194 height 17
click at [364, 379] on input "CONCORD, [GEOGRAPHIC_DATA]" at bounding box center [384, 382] width 194 height 17
click at [369, 377] on input "CONCORD, [GEOGRAPHIC_DATA]" at bounding box center [384, 382] width 194 height 17
drag, startPoint x: 402, startPoint y: 376, endPoint x: 196, endPoint y: 308, distance: 216.9
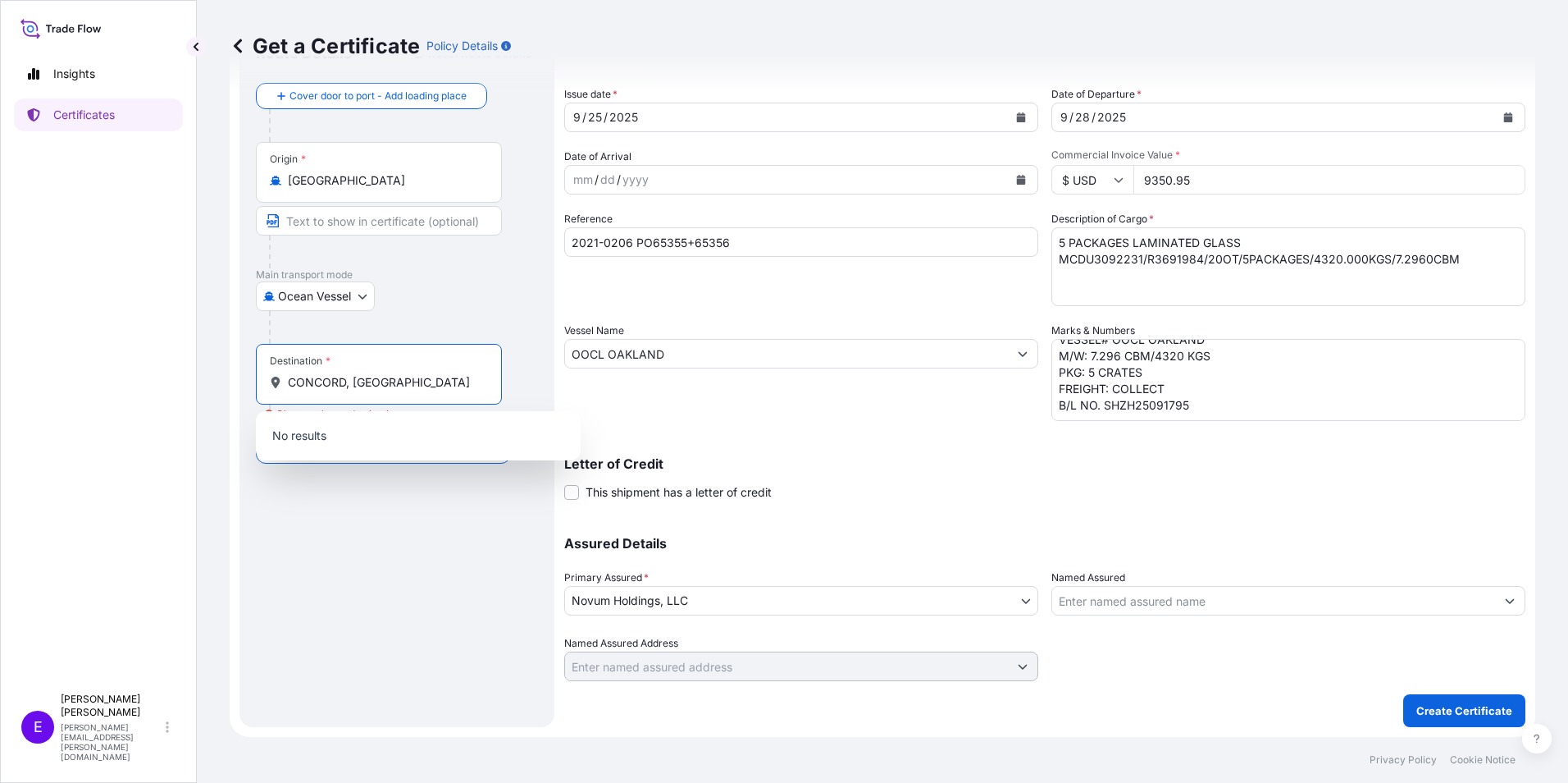
click at [196, 308] on div "Insights Certificates E [PERSON_NAME] [PERSON_NAME][EMAIL_ADDRESS][PERSON_NAME]…" at bounding box center [784, 392] width 1568 height 783
click at [353, 396] on div "Destination * [GEOGRAPHIC_DATA], [GEOGRAPHIC_DATA]" at bounding box center [378, 375] width 246 height 61
click at [353, 391] on input "CONCORD, [GEOGRAPHIC_DATA]" at bounding box center [384, 382] width 194 height 17
click at [364, 380] on input "CONCORD, [GEOGRAPHIC_DATA]" at bounding box center [384, 382] width 194 height 17
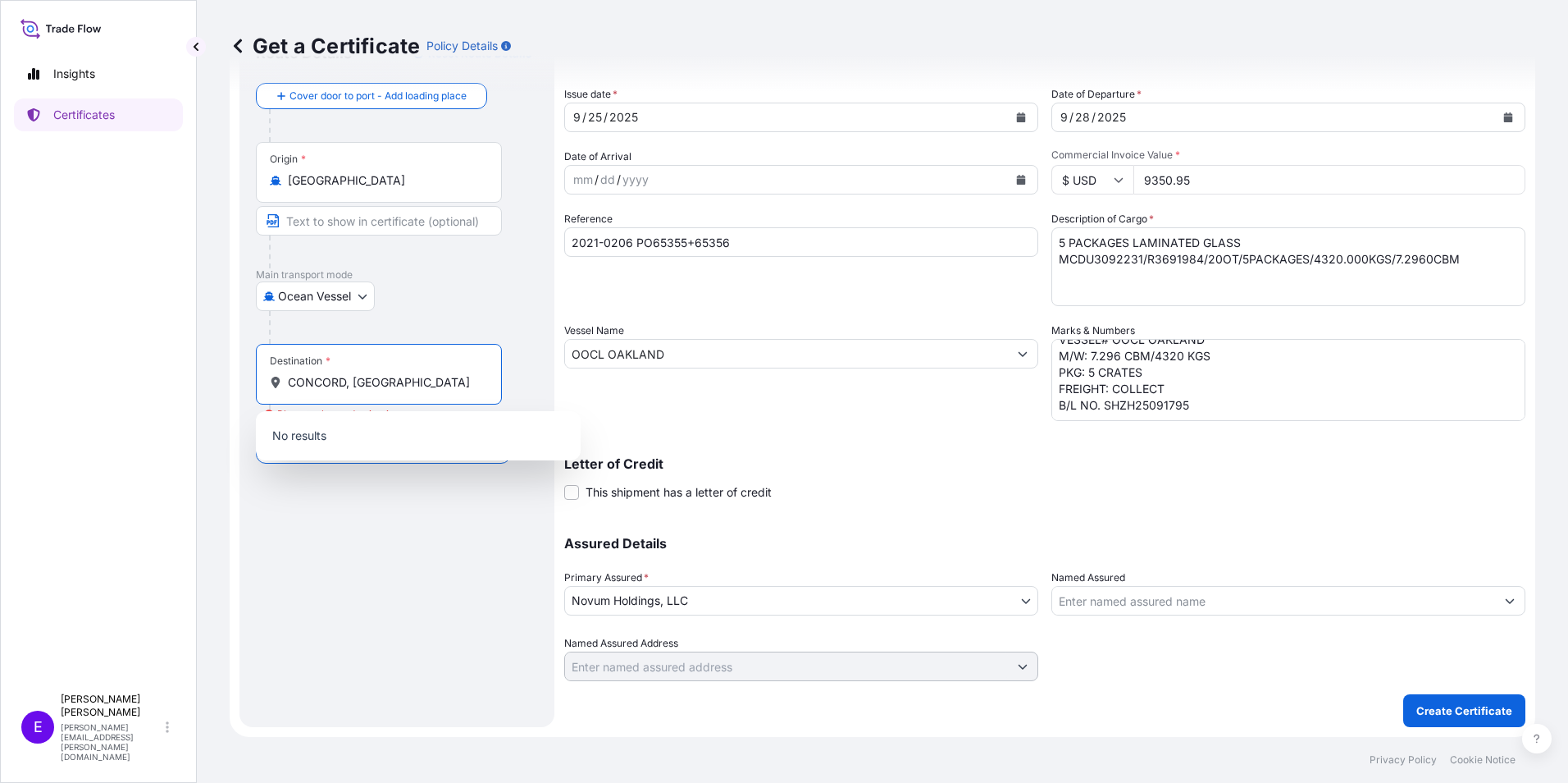
click at [364, 379] on input "CONCORD, [GEOGRAPHIC_DATA]" at bounding box center [384, 382] width 194 height 17
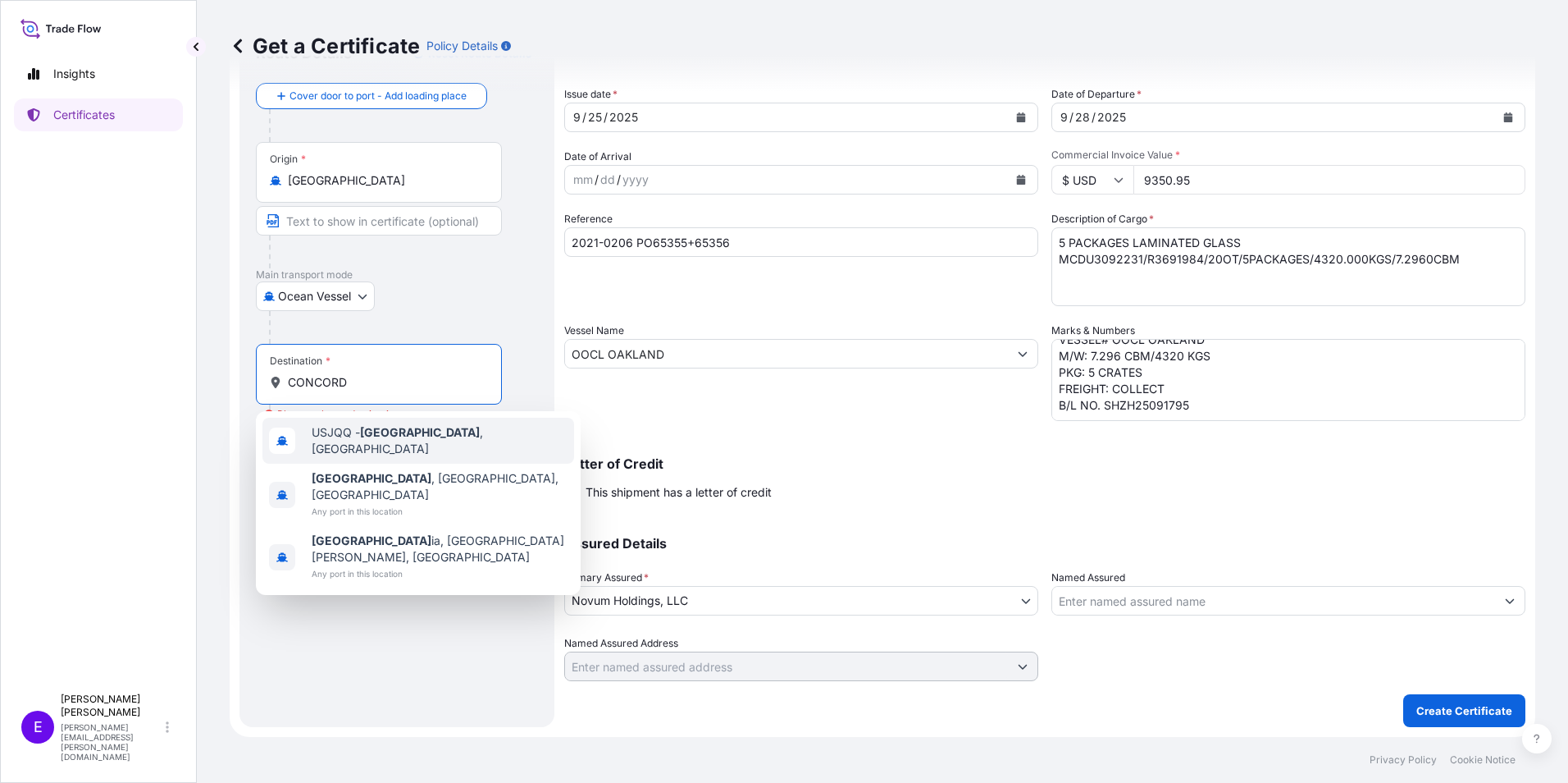
click at [401, 374] on div "Destination * [GEOGRAPHIC_DATA]" at bounding box center [378, 375] width 246 height 61
click at [401, 374] on input "CONCORD" at bounding box center [384, 382] width 194 height 17
click at [401, 374] on div "Destination * [GEOGRAPHIC_DATA]" at bounding box center [378, 375] width 246 height 61
click at [401, 374] on input "CONCORD" at bounding box center [384, 382] width 194 height 17
click at [96, 393] on div "Insights Certificates" at bounding box center [98, 363] width 169 height 642
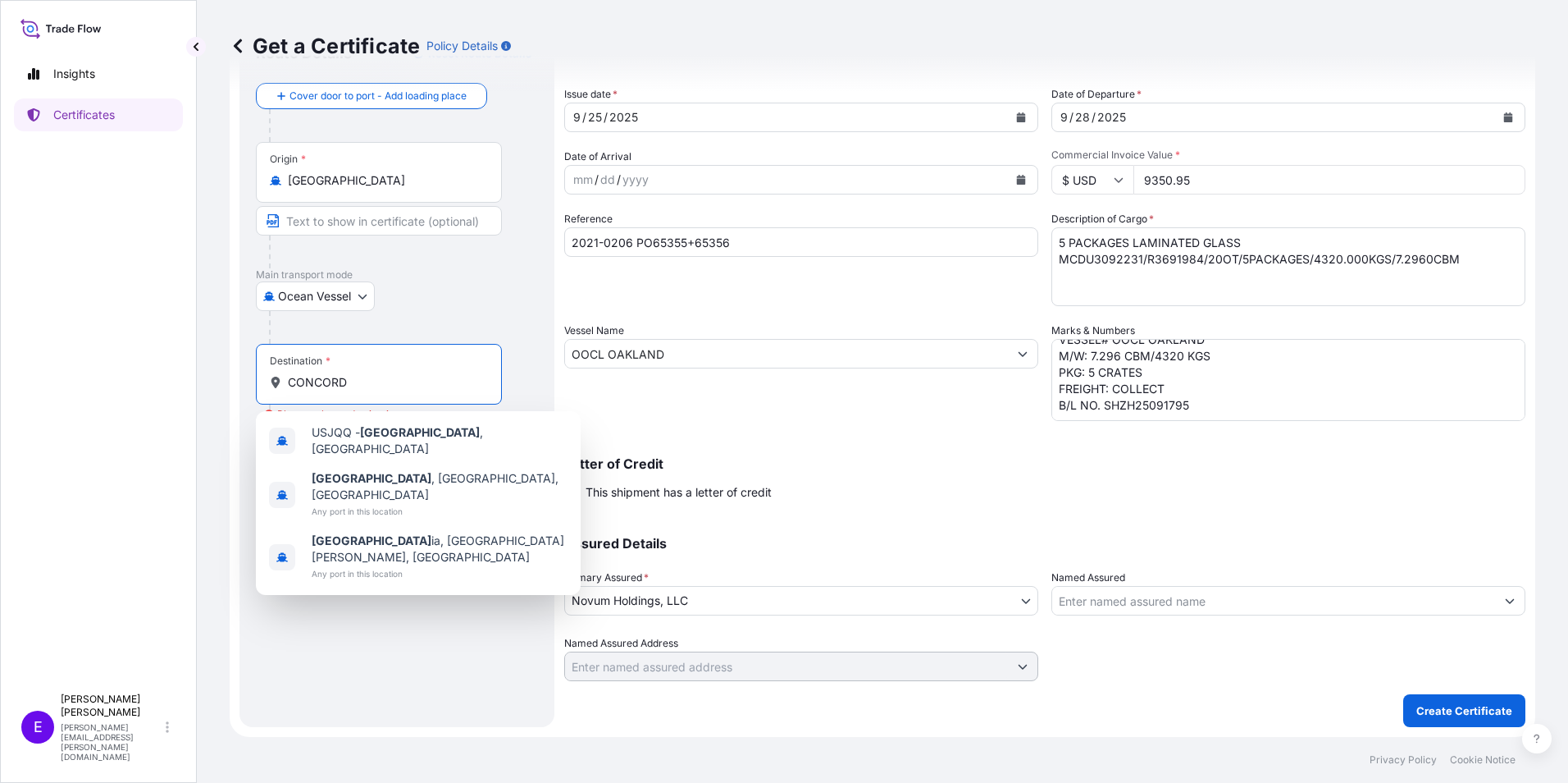
click at [359, 385] on input "CONCORD" at bounding box center [384, 382] width 194 height 17
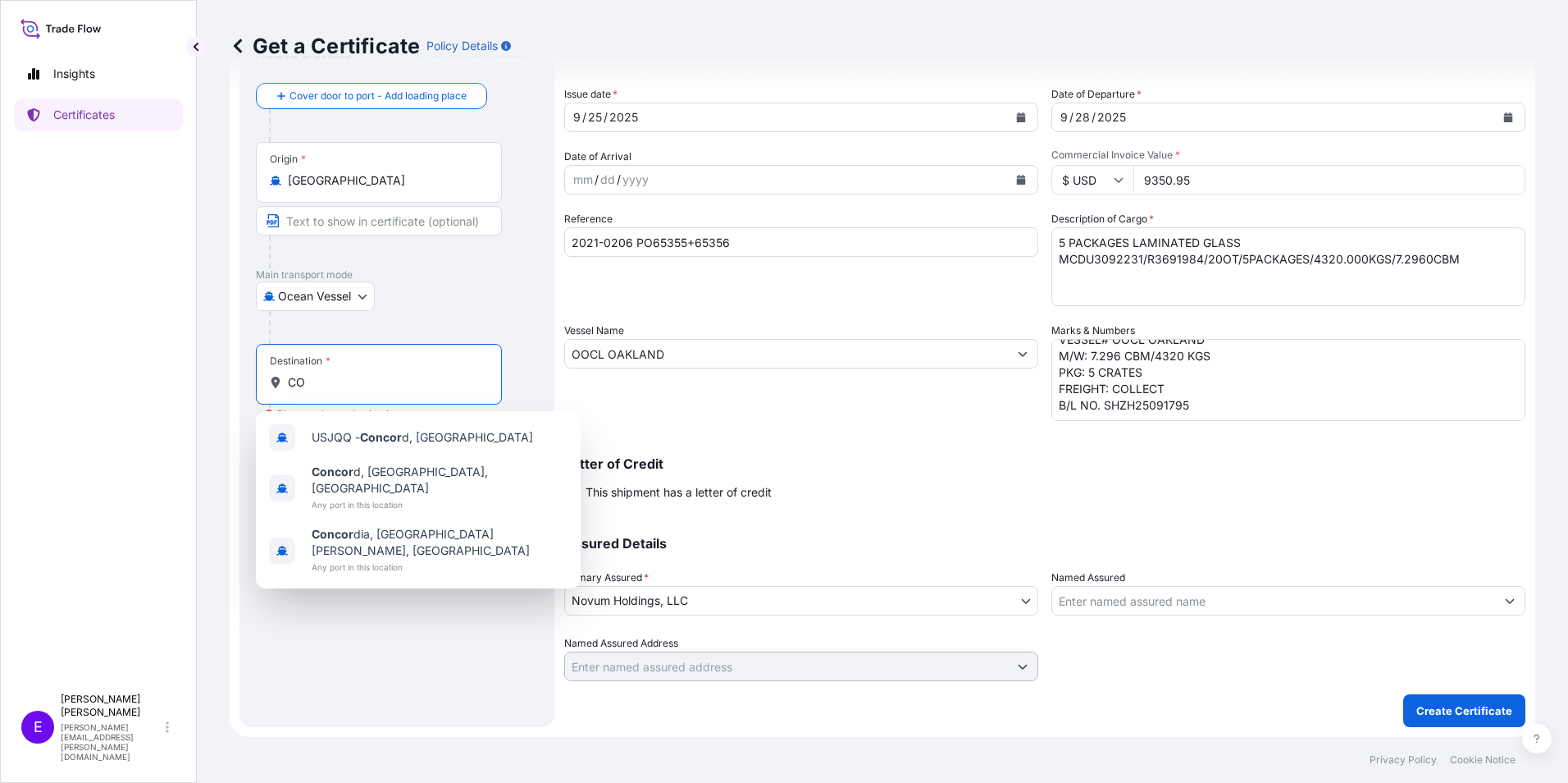
type input "C"
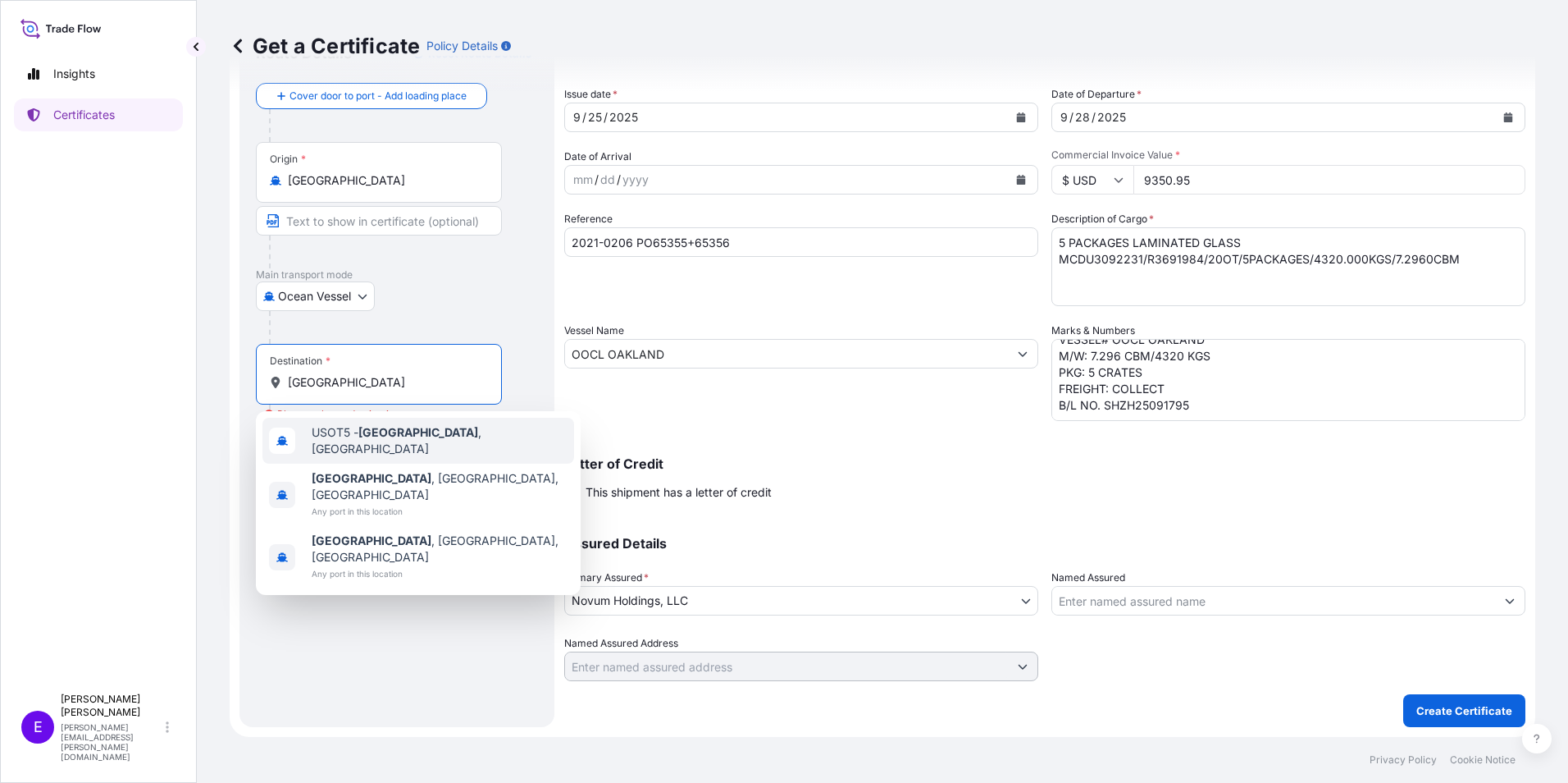
drag, startPoint x: 129, startPoint y: 359, endPoint x: -145, endPoint y: 354, distance: 274.0
click at [0, 354] on html "0 options available. 3 options available. Insights Certificates E [PERSON_NAME]…" at bounding box center [784, 392] width 1568 height 783
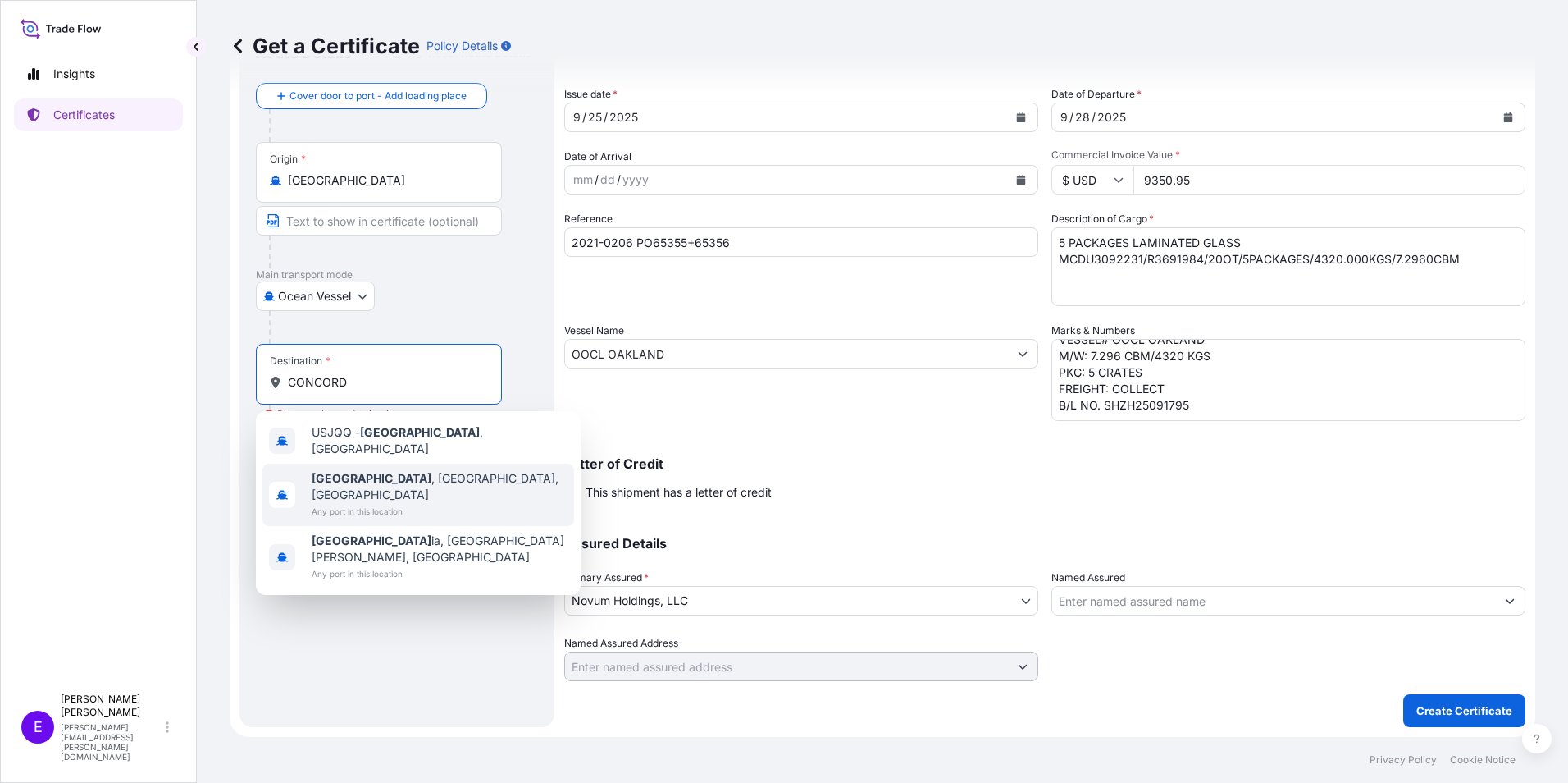
click at [438, 484] on div "[GEOGRAPHIC_DATA] , [GEOGRAPHIC_DATA], [GEOGRAPHIC_DATA] Any port in this locat…" at bounding box center [418, 494] width 312 height 62
type input "[GEOGRAPHIC_DATA], [GEOGRAPHIC_DATA], [GEOGRAPHIC_DATA]"
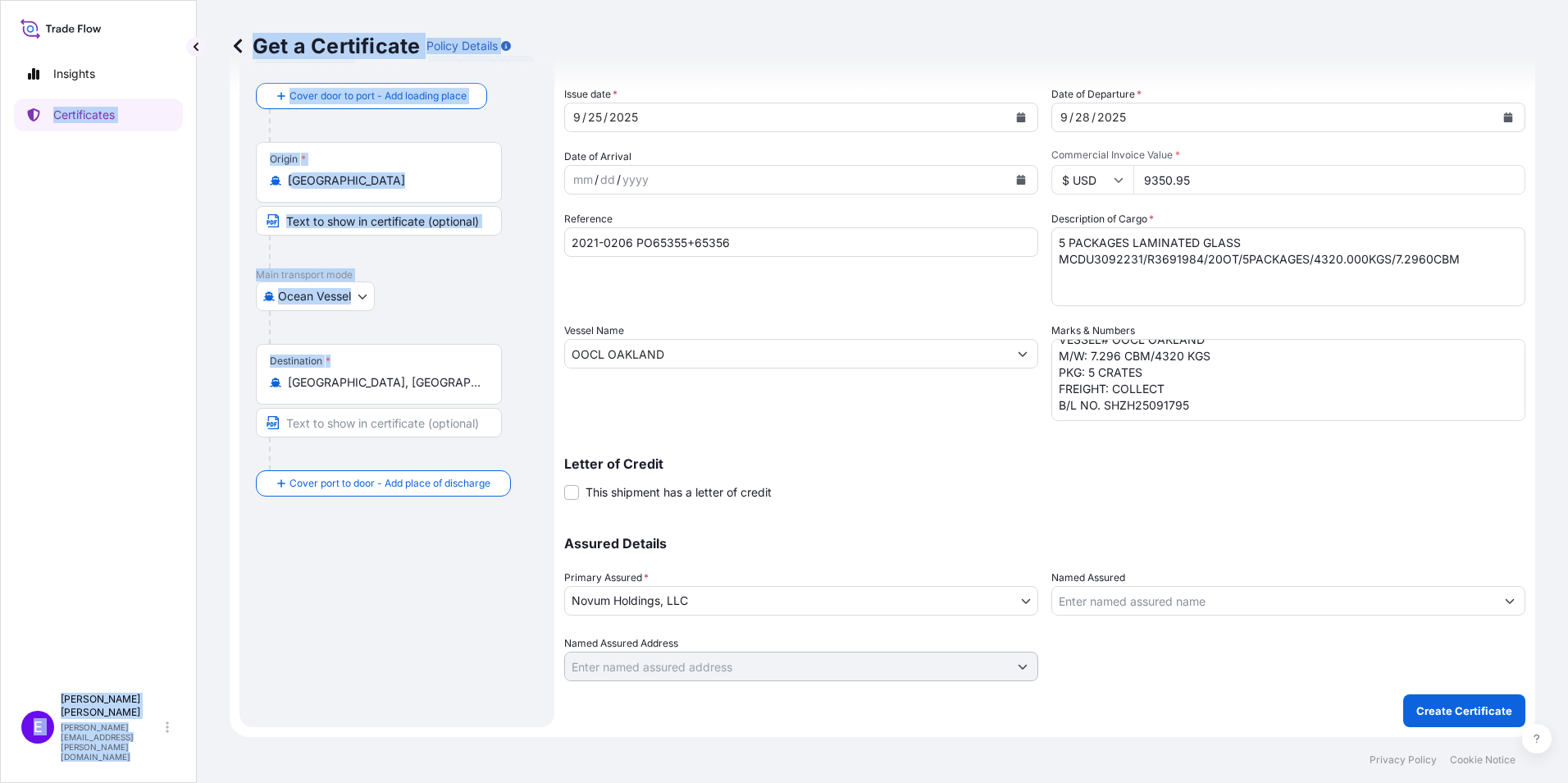
drag, startPoint x: 438, startPoint y: 392, endPoint x: -10, endPoint y: 329, distance: 452.4
click at [0, 329] on html "1 option available. Insights Certificates E [PERSON_NAME] [PERSON_NAME][EMAIL_A…" at bounding box center [784, 392] width 1568 height 783
click at [408, 382] on input "[GEOGRAPHIC_DATA], [GEOGRAPHIC_DATA], [GEOGRAPHIC_DATA]" at bounding box center [384, 382] width 194 height 17
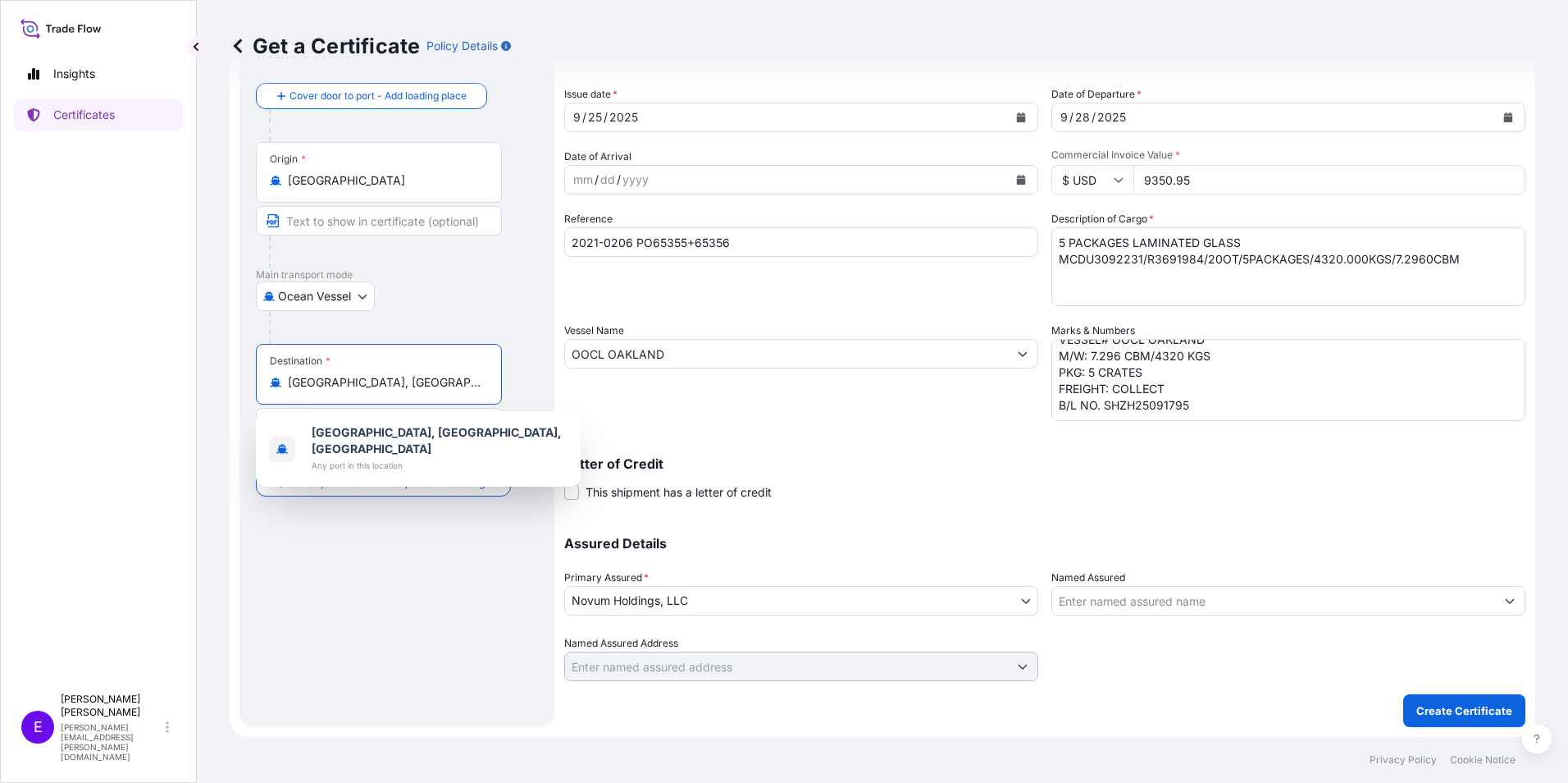
click at [408, 382] on input "[GEOGRAPHIC_DATA], [GEOGRAPHIC_DATA], [GEOGRAPHIC_DATA]" at bounding box center [384, 382] width 194 height 17
click at [182, 380] on div "Insights Certificates" at bounding box center [98, 363] width 169 height 642
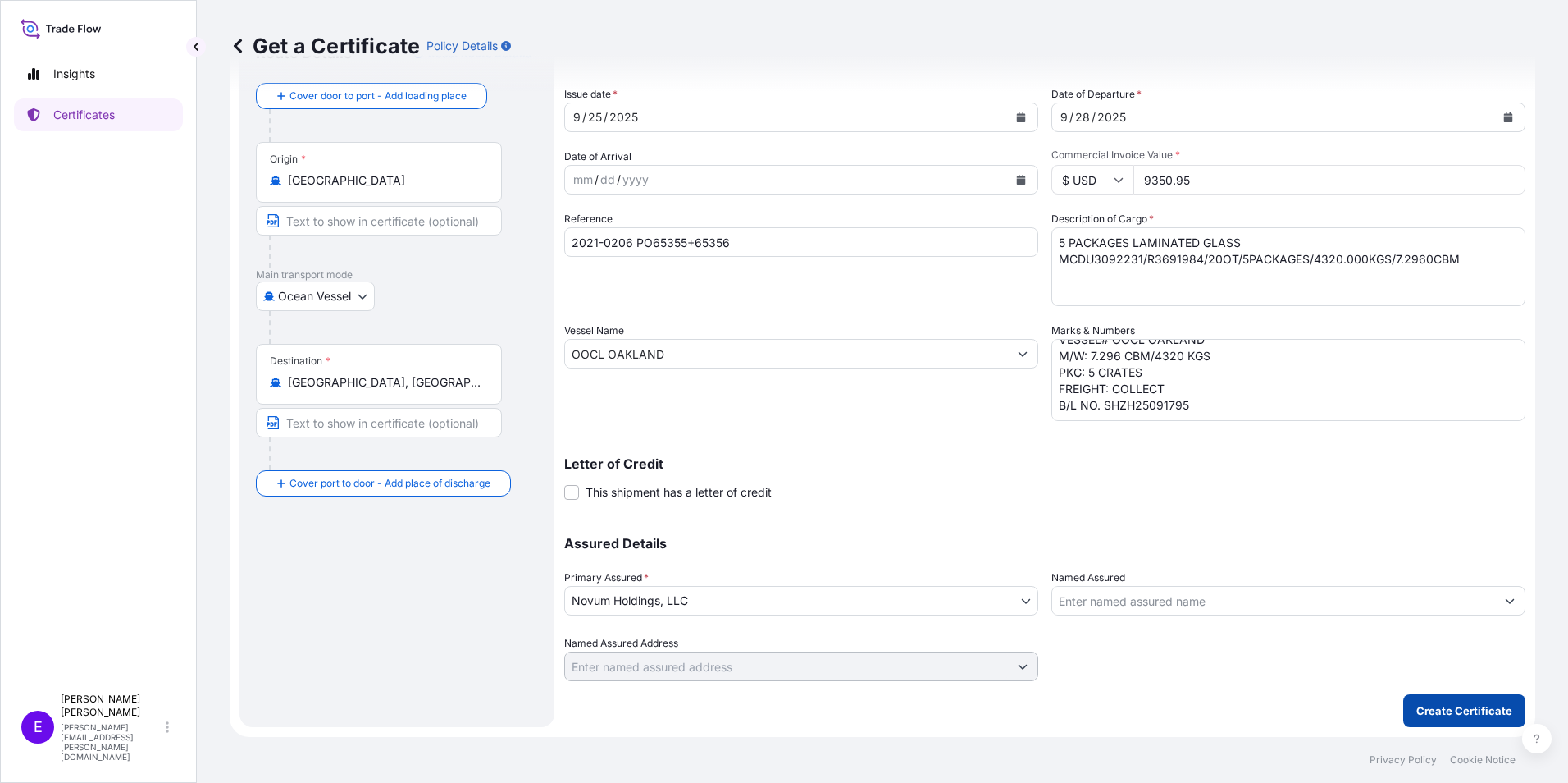
click at [1437, 724] on button "Create Certificate" at bounding box center [1464, 710] width 122 height 32
